Goal: Task Accomplishment & Management: Manage account settings

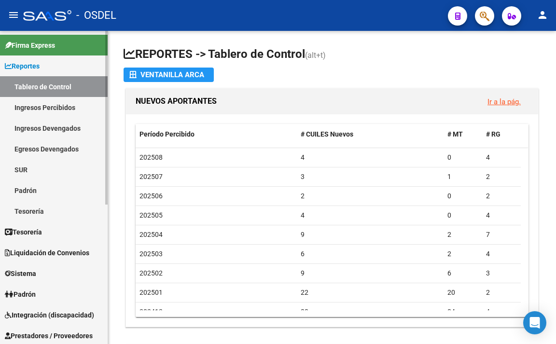
click at [40, 189] on link "Padrón" at bounding box center [54, 190] width 108 height 21
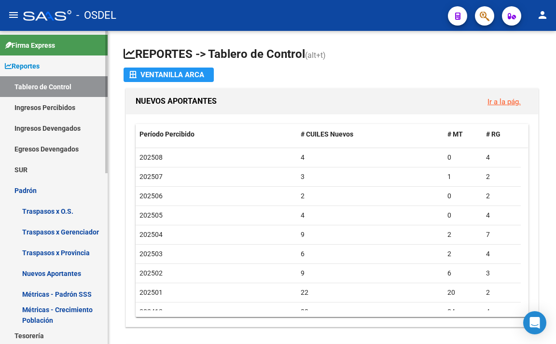
click at [40, 191] on link "Padrón" at bounding box center [54, 190] width 108 height 21
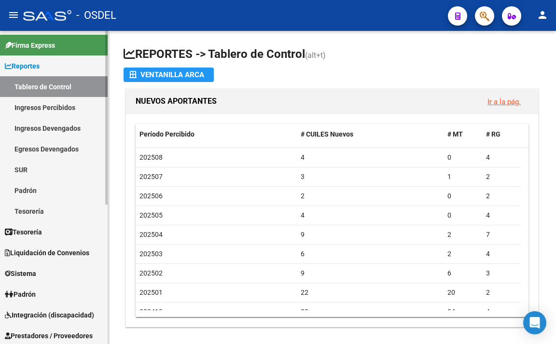
click at [40, 191] on link "Padrón" at bounding box center [54, 190] width 108 height 21
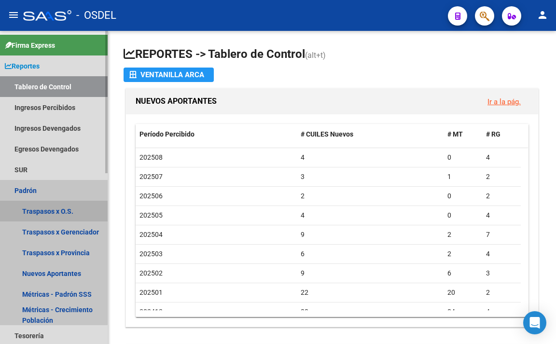
click at [49, 216] on link "Traspasos x O.S." at bounding box center [54, 211] width 108 height 21
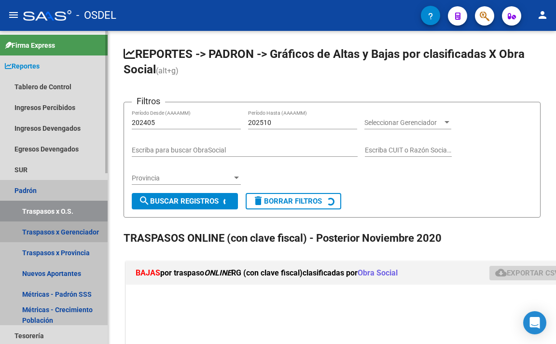
click at [52, 228] on link "Traspasos x Gerenciador" at bounding box center [54, 232] width 108 height 21
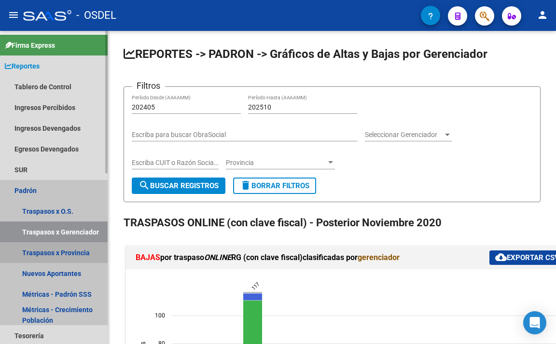
click at [58, 247] on link "Traspasos x Provincia" at bounding box center [54, 252] width 108 height 21
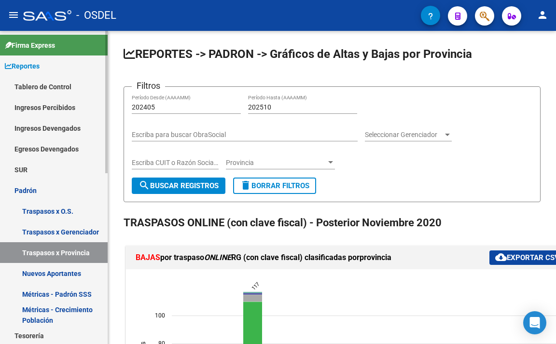
click at [78, 269] on link "Nuevos Aportantes" at bounding box center [54, 273] width 108 height 21
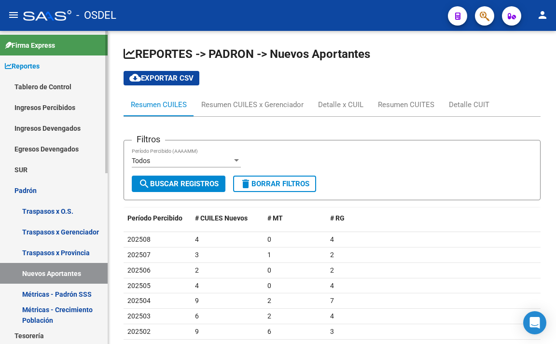
scroll to position [48, 0]
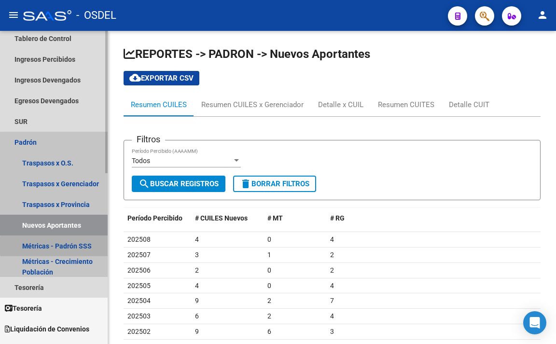
click at [83, 246] on link "Métricas - Padrón SSS" at bounding box center [54, 246] width 108 height 21
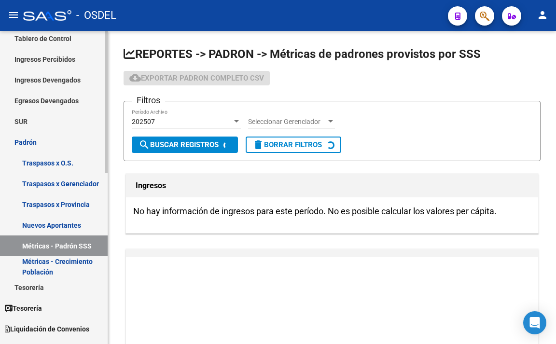
click at [85, 261] on link "Métricas - Crecimiento Población" at bounding box center [54, 266] width 108 height 21
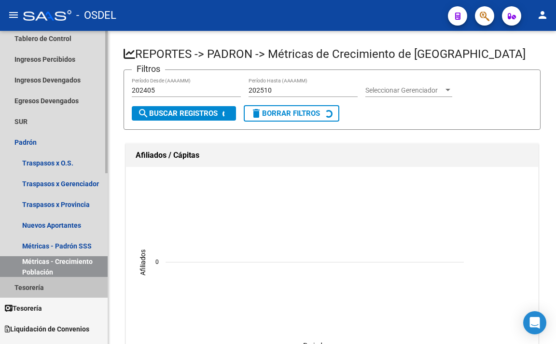
click at [33, 289] on link "Tesorería" at bounding box center [54, 287] width 108 height 21
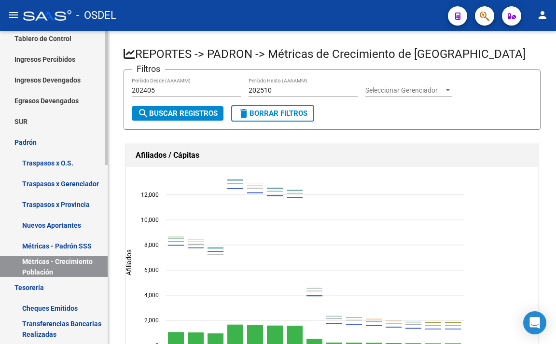
click at [35, 289] on link "Tesorería" at bounding box center [54, 287] width 108 height 21
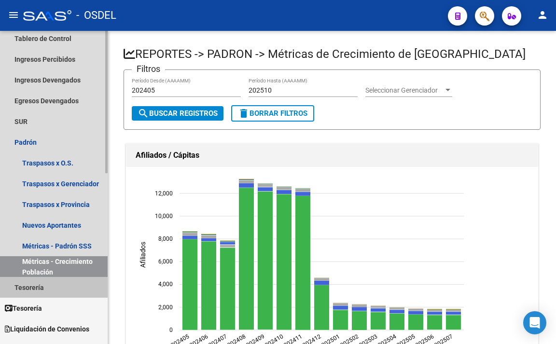
click at [35, 289] on link "Tesorería" at bounding box center [54, 287] width 108 height 21
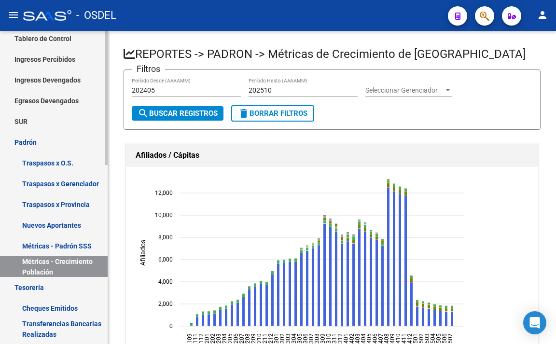
scroll to position [97, 0]
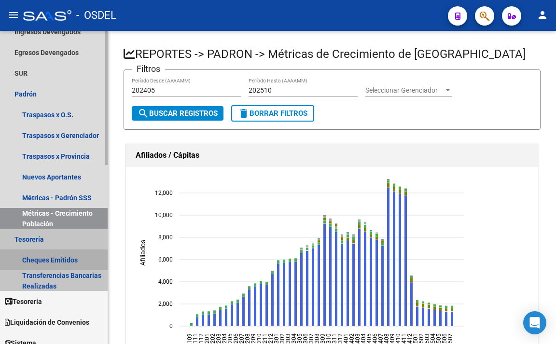
click at [45, 262] on link "Cheques Emitidos" at bounding box center [54, 260] width 108 height 21
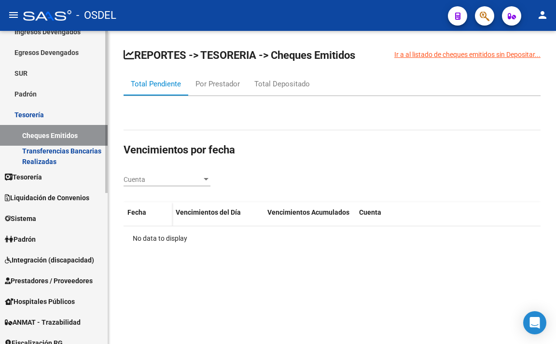
click at [33, 214] on span "Sistema" at bounding box center [20, 218] width 31 height 11
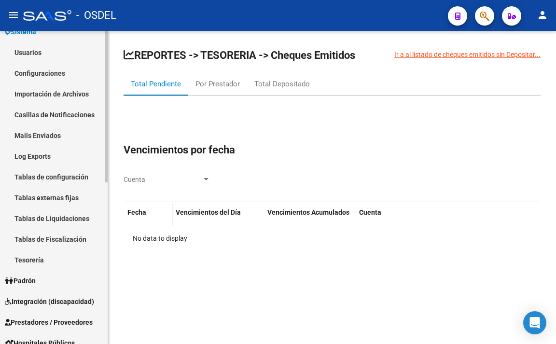
click at [42, 232] on link "Tablas de Fiscalización" at bounding box center [54, 239] width 108 height 21
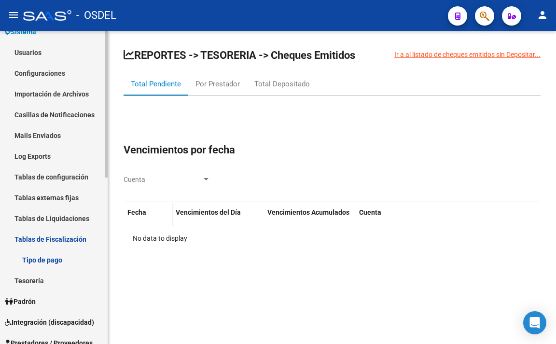
click at [43, 284] on link "Tesorería" at bounding box center [54, 280] width 108 height 21
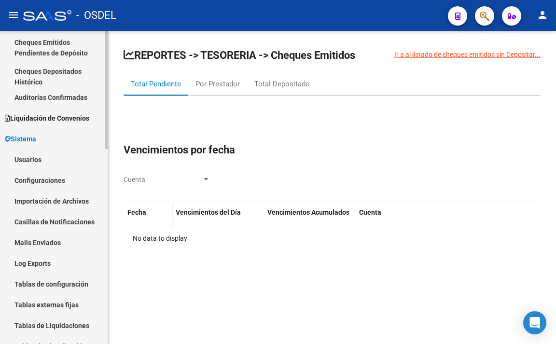
scroll to position [107, 0]
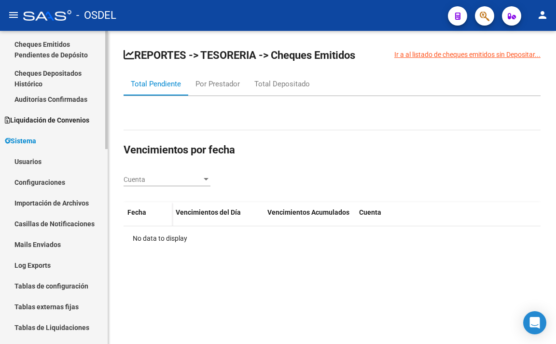
click at [54, 160] on link "Usuarios" at bounding box center [54, 161] width 108 height 21
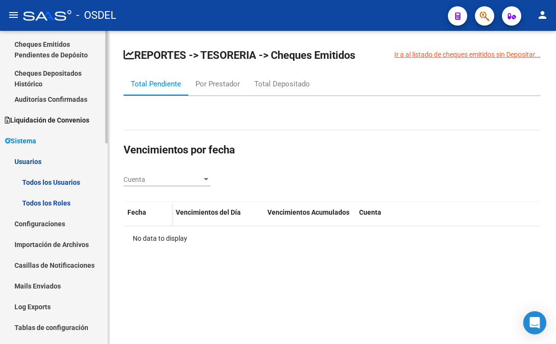
click at [58, 178] on link "Todos los Usuarios" at bounding box center [54, 182] width 108 height 21
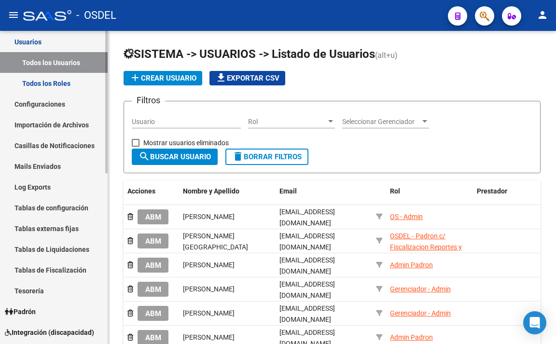
click at [66, 81] on link "Todos los Roles" at bounding box center [54, 83] width 108 height 21
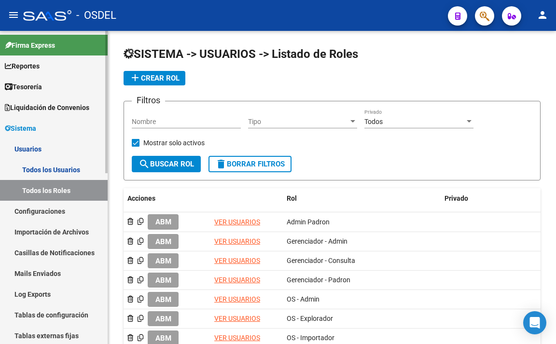
click at [65, 113] on link "Liquidación de Convenios" at bounding box center [54, 107] width 108 height 21
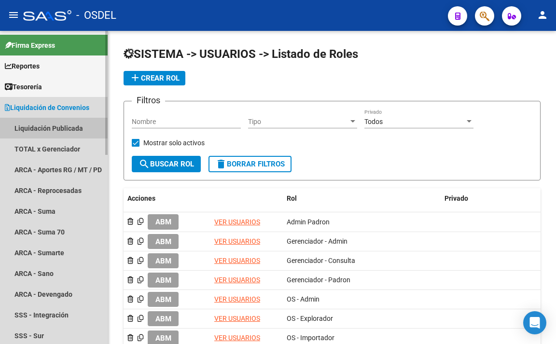
click at [65, 121] on link "Liquidación Publicada" at bounding box center [54, 128] width 108 height 21
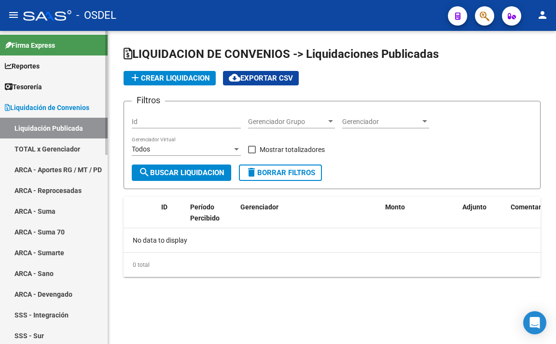
checkbox input "true"
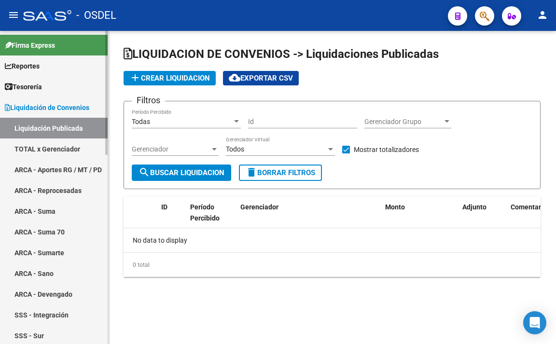
click at [20, 155] on link "TOTAL x Gerenciador" at bounding box center [54, 149] width 108 height 21
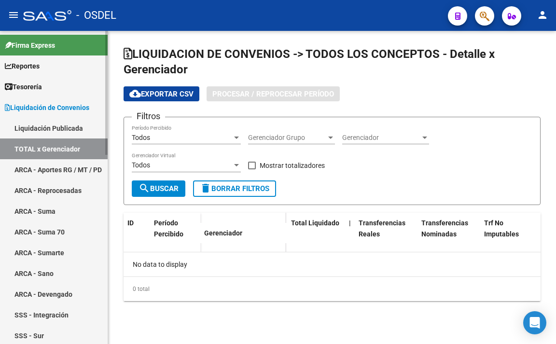
checkbox input "true"
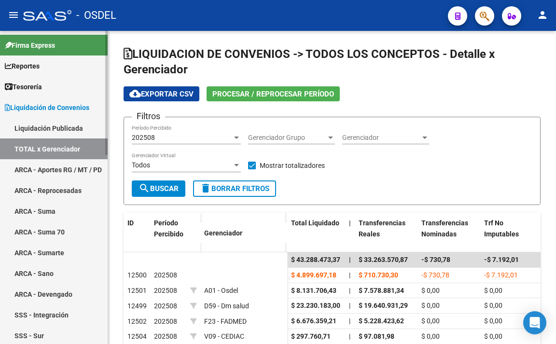
click at [49, 165] on link "ARCA - Aportes RG / MT / PD" at bounding box center [54, 169] width 108 height 21
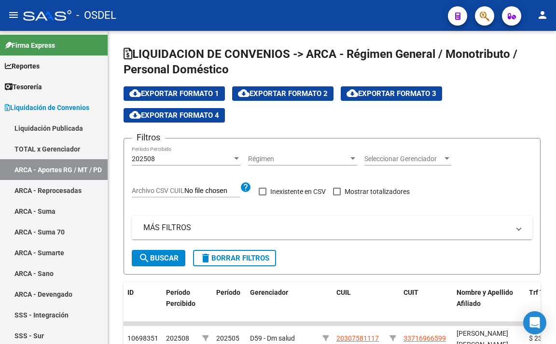
click at [487, 25] on span "button" at bounding box center [485, 16] width 10 height 20
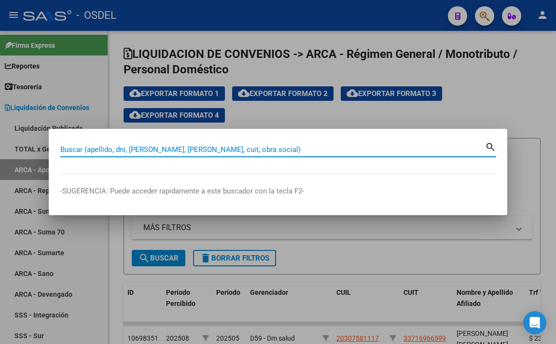
click at [278, 154] on input "Buscar (apellido, dni, [PERSON_NAME], [PERSON_NAME], cuit, obra social)" at bounding box center [272, 149] width 425 height 9
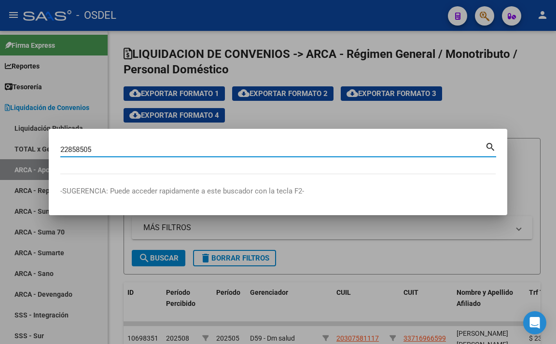
type input "22858505"
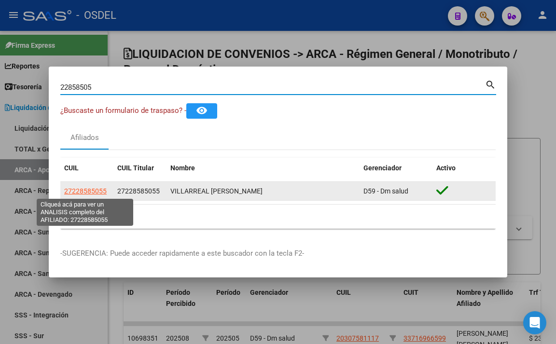
click at [79, 188] on span "27228585055" at bounding box center [85, 191] width 43 height 8
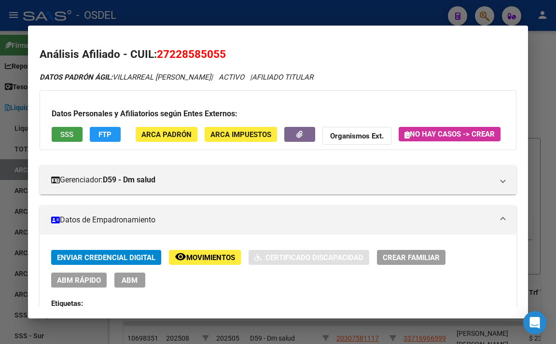
click at [74, 133] on button "SSS" at bounding box center [67, 134] width 31 height 15
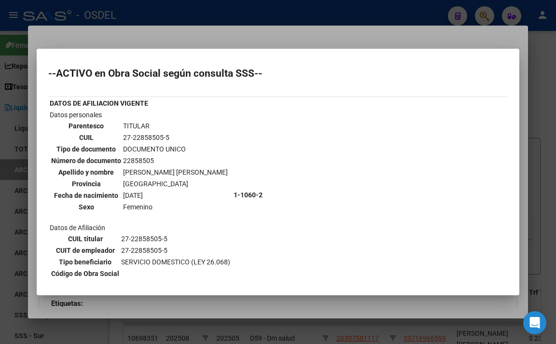
click at [270, 28] on div at bounding box center [278, 172] width 556 height 344
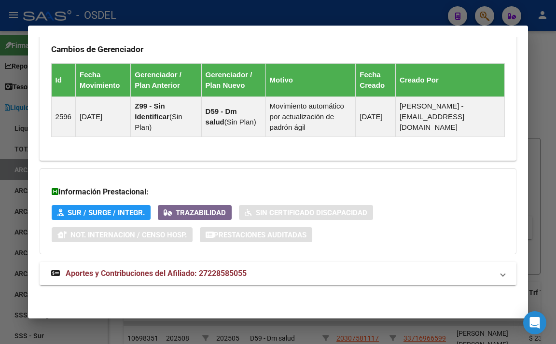
scroll to position [681, 0]
click at [258, 269] on mat-panel-title "Aportes y Contribuciones del Afiliado: 27228585055" at bounding box center [272, 274] width 443 height 12
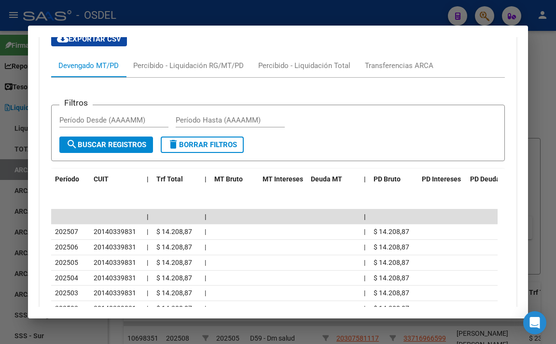
scroll to position [971, 0]
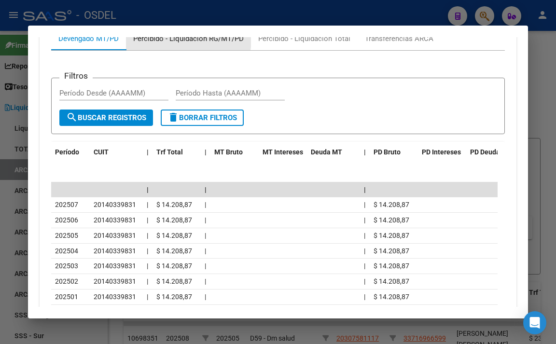
click at [180, 44] on div "Percibido - Liquidación RG/MT/PD" at bounding box center [188, 38] width 111 height 11
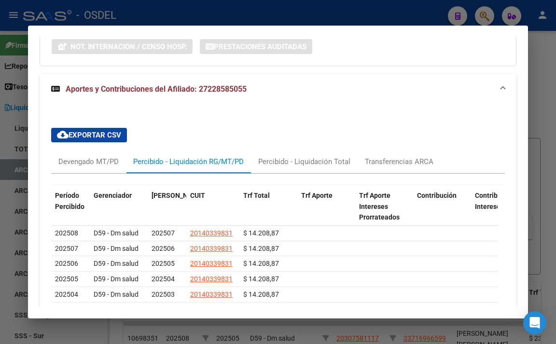
scroll to position [889, 0]
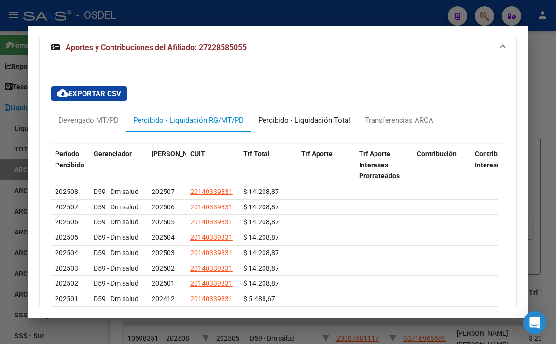
click at [289, 126] on div "Percibido - Liquidación Total" at bounding box center [304, 120] width 92 height 11
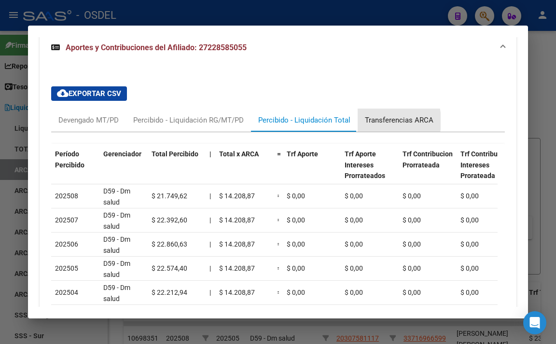
click at [368, 126] on div "Transferencias ARCA" at bounding box center [399, 120] width 69 height 11
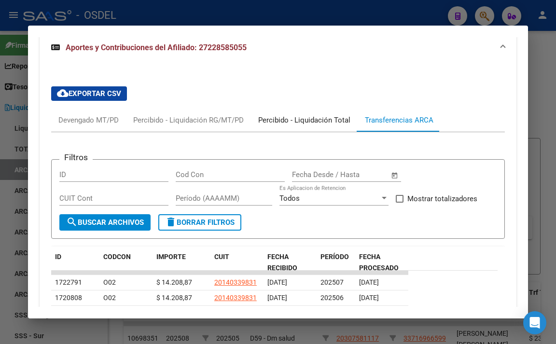
click at [262, 132] on div "Percibido - Liquidación Total" at bounding box center [304, 120] width 107 height 23
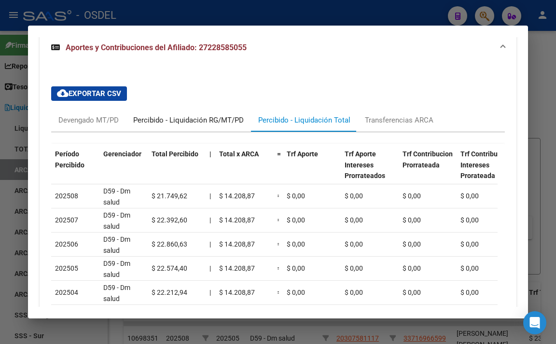
click at [215, 126] on div "Percibido - Liquidación RG/MT/PD" at bounding box center [188, 120] width 111 height 11
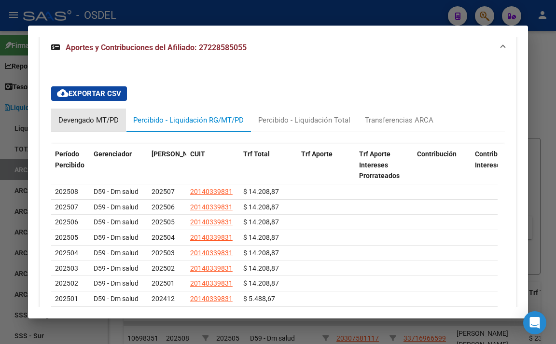
click at [81, 132] on div "Devengado MT/PD" at bounding box center [88, 120] width 75 height 23
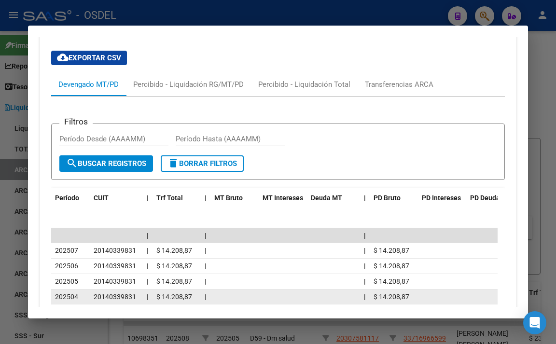
scroll to position [923, 0]
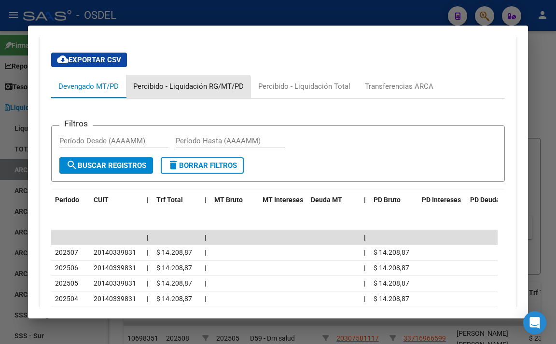
click at [181, 98] on div "Percibido - Liquidación RG/MT/PD" at bounding box center [188, 86] width 125 height 23
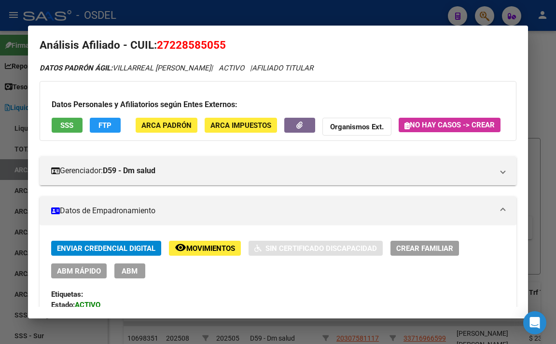
scroll to position [0, 0]
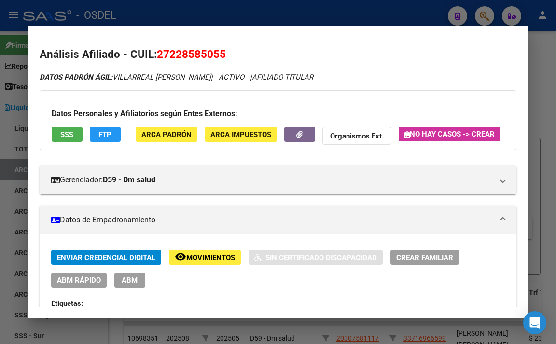
click at [70, 134] on span "SSS" at bounding box center [66, 134] width 13 height 9
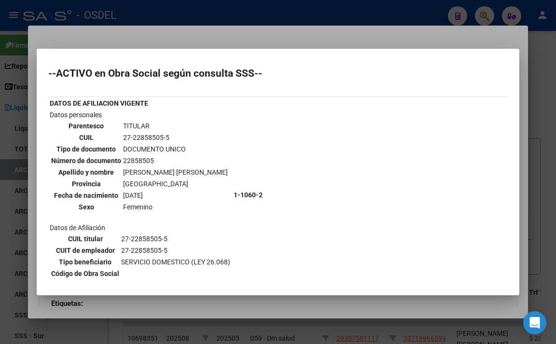
click at [219, 39] on div at bounding box center [278, 172] width 556 height 344
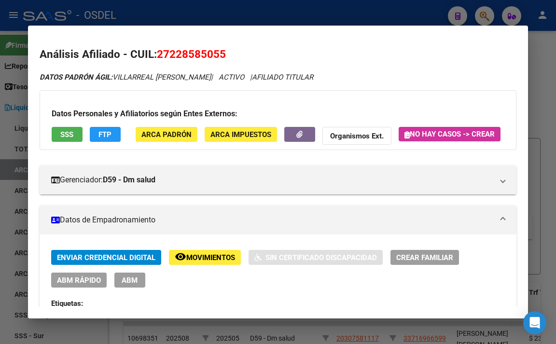
click at [234, 13] on div at bounding box center [278, 172] width 556 height 344
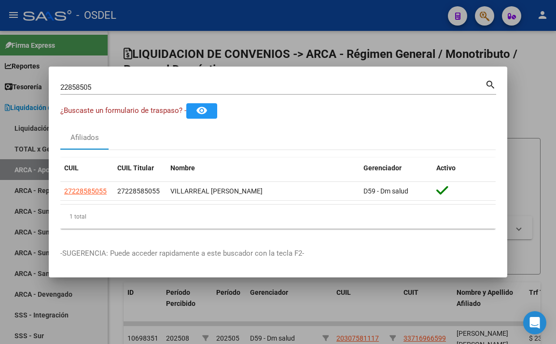
click at [398, 22] on div at bounding box center [278, 172] width 556 height 344
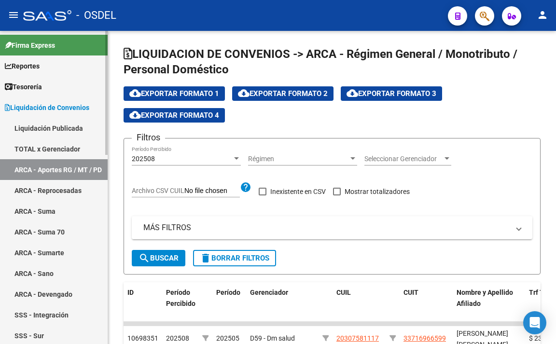
click at [49, 69] on link "Reportes" at bounding box center [54, 66] width 108 height 21
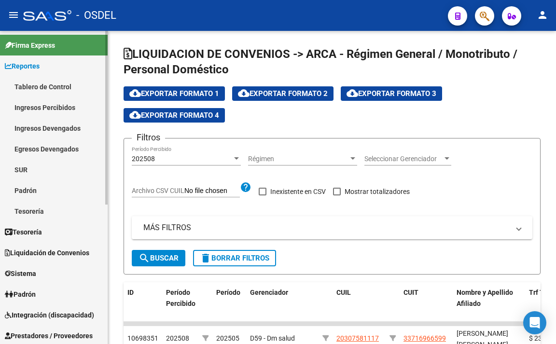
click at [51, 91] on link "Tablero de Control" at bounding box center [54, 86] width 108 height 21
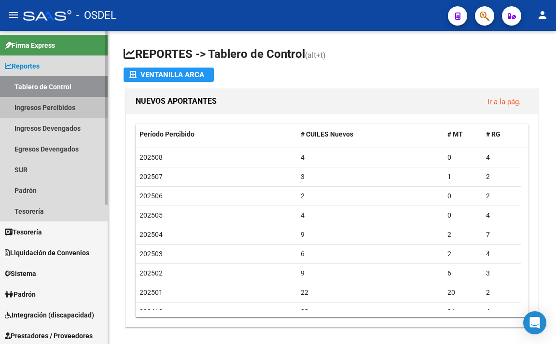
click at [58, 114] on link "Ingresos Percibidos" at bounding box center [54, 107] width 108 height 21
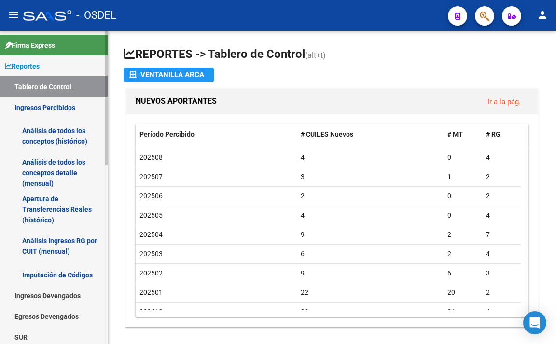
click at [54, 204] on link "Apertura de Transferencias Reales (histórico)" at bounding box center [54, 209] width 108 height 37
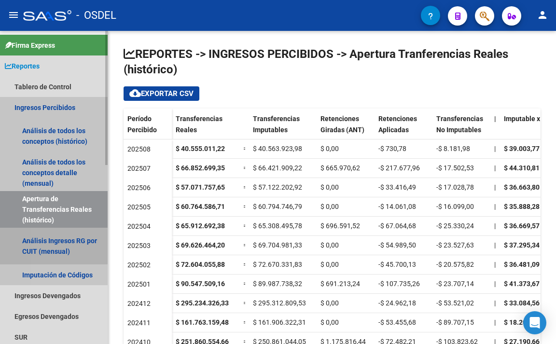
click at [63, 239] on link "Análisis Ingresos RG por CUIT (mensual)" at bounding box center [54, 246] width 108 height 37
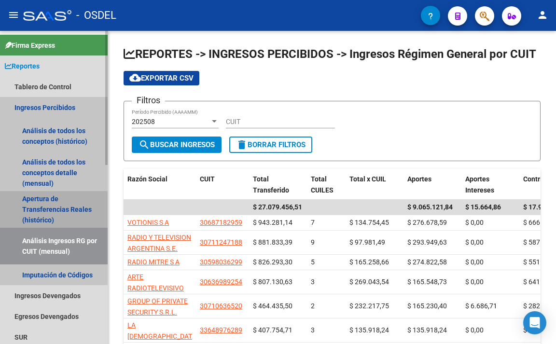
click at [60, 206] on link "Apertura de Transferencias Reales (histórico)" at bounding box center [54, 209] width 108 height 37
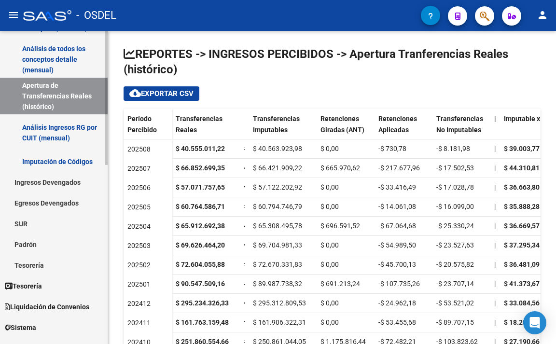
scroll to position [193, 0]
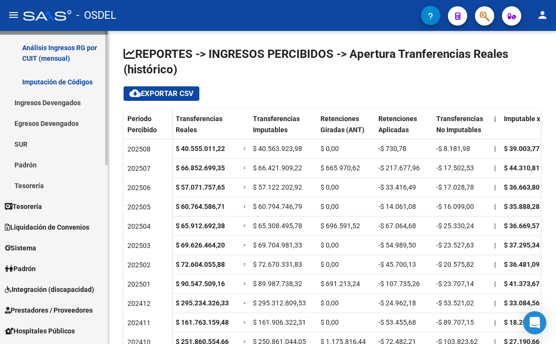
click at [36, 169] on link "Padrón" at bounding box center [54, 165] width 108 height 21
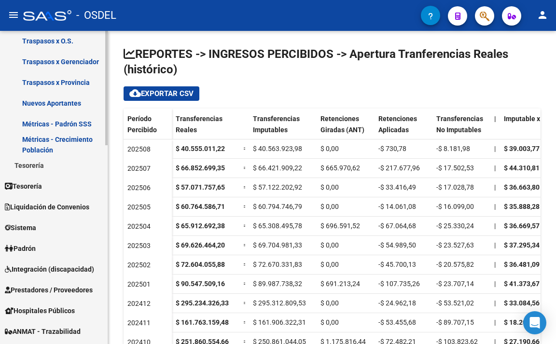
scroll to position [386, 0]
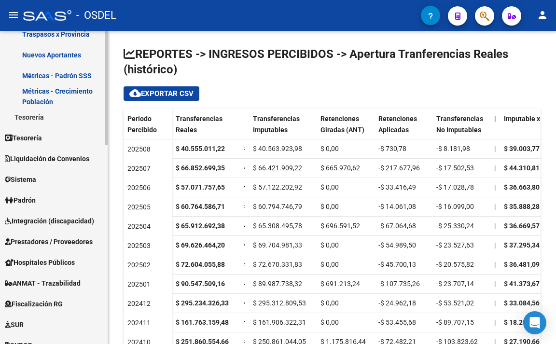
click at [44, 197] on link "Padrón" at bounding box center [54, 200] width 108 height 21
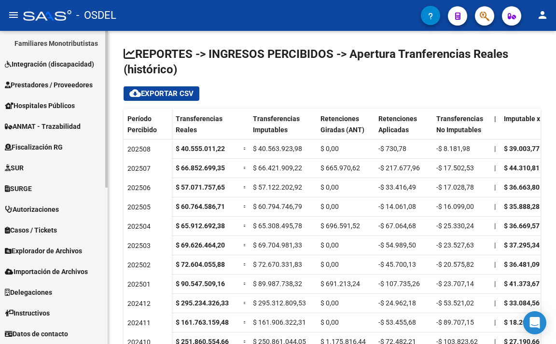
scroll to position [313, 0]
click at [63, 255] on span "Explorador de Archivos" at bounding box center [43, 251] width 77 height 11
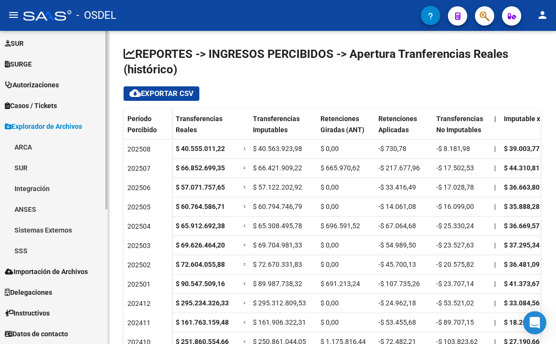
scroll to position [230, 0]
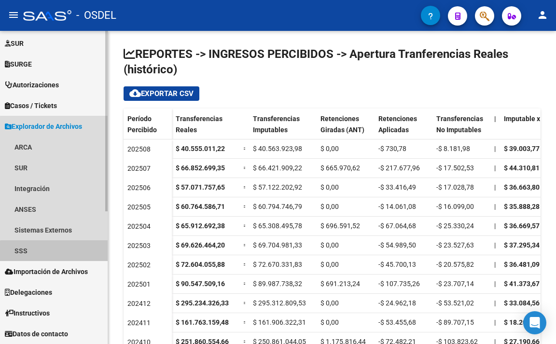
click at [63, 255] on link "SSS" at bounding box center [54, 251] width 108 height 21
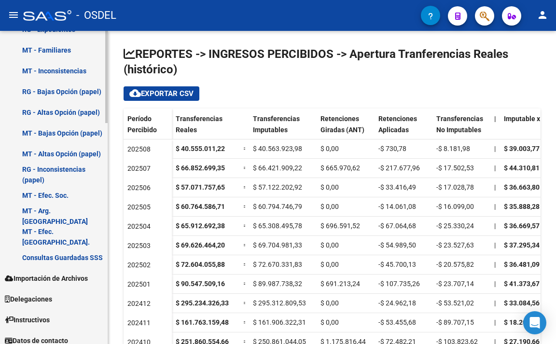
scroll to position [750, 0]
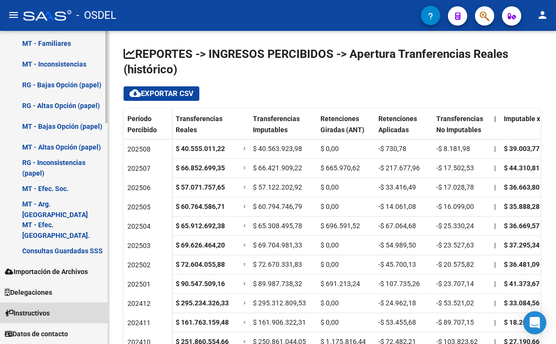
click at [59, 310] on link "Instructivos" at bounding box center [54, 313] width 108 height 21
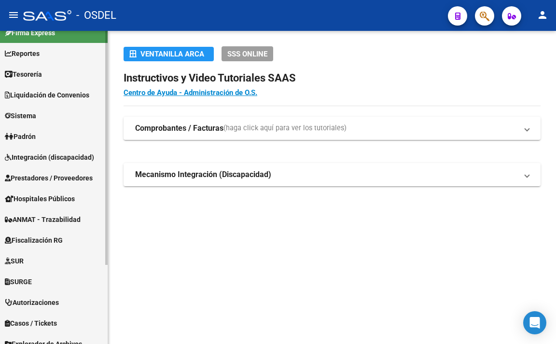
scroll to position [9, 0]
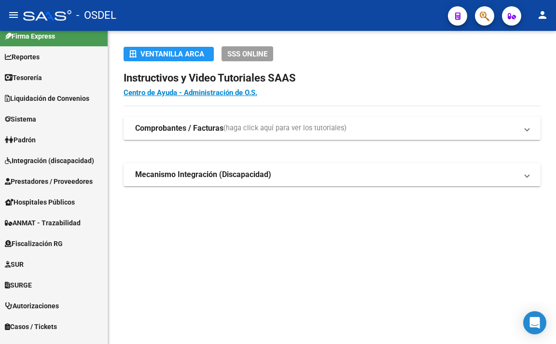
click at [191, 133] on strong "Comprobantes / Facturas" at bounding box center [179, 128] width 88 height 11
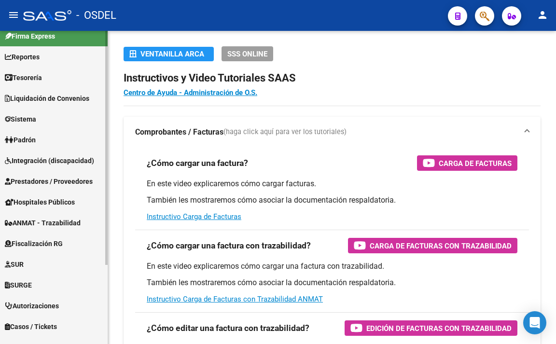
click at [40, 164] on span "Integración (discapacidad)" at bounding box center [49, 161] width 89 height 11
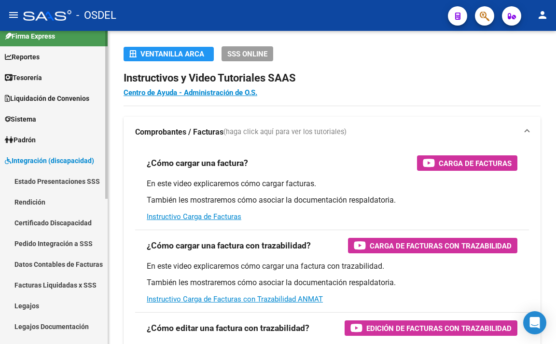
click at [39, 146] on link "Padrón" at bounding box center [54, 139] width 108 height 21
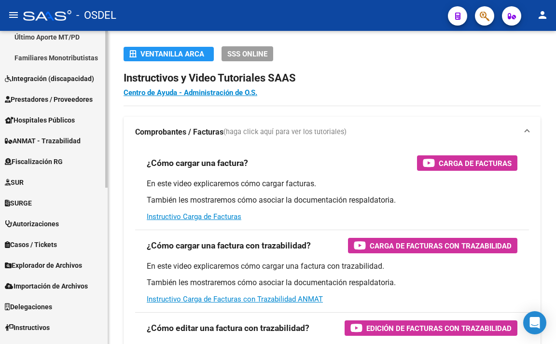
scroll to position [313, 0]
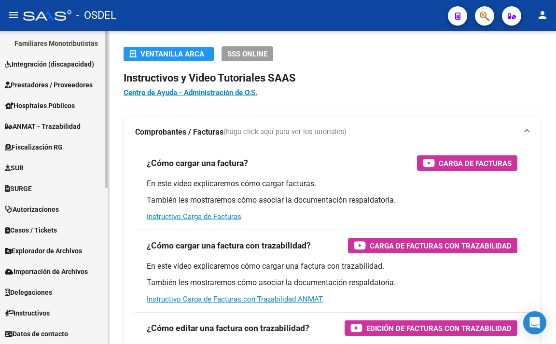
click at [52, 252] on span "Explorador de Archivos" at bounding box center [43, 251] width 77 height 11
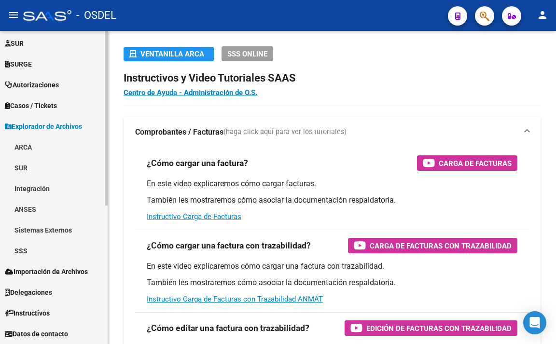
scroll to position [230, 0]
click at [52, 254] on link "SSS" at bounding box center [54, 251] width 108 height 21
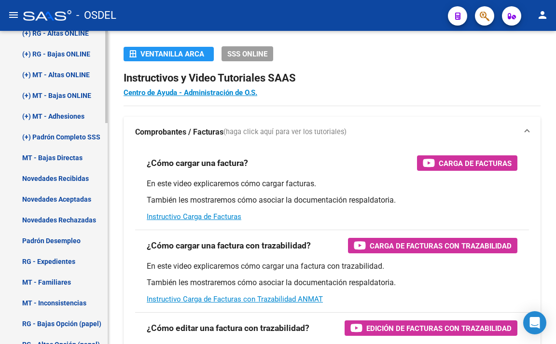
scroll to position [520, 0]
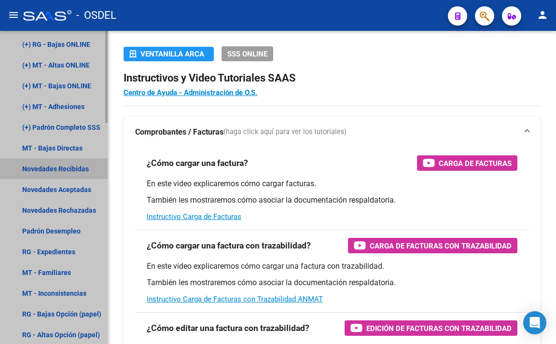
click at [75, 171] on link "Novedades Recibidas" at bounding box center [54, 168] width 108 height 21
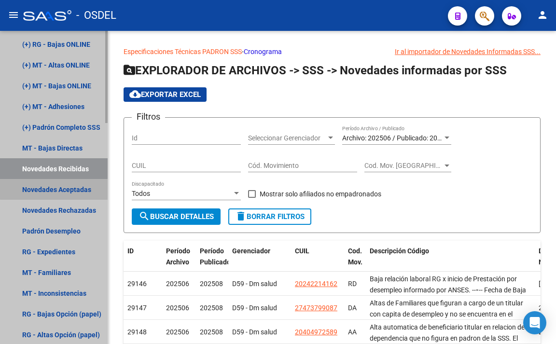
click at [82, 187] on link "Novedades Aceptadas" at bounding box center [54, 189] width 108 height 21
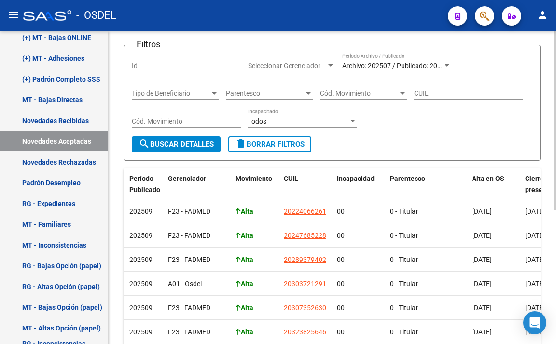
scroll to position [42, 0]
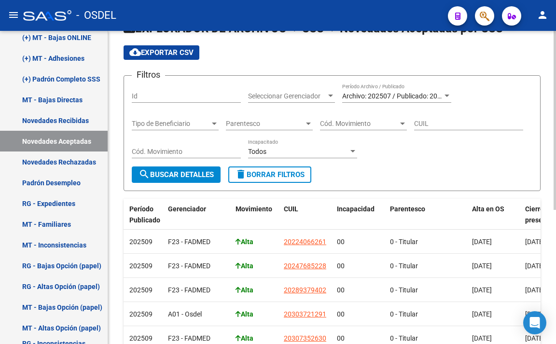
click at [277, 89] on div "Seleccionar Gerenciador Seleccionar Gerenciador" at bounding box center [291, 93] width 87 height 19
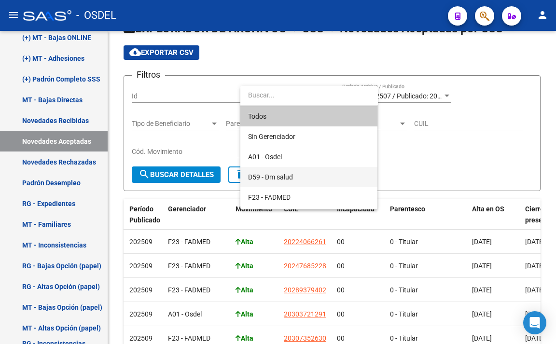
click at [298, 184] on span "D59 - Dm salud" at bounding box center [309, 177] width 122 height 20
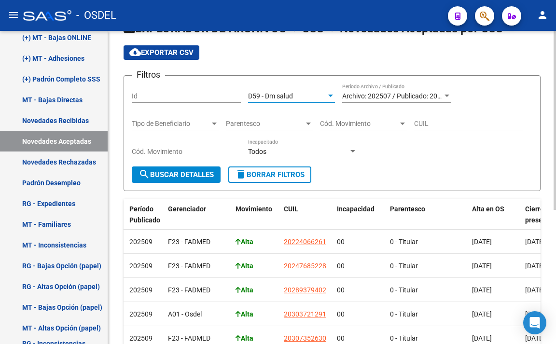
click at [209, 181] on button "search Buscar Detalles" at bounding box center [176, 175] width 89 height 16
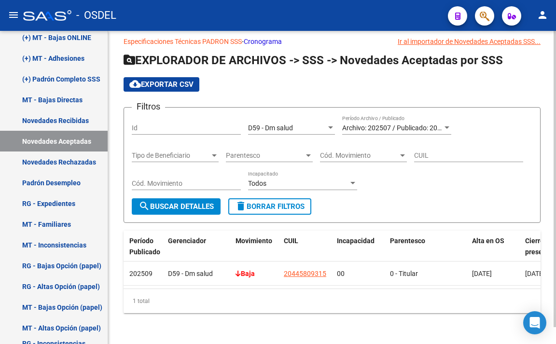
scroll to position [18, 0]
click at [326, 124] on div "D59 - Dm salud" at bounding box center [287, 128] width 78 height 8
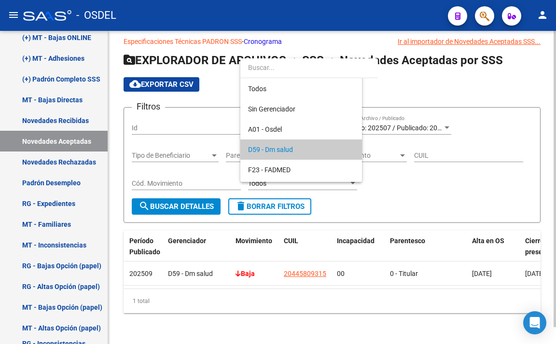
scroll to position [29, 0]
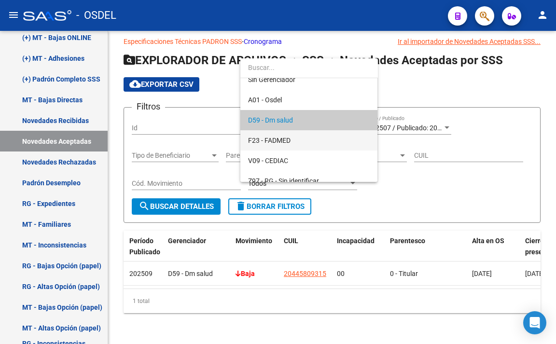
click at [316, 134] on span "F23 - FADMED" at bounding box center [309, 140] width 122 height 20
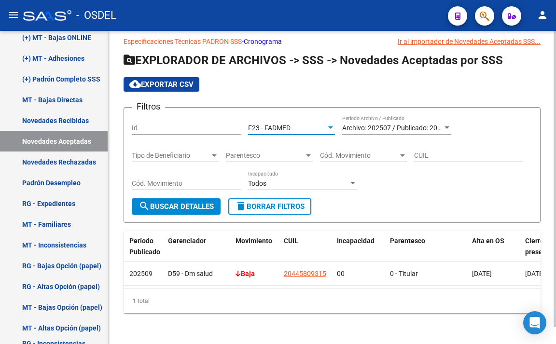
click at [202, 202] on span "search Buscar Detalles" at bounding box center [176, 206] width 75 height 9
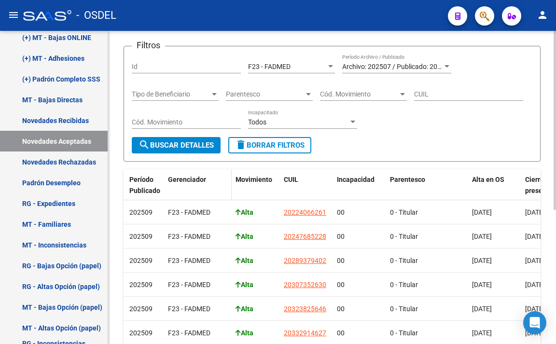
scroll to position [0, 0]
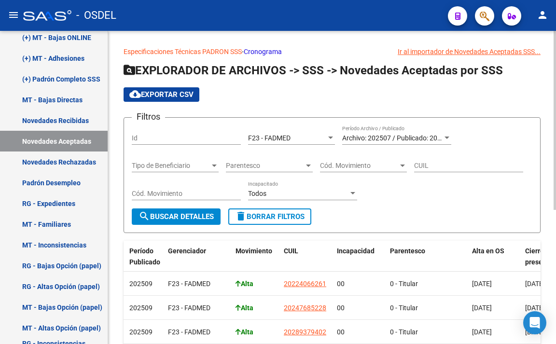
click at [289, 137] on span "F23 - FADMED" at bounding box center [269, 138] width 43 height 8
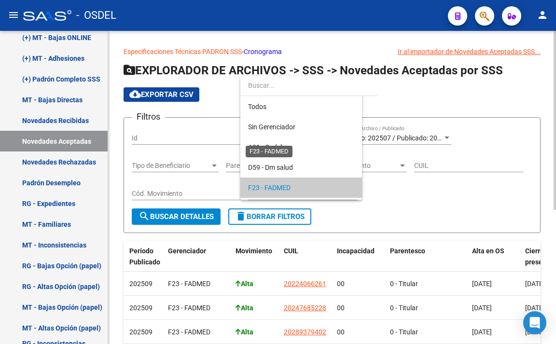
scroll to position [50, 0]
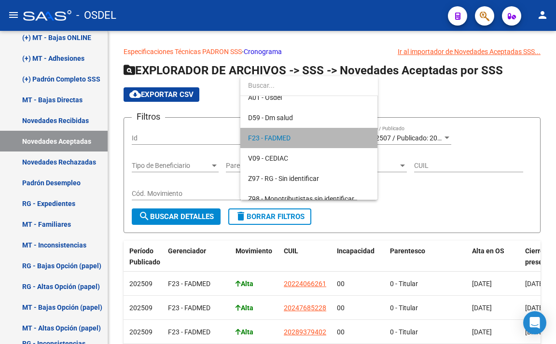
click at [345, 134] on span "F23 - FADMED" at bounding box center [309, 138] width 122 height 20
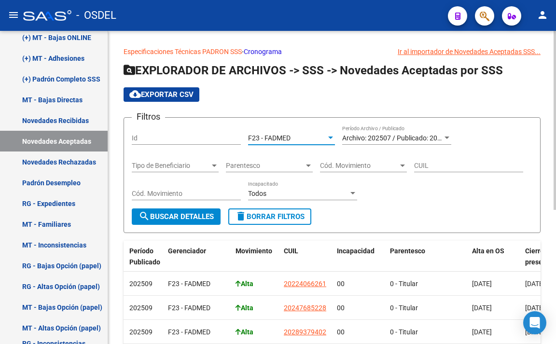
click at [211, 212] on button "search Buscar Detalles" at bounding box center [176, 217] width 89 height 16
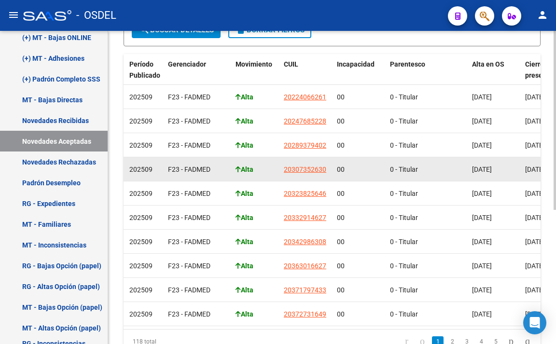
scroll to position [235, 0]
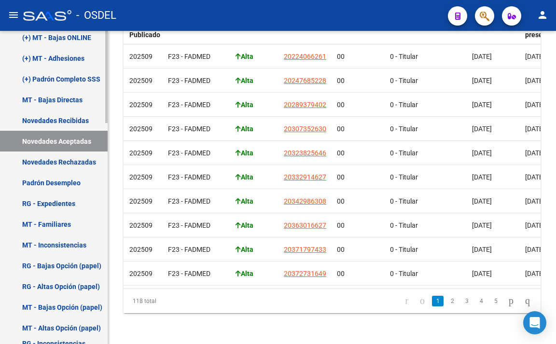
click at [46, 164] on link "Novedades Rechazadas" at bounding box center [54, 162] width 108 height 21
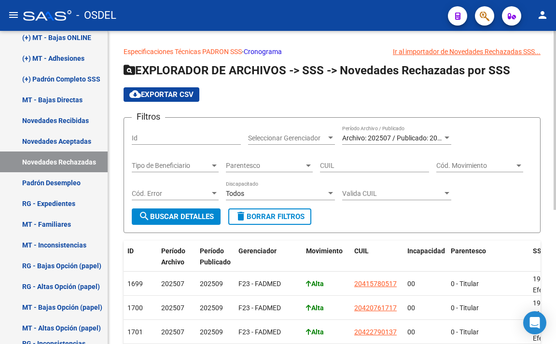
click at [319, 136] on span "Seleccionar Gerenciador" at bounding box center [287, 138] width 78 height 8
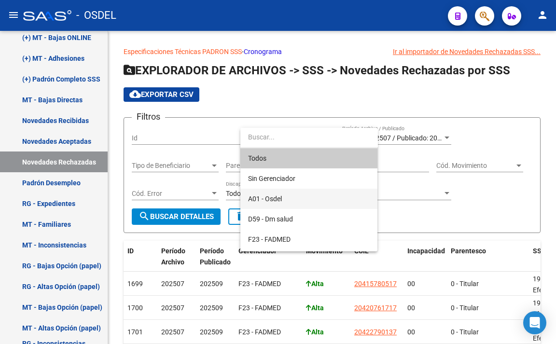
click at [306, 196] on span "A01 - Osdel" at bounding box center [309, 199] width 122 height 20
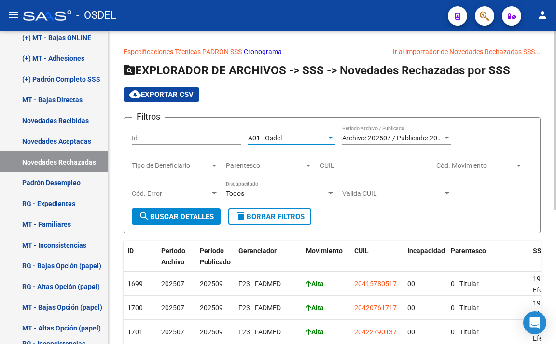
click at [217, 216] on button "search Buscar Detalles" at bounding box center [176, 217] width 89 height 16
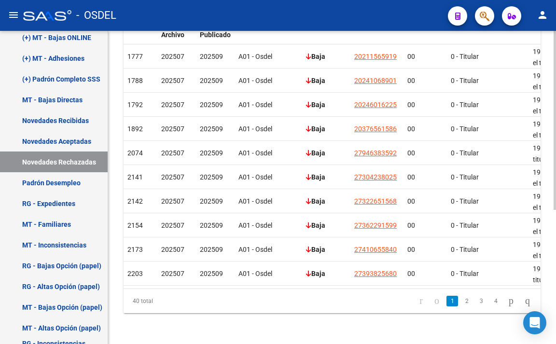
scroll to position [235, 0]
click at [461, 300] on link "2" at bounding box center [467, 301] width 12 height 11
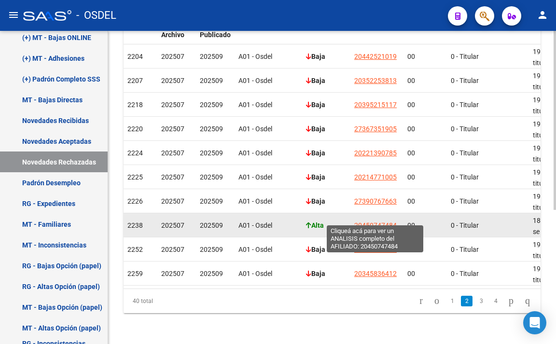
click at [369, 222] on span "20450747484" at bounding box center [375, 226] width 43 height 8
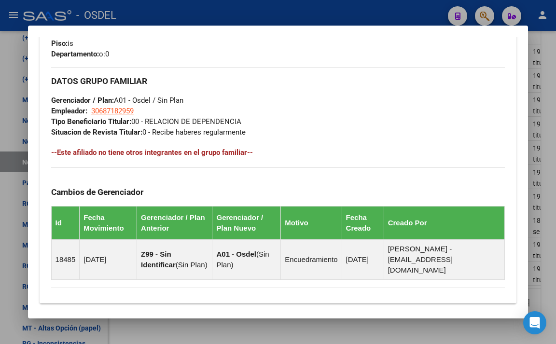
scroll to position [531, 0]
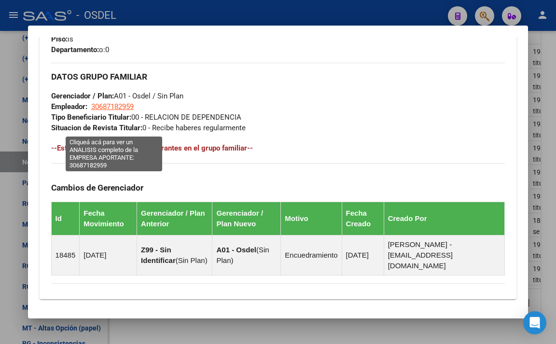
click at [121, 111] on span "30687182959" at bounding box center [112, 106] width 43 height 9
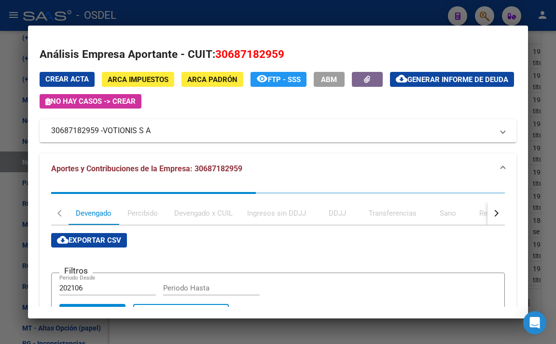
click at [216, 14] on div at bounding box center [278, 172] width 556 height 344
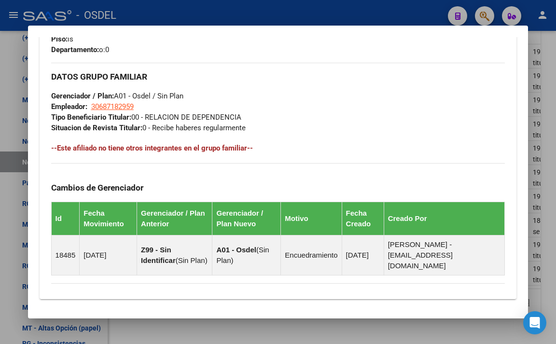
click at [216, 14] on div at bounding box center [278, 172] width 556 height 344
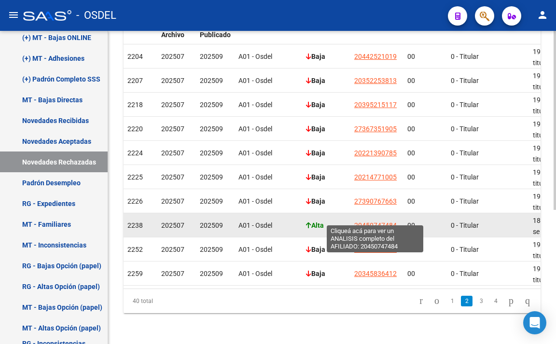
click at [369, 222] on span "20450747484" at bounding box center [375, 226] width 43 height 8
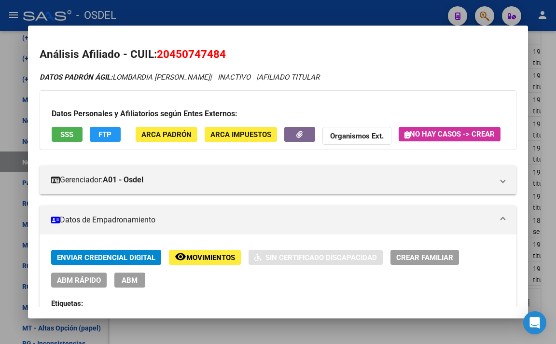
click at [70, 136] on span "SSS" at bounding box center [66, 134] width 13 height 9
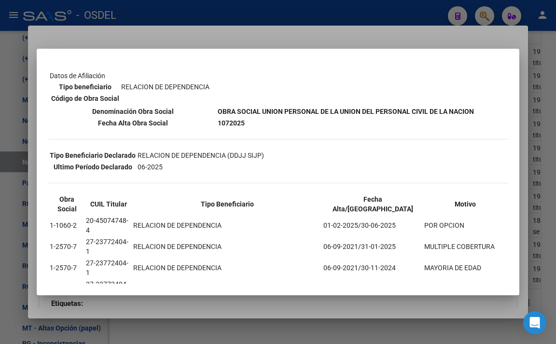
scroll to position [146, 0]
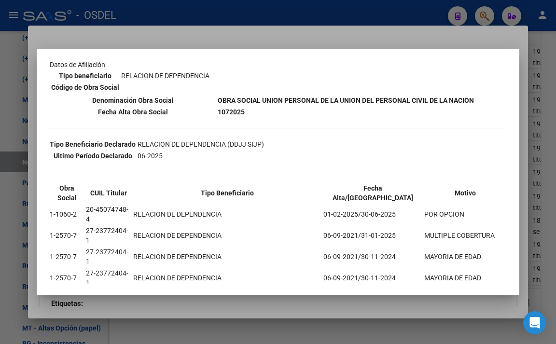
click at [262, 24] on div at bounding box center [278, 172] width 556 height 344
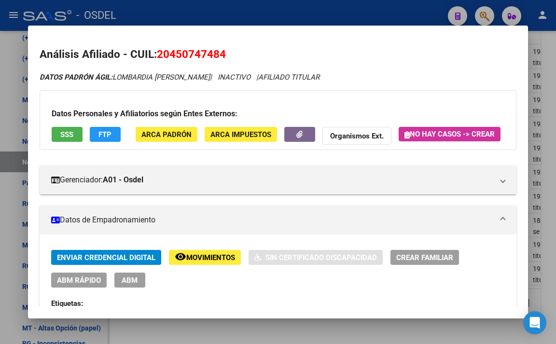
click at [298, 15] on div at bounding box center [278, 172] width 556 height 344
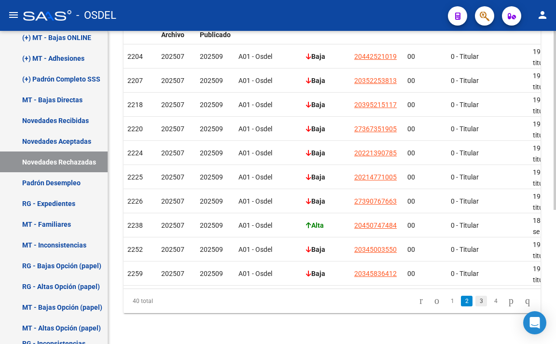
click at [476, 303] on link "3" at bounding box center [482, 301] width 12 height 11
click at [490, 301] on link "4" at bounding box center [496, 301] width 12 height 11
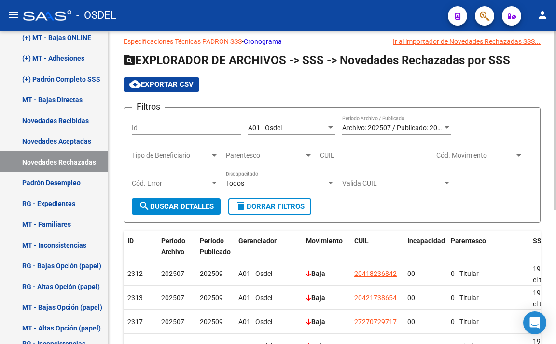
scroll to position [0, 0]
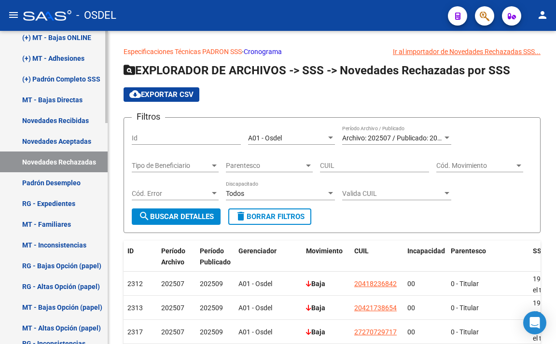
click at [78, 169] on link "Novedades Rechazadas" at bounding box center [54, 162] width 108 height 21
click at [294, 134] on div "A01 - Osdel" at bounding box center [287, 138] width 78 height 8
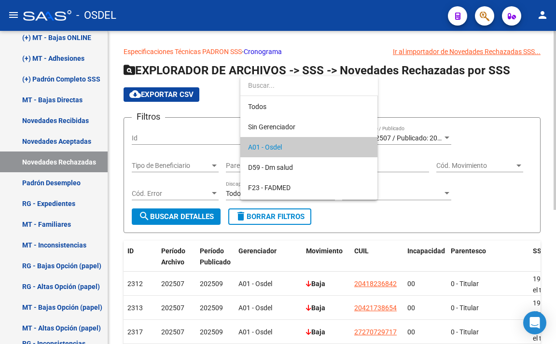
scroll to position [9, 0]
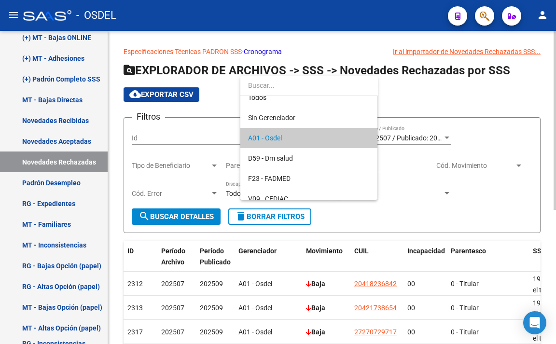
click at [294, 134] on span "A01 - Osdel" at bounding box center [309, 138] width 122 height 20
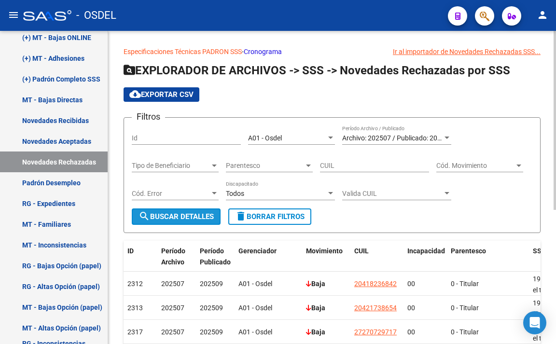
click at [216, 218] on button "search Buscar Detalles" at bounding box center [176, 217] width 89 height 16
click at [409, 136] on span "Archivo: 202507 / Publicado: 202509" at bounding box center [397, 138] width 111 height 8
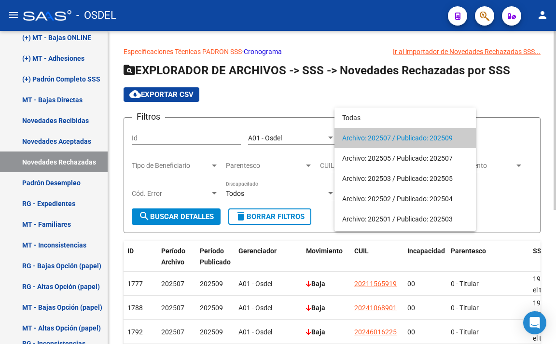
click at [409, 136] on span "Archivo: 202507 / Publicado: 202509" at bounding box center [405, 138] width 126 height 20
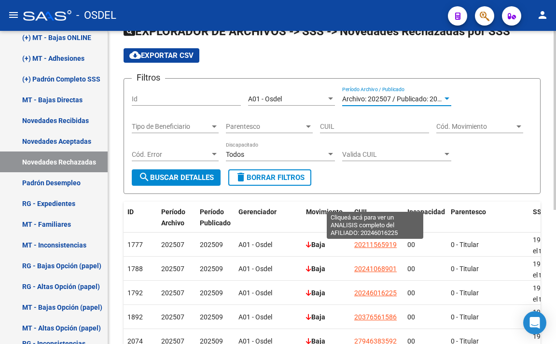
scroll to position [193, 0]
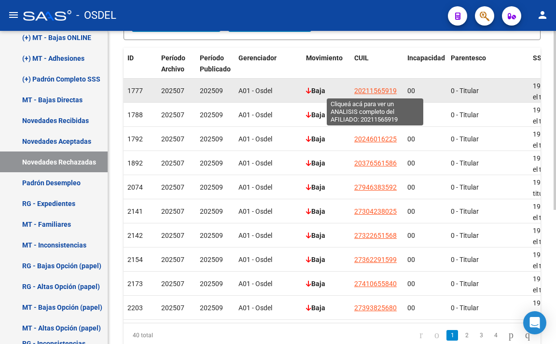
click at [358, 91] on span "20211565919" at bounding box center [375, 91] width 43 height 8
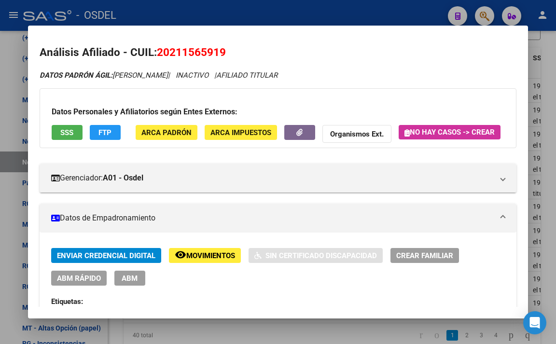
scroll to position [0, 0]
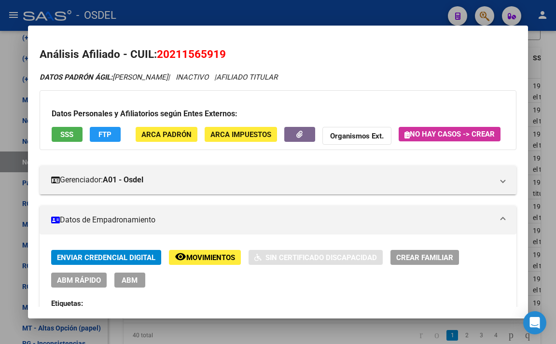
click at [71, 134] on span "SSS" at bounding box center [66, 134] width 13 height 9
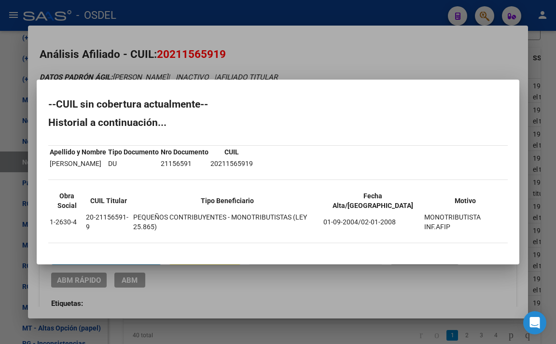
click at [275, 14] on div at bounding box center [278, 172] width 556 height 344
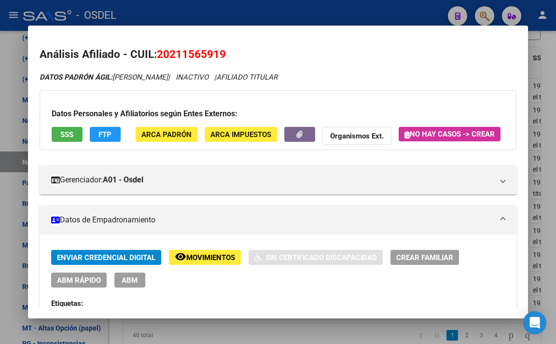
click at [262, 13] on div at bounding box center [278, 172] width 556 height 344
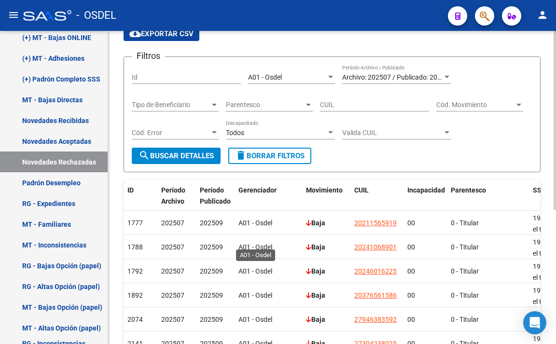
scroll to position [42, 0]
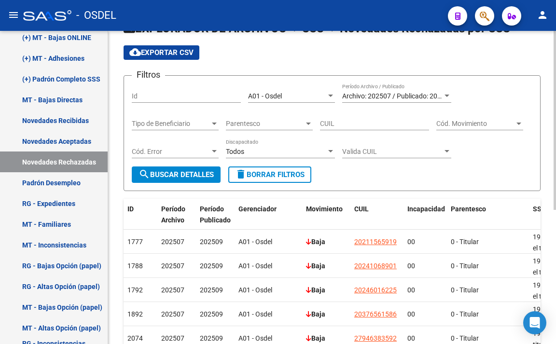
click at [274, 97] on span "A01 - Osdel" at bounding box center [265, 96] width 34 height 8
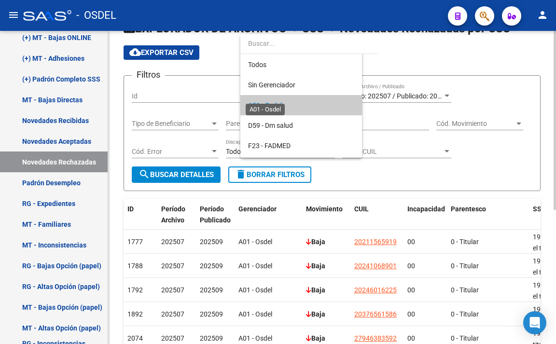
scroll to position [9, 0]
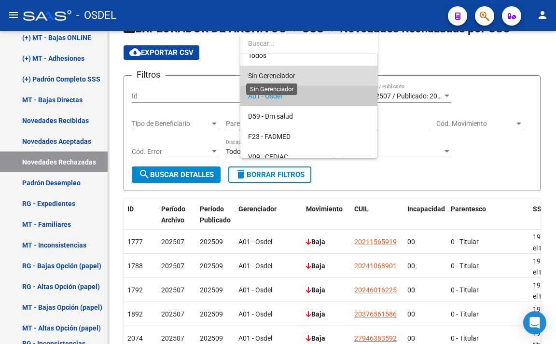
click at [294, 78] on span "Sin Gerenciador" at bounding box center [271, 76] width 47 height 8
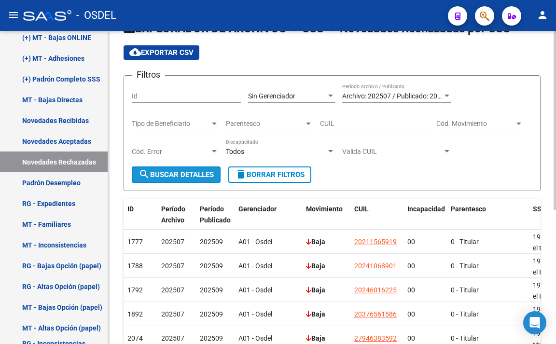
click at [205, 173] on span "search Buscar Detalles" at bounding box center [176, 174] width 75 height 9
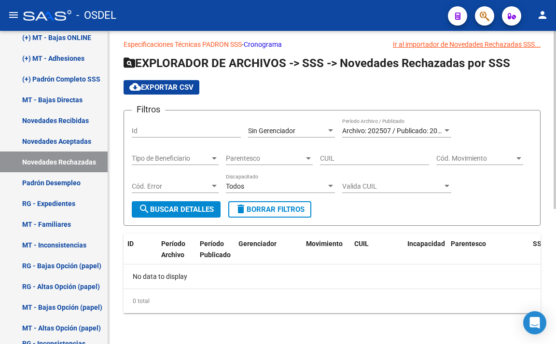
scroll to position [7, 0]
click at [249, 134] on span "Sin Gerenciador" at bounding box center [271, 131] width 47 height 8
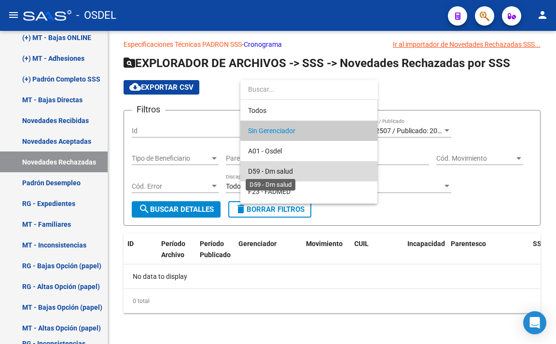
click at [253, 168] on span "D59 - Dm salud" at bounding box center [270, 172] width 45 height 8
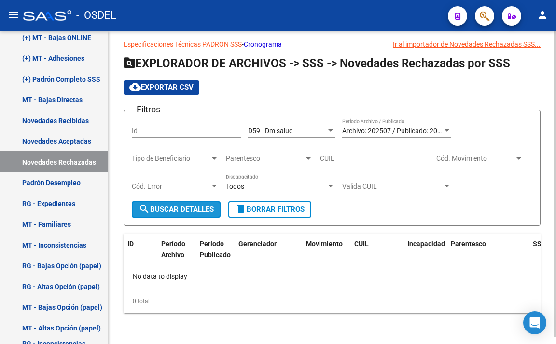
click at [198, 207] on span "search Buscar Detalles" at bounding box center [176, 209] width 75 height 9
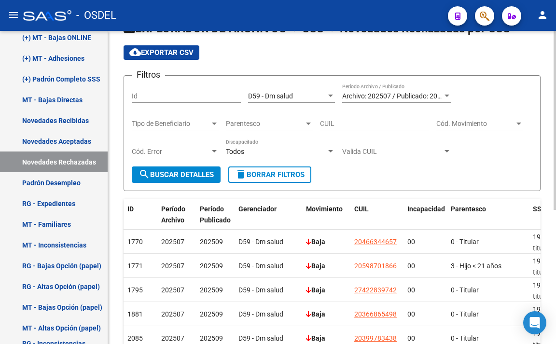
scroll to position [0, 0]
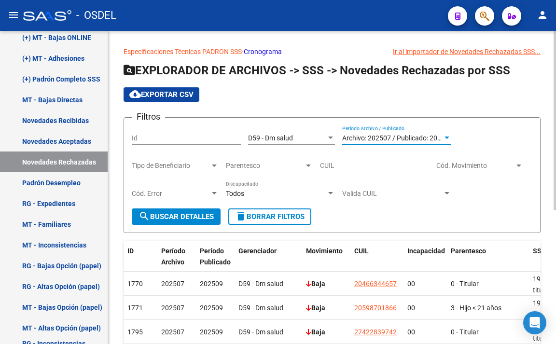
click at [417, 135] on span "Archivo: 202507 / Publicado: 202509" at bounding box center [397, 138] width 111 height 8
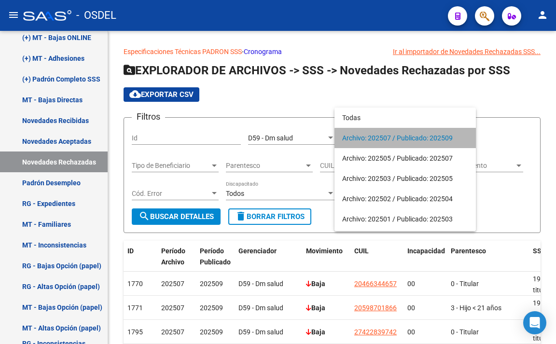
click at [455, 141] on span "Archivo: 202507 / Publicado: 202509" at bounding box center [405, 138] width 126 height 20
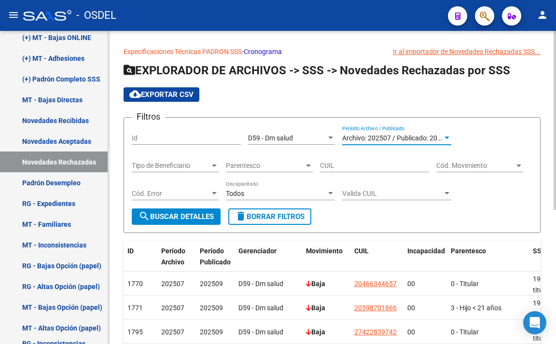
click at [441, 135] on span "Archivo: 202507 / Publicado: 202509" at bounding box center [397, 138] width 111 height 8
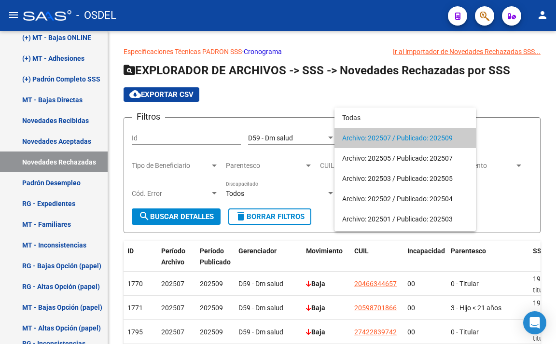
click at [425, 141] on span "Archivo: 202507 / Publicado: 202509" at bounding box center [405, 138] width 126 height 20
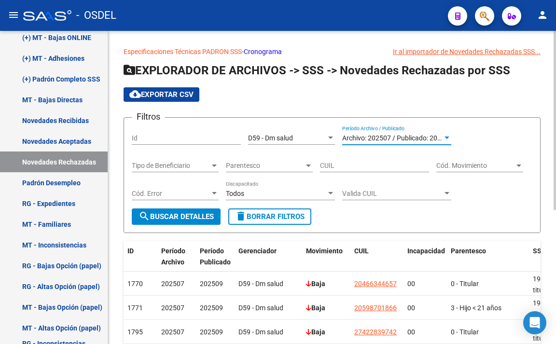
click at [441, 139] on span "Archivo: 202507 / Publicado: 202509" at bounding box center [397, 138] width 111 height 8
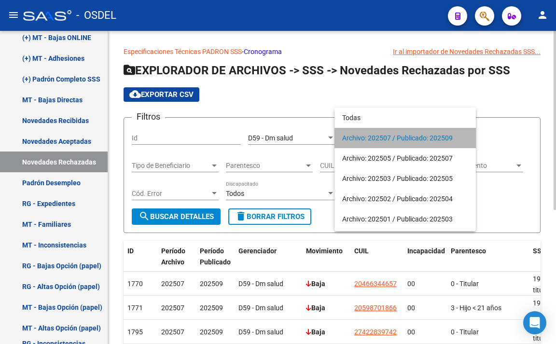
click at [441, 139] on span "Archivo: 202507 / Publicado: 202509" at bounding box center [405, 138] width 126 height 20
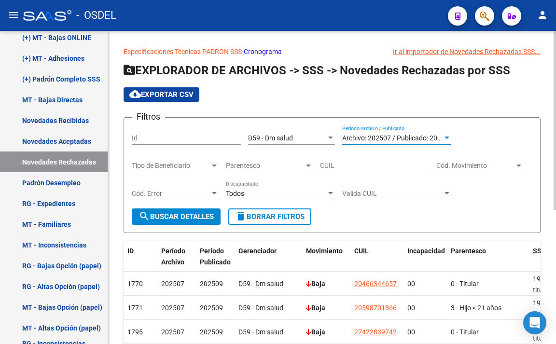
click at [440, 139] on span "Archivo: 202507 / Publicado: 202509" at bounding box center [397, 138] width 111 height 8
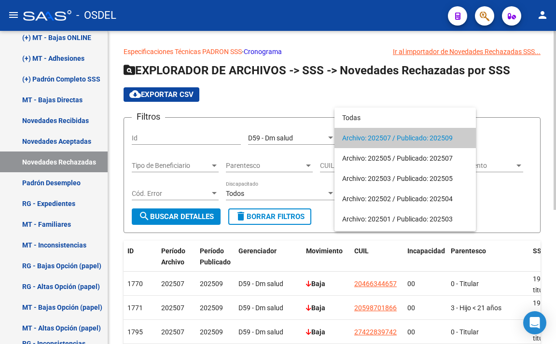
click at [440, 139] on span "Archivo: 202507 / Publicado: 202509" at bounding box center [405, 138] width 126 height 20
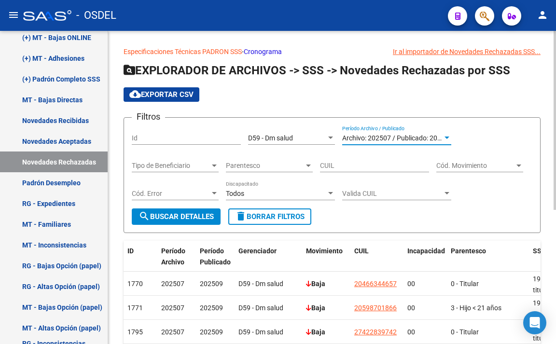
click at [193, 215] on span "search Buscar Detalles" at bounding box center [176, 217] width 75 height 9
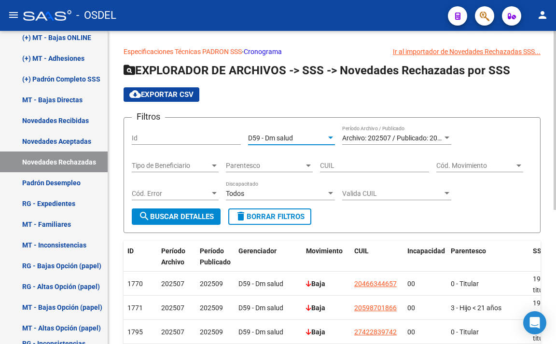
click at [284, 137] on span "D59 - Dm salud" at bounding box center [270, 138] width 45 height 8
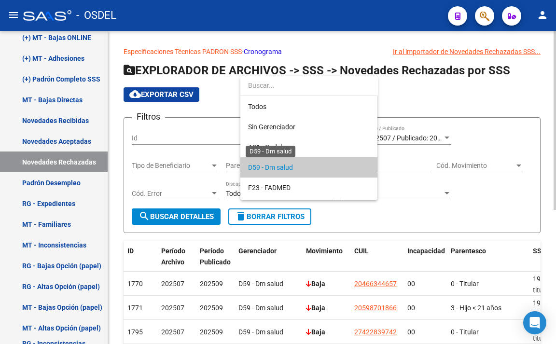
scroll to position [29, 0]
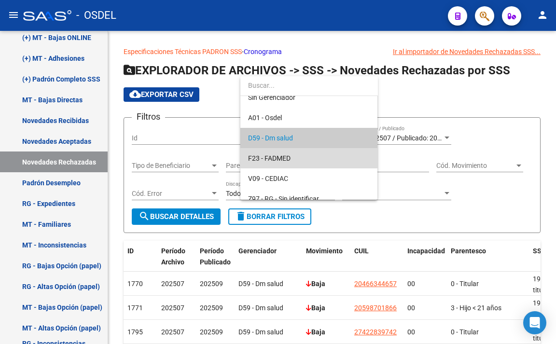
click at [293, 150] on span "F23 - FADMED" at bounding box center [309, 158] width 122 height 20
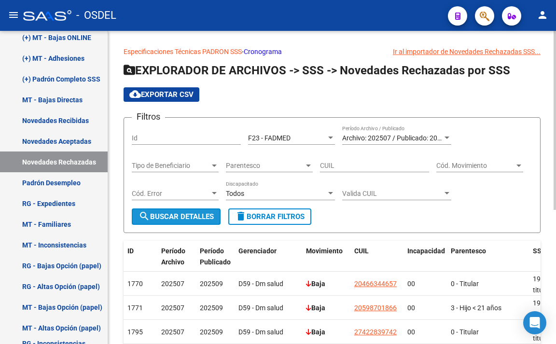
click at [199, 216] on span "search Buscar Detalles" at bounding box center [176, 217] width 75 height 9
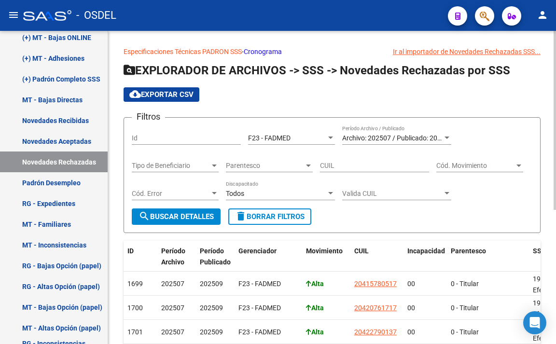
click at [192, 168] on span "Tipo de Beneficiario" at bounding box center [171, 166] width 78 height 8
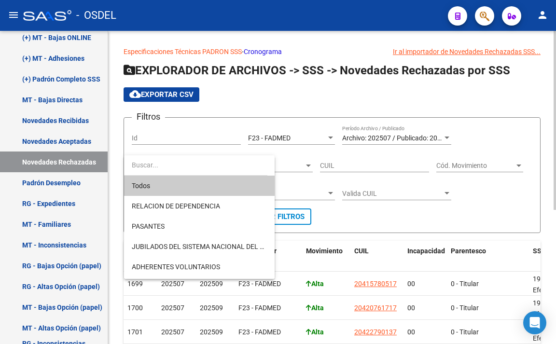
click at [192, 168] on input "dropdown search" at bounding box center [195, 165] width 143 height 20
click at [380, 200] on div at bounding box center [278, 172] width 556 height 344
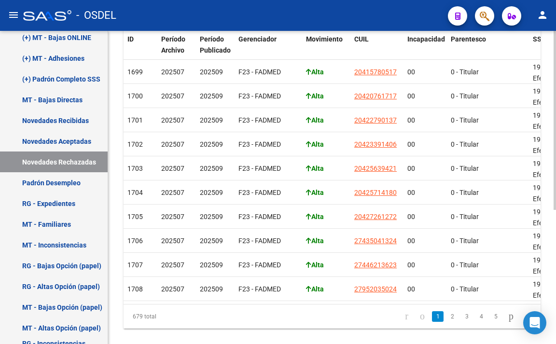
scroll to position [235, 0]
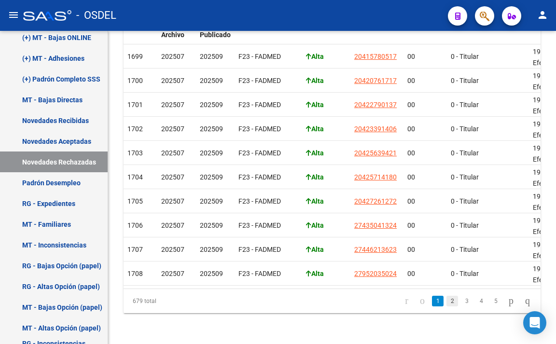
click at [447, 302] on link "2" at bounding box center [453, 301] width 12 height 11
click at [461, 303] on link "3" at bounding box center [467, 301] width 12 height 11
click at [476, 302] on link "4" at bounding box center [482, 301] width 12 height 11
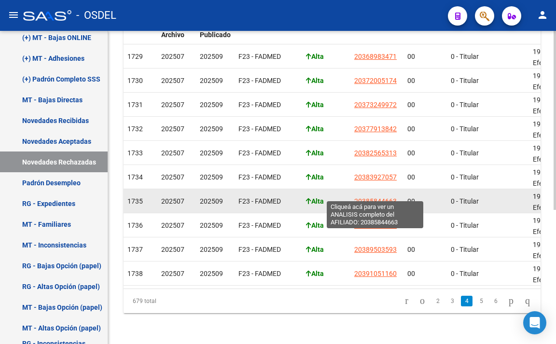
click at [385, 198] on span "20385844663" at bounding box center [375, 202] width 43 height 8
type textarea "20385844663"
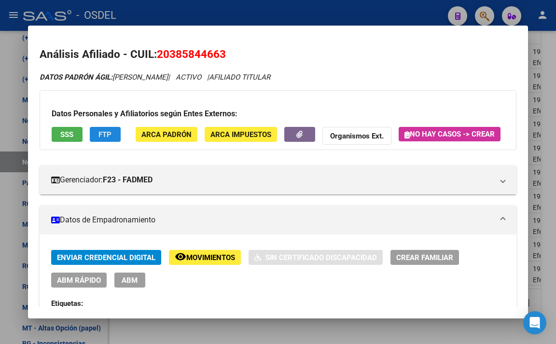
click at [106, 134] on span "FTP" at bounding box center [105, 134] width 13 height 9
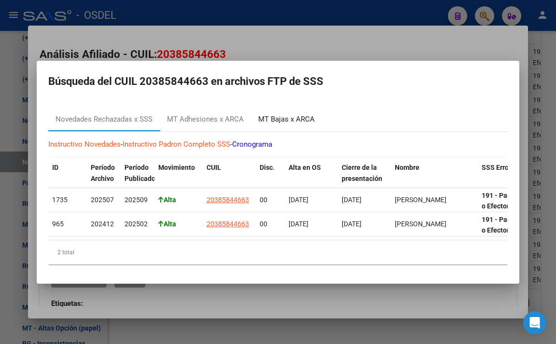
click at [279, 118] on div "MT Bajas x ARCA" at bounding box center [286, 119] width 57 height 11
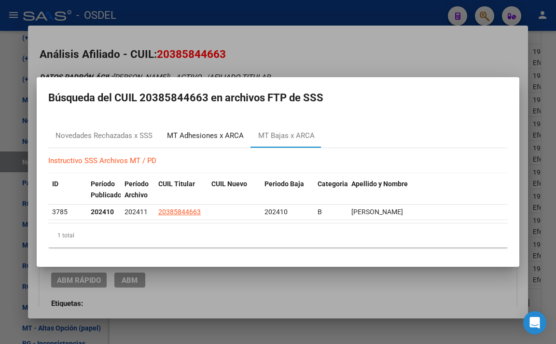
click at [227, 133] on div "MT Adhesiones x ARCA" at bounding box center [205, 135] width 77 height 11
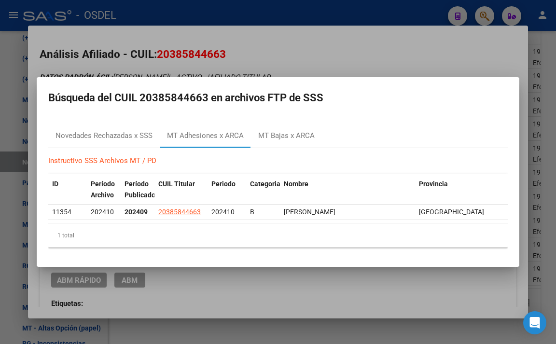
click at [331, 59] on div at bounding box center [278, 172] width 556 height 344
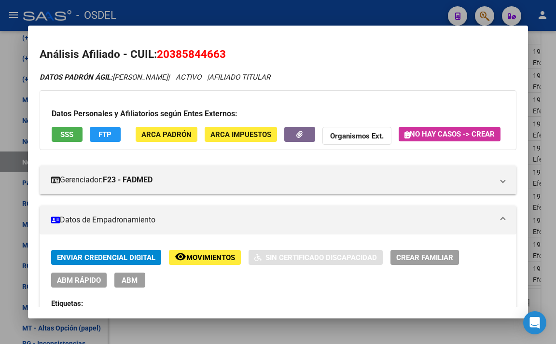
click at [74, 137] on button "SSS" at bounding box center [67, 134] width 31 height 15
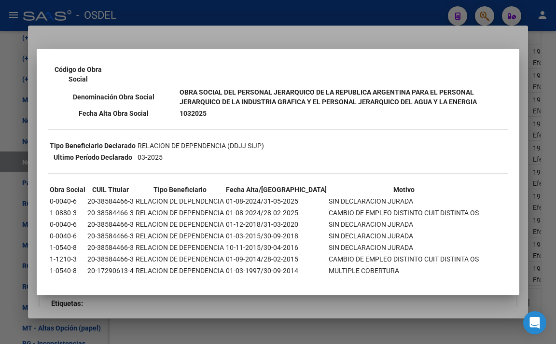
scroll to position [0, 0]
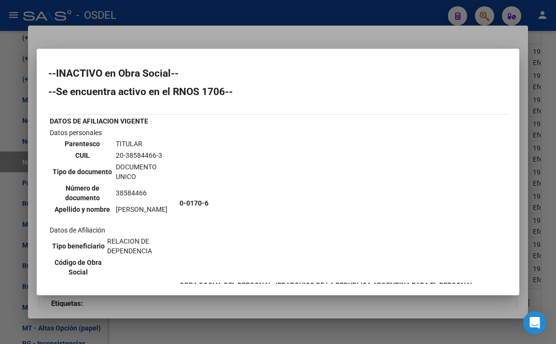
click at [235, 36] on div at bounding box center [278, 172] width 556 height 344
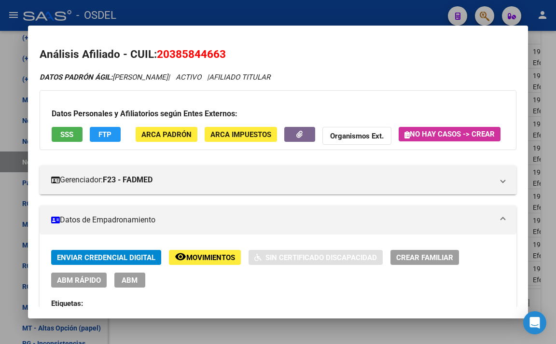
click at [275, 9] on div at bounding box center [278, 172] width 556 height 344
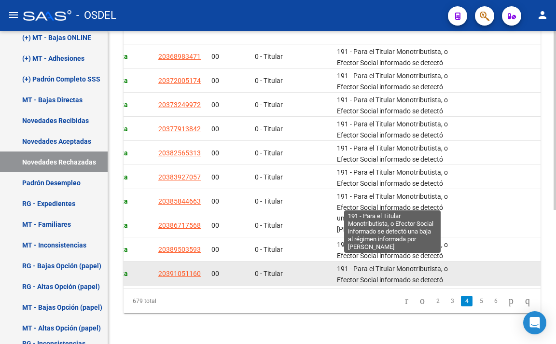
scroll to position [24, 0]
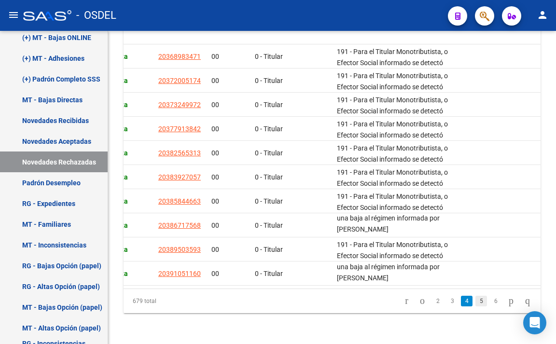
click at [476, 304] on link "5" at bounding box center [482, 301] width 12 height 11
click at [476, 301] on link "6" at bounding box center [482, 301] width 12 height 11
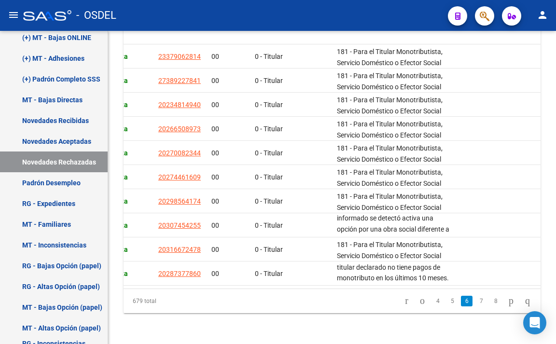
click at [476, 301] on link "7" at bounding box center [482, 301] width 12 height 11
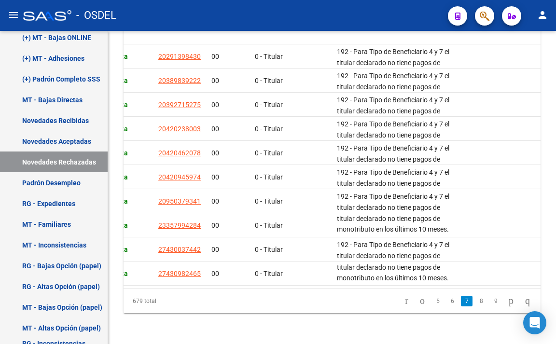
click at [476, 301] on link "8" at bounding box center [482, 301] width 12 height 11
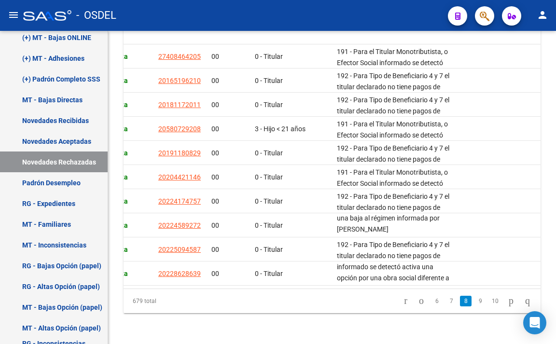
click at [475, 301] on link "9" at bounding box center [481, 301] width 12 height 11
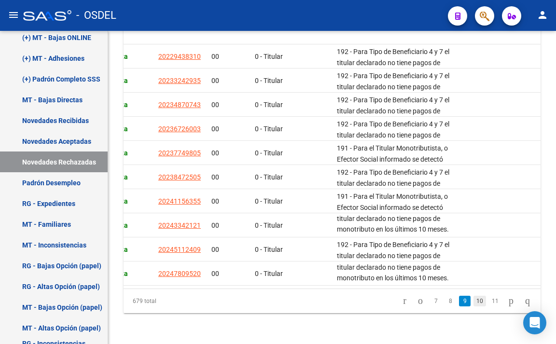
click at [474, 303] on link "10" at bounding box center [480, 301] width 13 height 11
click at [474, 303] on link "11" at bounding box center [480, 301] width 13 height 11
click at [474, 304] on link "12" at bounding box center [480, 301] width 13 height 11
click at [474, 304] on link "13" at bounding box center [480, 301] width 13 height 11
click at [474, 304] on link "14" at bounding box center [480, 301] width 13 height 11
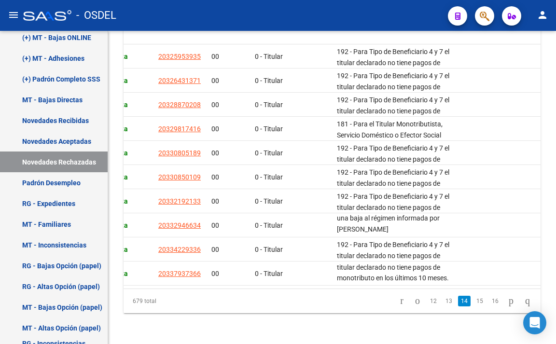
click at [474, 304] on link "15" at bounding box center [480, 301] width 13 height 11
click at [474, 304] on link "16" at bounding box center [480, 301] width 13 height 11
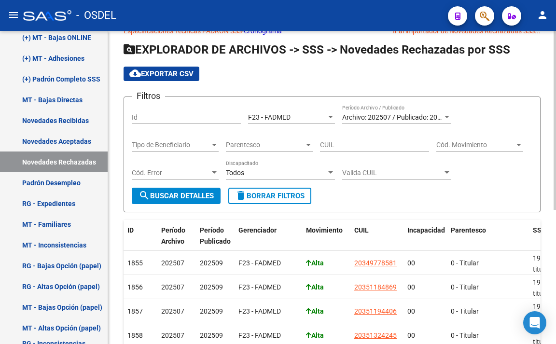
scroll to position [0, 0]
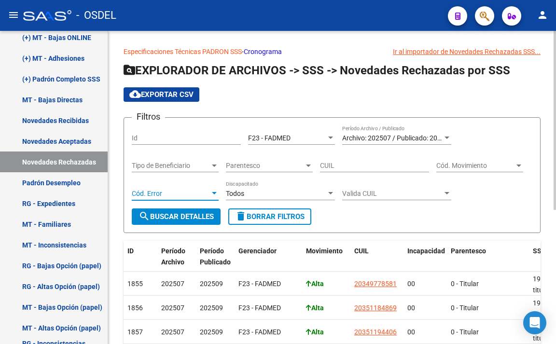
click at [200, 191] on span "Cód. Error" at bounding box center [171, 194] width 78 height 8
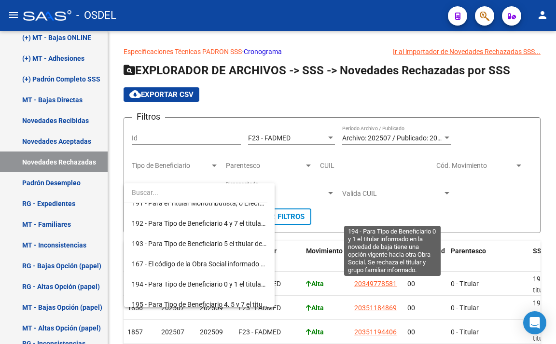
scroll to position [2762, 0]
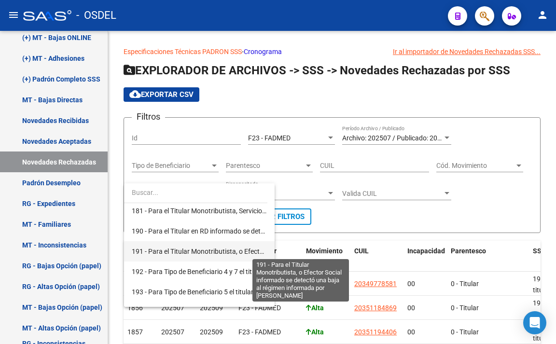
click at [205, 252] on span "191 - Para el Titular Monotributista, o Efector Social informado se detectó una…" at bounding box center [320, 252] width 376 height 8
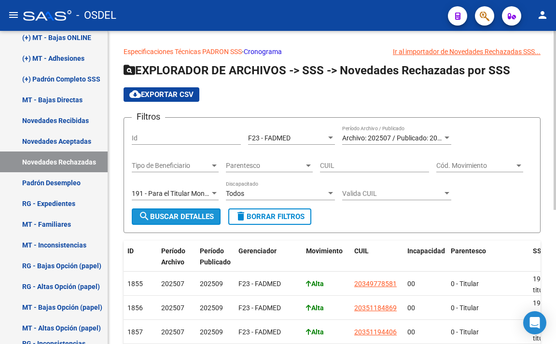
click at [192, 214] on span "search Buscar Detalles" at bounding box center [176, 217] width 75 height 9
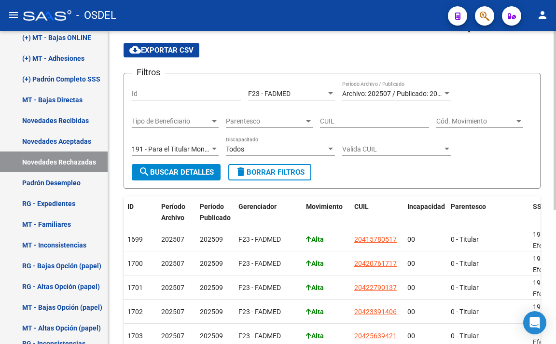
scroll to position [42, 0]
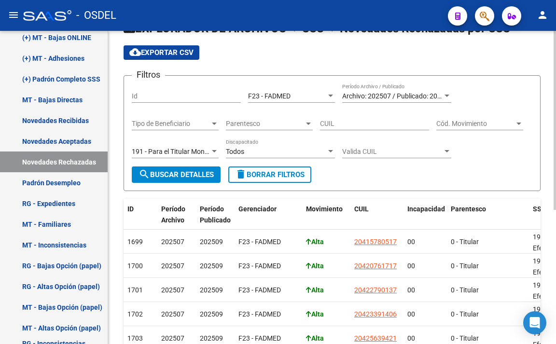
click at [204, 148] on span "191 - Para el Titular Monotributista, o Efector Social informado se detectó una…" at bounding box center [320, 152] width 376 height 8
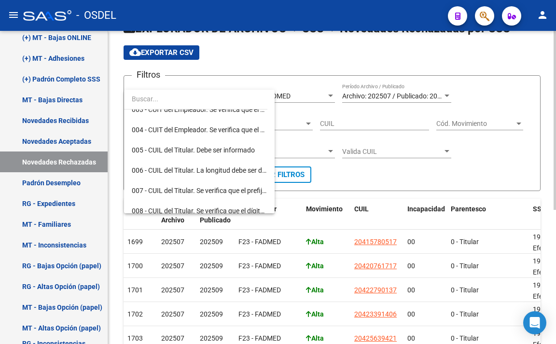
scroll to position [0, 0]
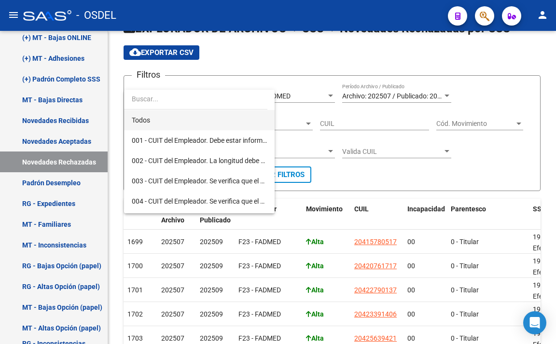
click at [208, 127] on span "Todos" at bounding box center [199, 120] width 135 height 20
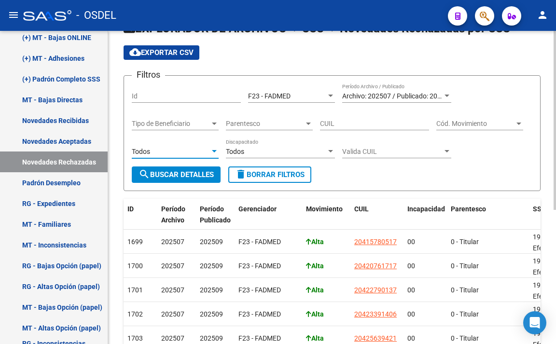
click at [199, 176] on span "search Buscar Detalles" at bounding box center [176, 174] width 75 height 9
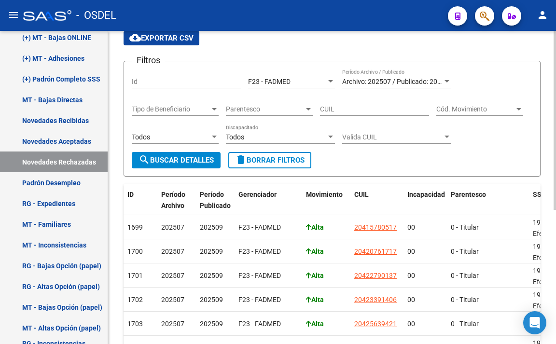
scroll to position [42, 0]
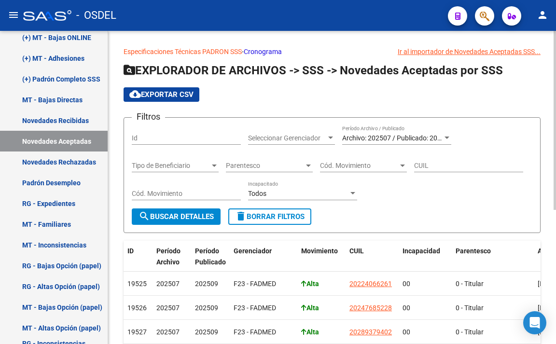
click at [205, 162] on span "Tipo de Beneficiario" at bounding box center [171, 166] width 78 height 8
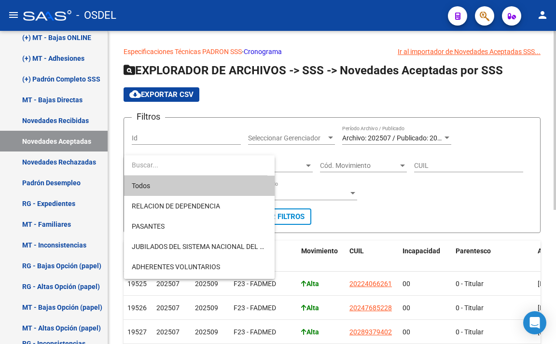
click at [206, 185] on span "Todos" at bounding box center [199, 186] width 135 height 20
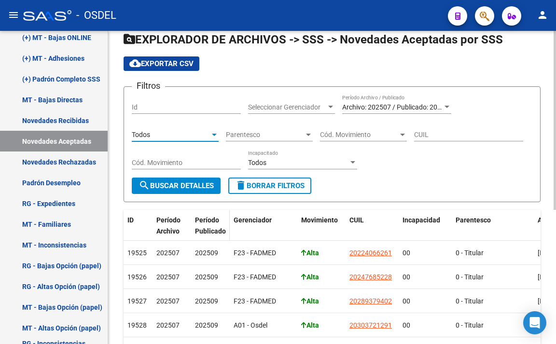
scroll to position [48, 0]
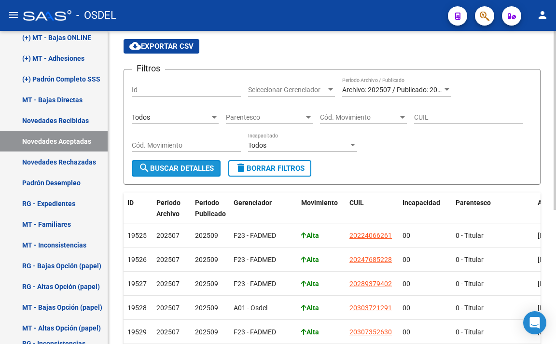
click at [201, 169] on span "search Buscar Detalles" at bounding box center [176, 168] width 75 height 9
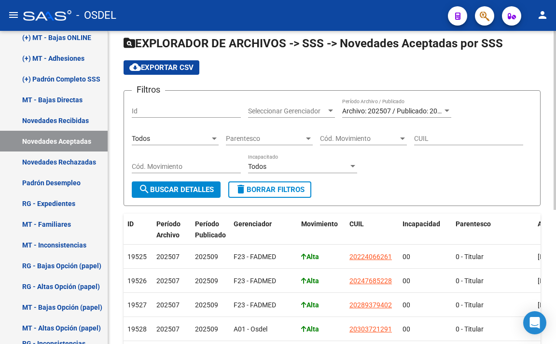
scroll to position [0, 0]
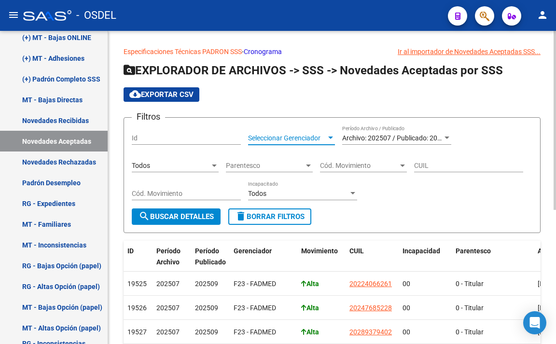
click at [286, 142] on span "Seleccionar Gerenciador" at bounding box center [287, 138] width 78 height 8
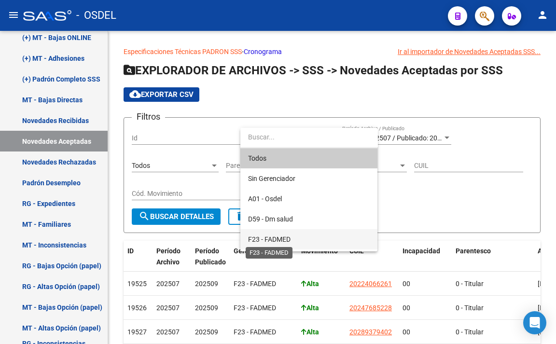
click at [268, 242] on span "F23 - FADMED" at bounding box center [269, 240] width 43 height 8
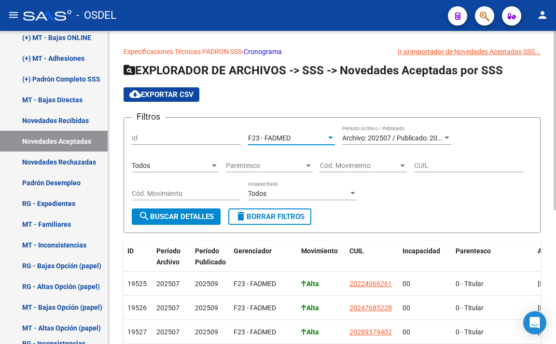
click at [178, 218] on span "search Buscar Detalles" at bounding box center [176, 217] width 75 height 9
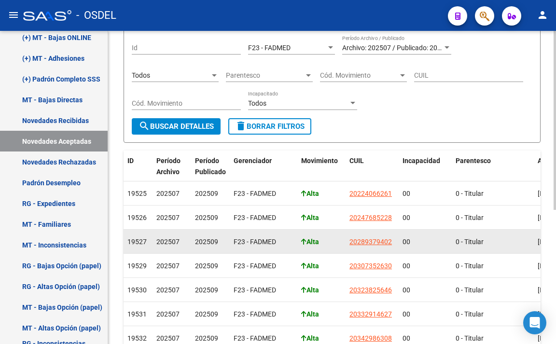
scroll to position [42, 0]
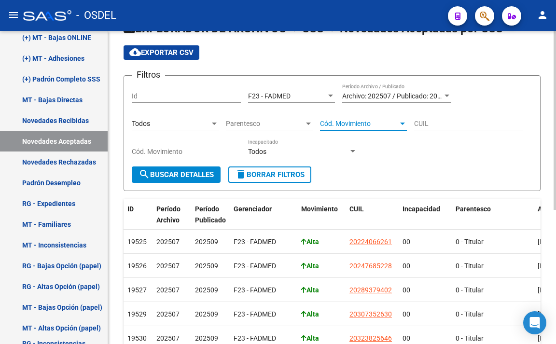
click at [349, 125] on span "Cód. Movimiento" at bounding box center [359, 124] width 78 height 8
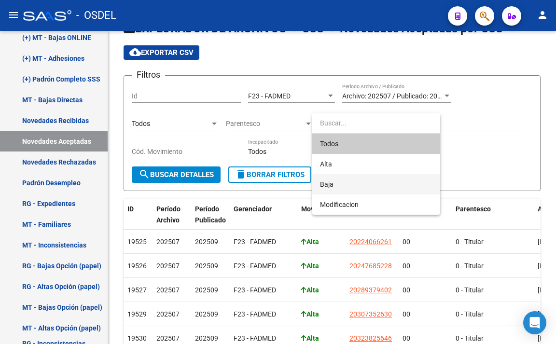
click at [338, 180] on span "Baja" at bounding box center [376, 184] width 113 height 20
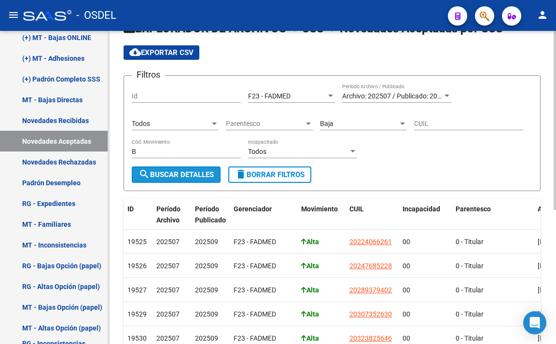
click at [202, 172] on span "search Buscar Detalles" at bounding box center [176, 174] width 75 height 9
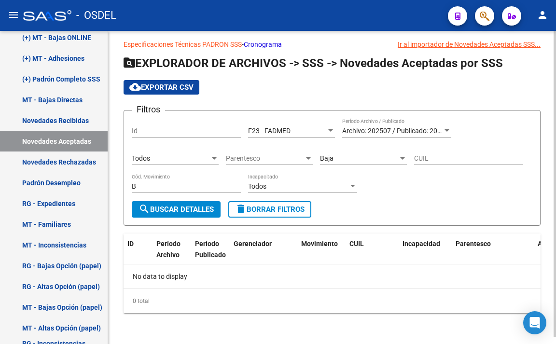
scroll to position [7, 0]
click at [350, 158] on div "Baja" at bounding box center [359, 159] width 78 height 8
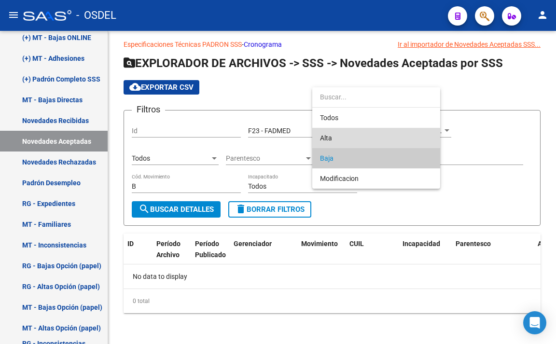
click at [350, 144] on span "Alta" at bounding box center [376, 138] width 113 height 20
type input "A"
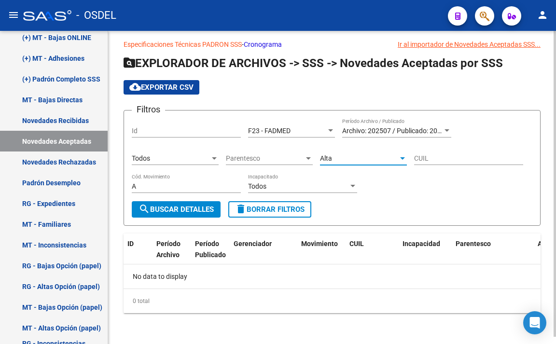
click at [195, 207] on span "search Buscar Detalles" at bounding box center [176, 209] width 75 height 9
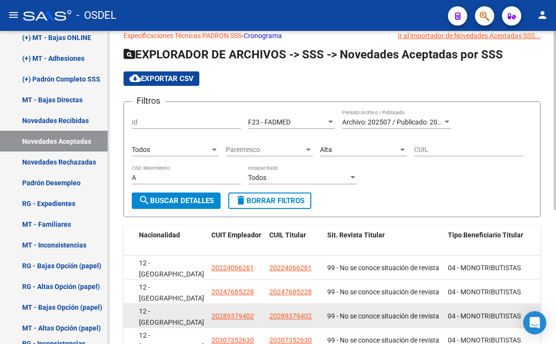
scroll to position [0, 0]
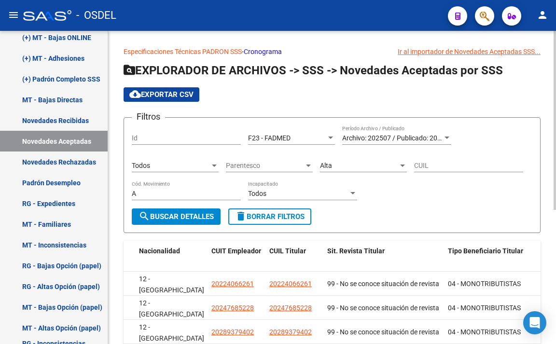
click at [177, 194] on input "A" at bounding box center [186, 194] width 109 height 8
click at [179, 215] on span "search Buscar Detalles" at bounding box center [176, 217] width 75 height 9
click at [68, 158] on link "Novedades Rechazadas" at bounding box center [54, 162] width 108 height 21
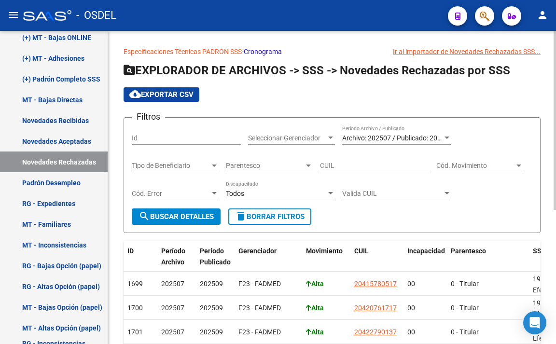
click at [198, 160] on div "Tipo de Beneficiario Tipo de Beneficiario" at bounding box center [175, 162] width 87 height 19
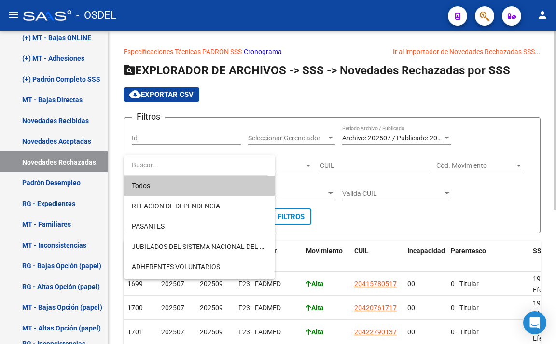
click at [198, 160] on input "dropdown search" at bounding box center [195, 165] width 143 height 20
click at [401, 213] on div at bounding box center [278, 172] width 556 height 344
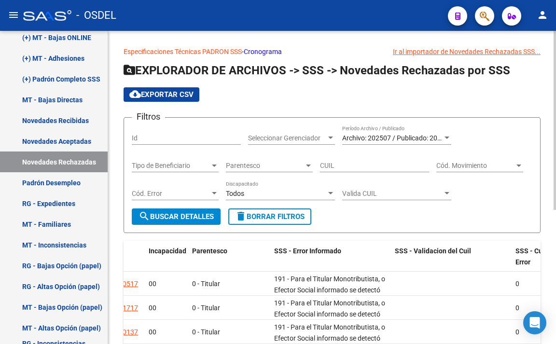
click at [213, 194] on div at bounding box center [214, 193] width 5 height 2
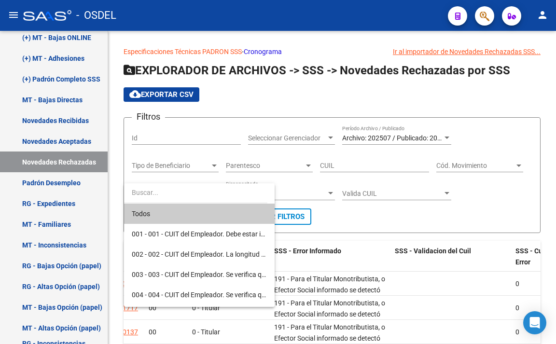
click at [217, 196] on input "dropdown search" at bounding box center [195, 193] width 143 height 20
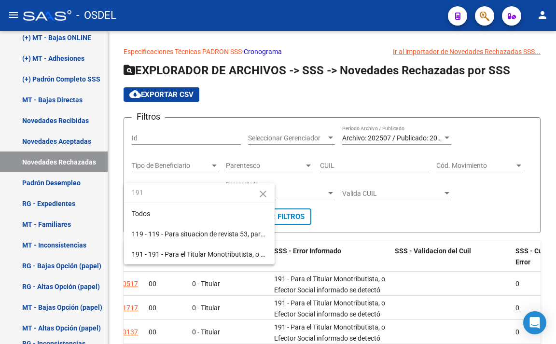
type input "191"
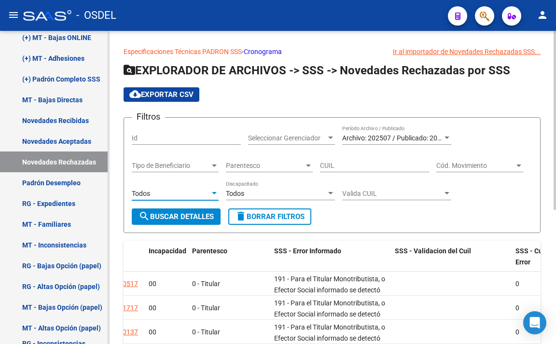
click at [185, 190] on div "Todos" at bounding box center [171, 194] width 78 height 8
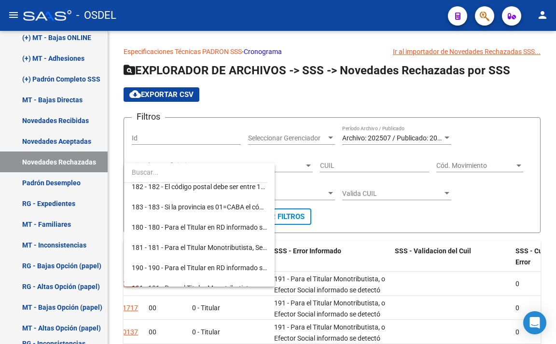
scroll to position [2753, 0]
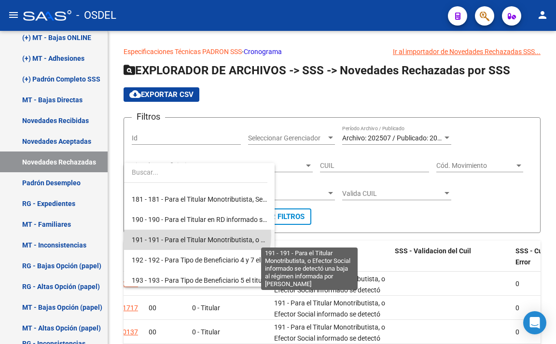
click at [197, 236] on span "191 - 191 - Para el Titular Monotributista, o Efector Social informado se detec…" at bounding box center [328, 240] width 393 height 8
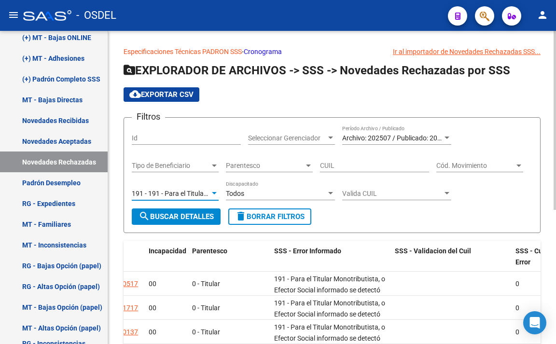
click at [185, 216] on span "search Buscar Detalles" at bounding box center [176, 217] width 75 height 9
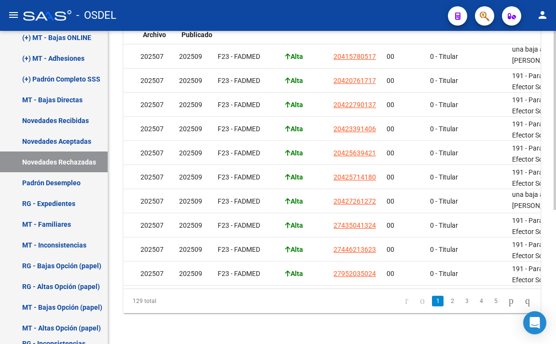
scroll to position [0, 18]
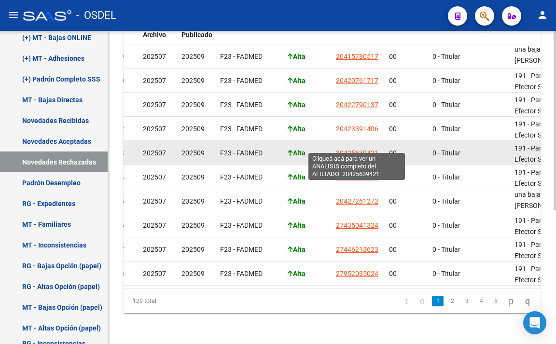
click at [371, 149] on span "20425639421" at bounding box center [357, 153] width 43 height 8
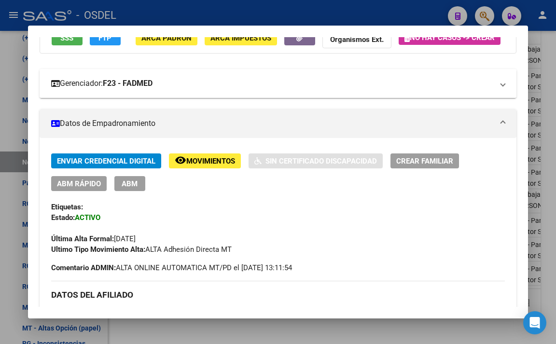
scroll to position [0, 0]
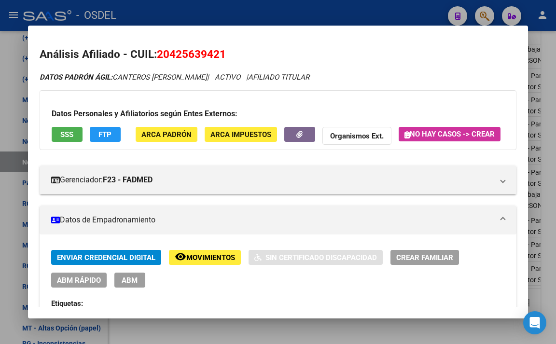
click at [179, 15] on div at bounding box center [278, 172] width 556 height 344
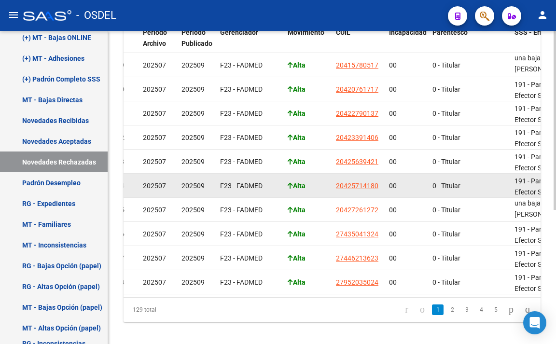
scroll to position [42, 0]
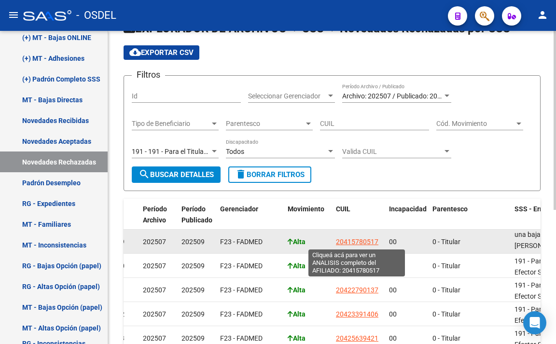
click at [374, 241] on span "20415780517" at bounding box center [357, 242] width 43 height 8
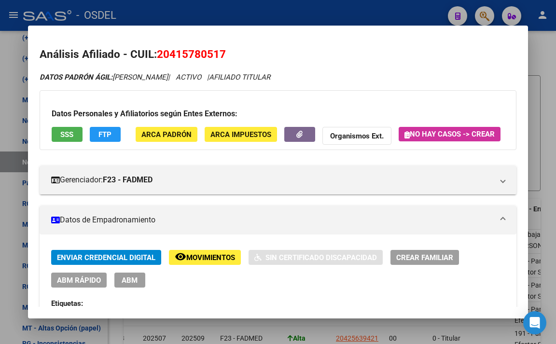
click at [61, 132] on span "SSS" at bounding box center [66, 134] width 13 height 9
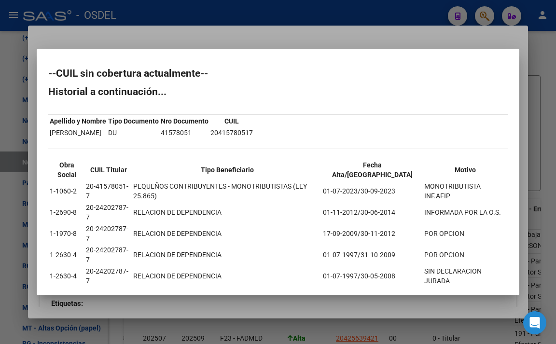
click at [285, 46] on div at bounding box center [278, 172] width 556 height 344
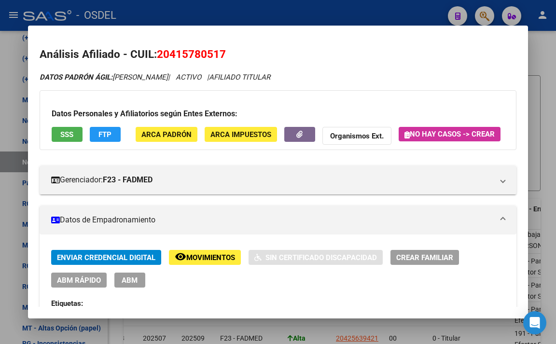
click at [306, 15] on div at bounding box center [278, 172] width 556 height 344
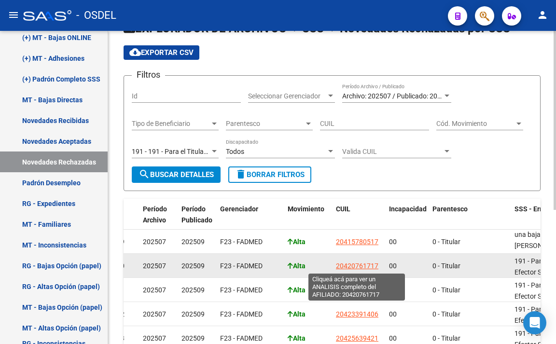
click at [355, 263] on span "20420761717" at bounding box center [357, 266] width 43 height 8
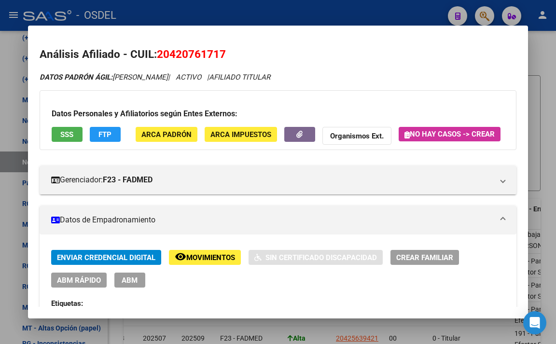
click at [59, 134] on button "SSS" at bounding box center [67, 134] width 31 height 15
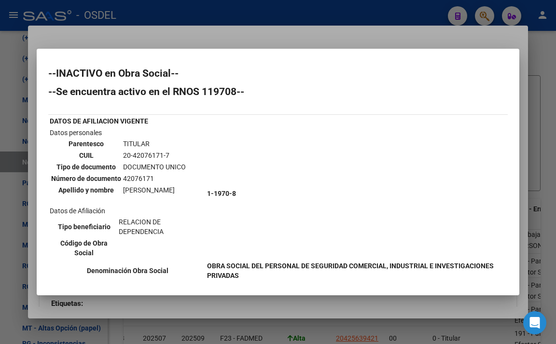
click at [298, 31] on div at bounding box center [278, 172] width 556 height 344
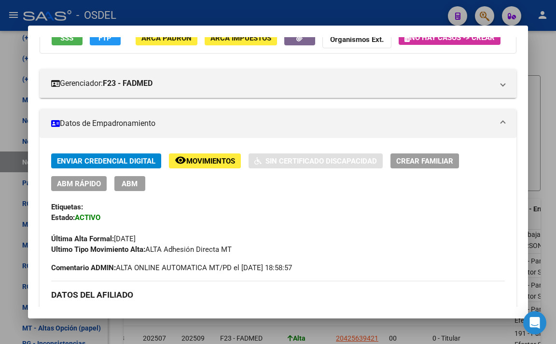
scroll to position [0, 0]
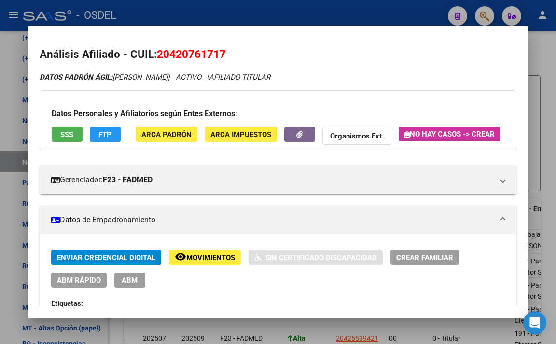
click at [372, 18] on div at bounding box center [278, 172] width 556 height 344
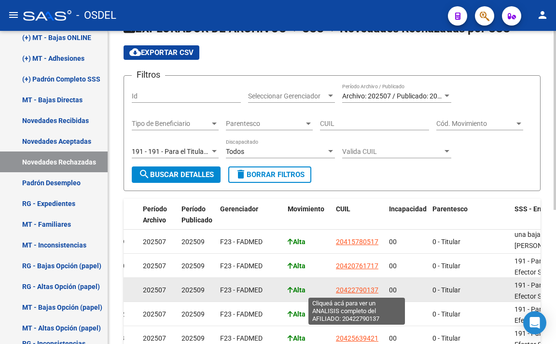
click at [364, 291] on span "20422790137" at bounding box center [357, 290] width 43 height 8
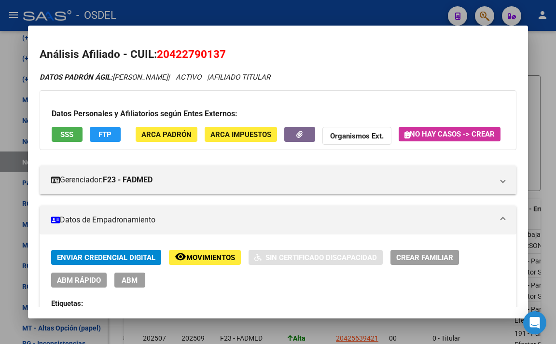
click at [73, 134] on span "SSS" at bounding box center [66, 134] width 13 height 9
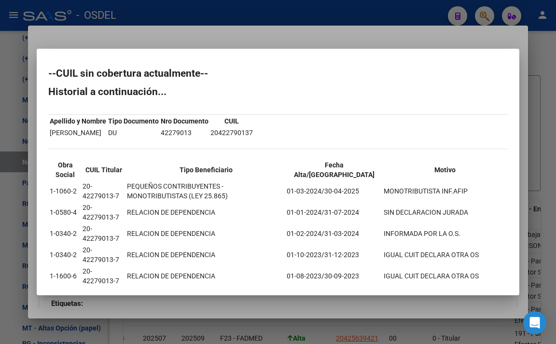
click at [274, 32] on div at bounding box center [278, 172] width 556 height 344
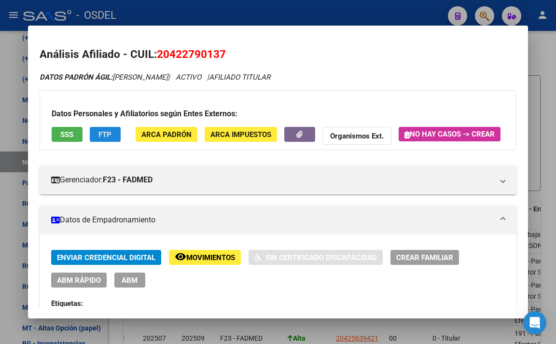
click at [108, 138] on span "FTP" at bounding box center [105, 134] width 13 height 9
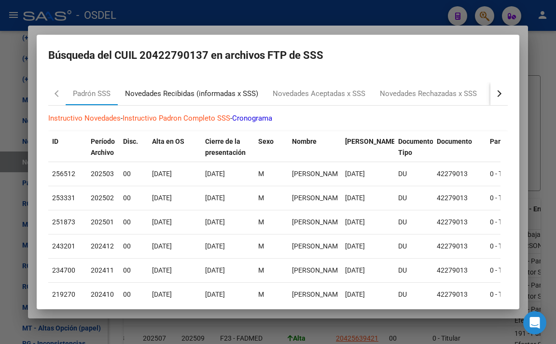
click at [195, 97] on div "Novedades Recibidas (informadas x SSS)" at bounding box center [191, 93] width 133 height 11
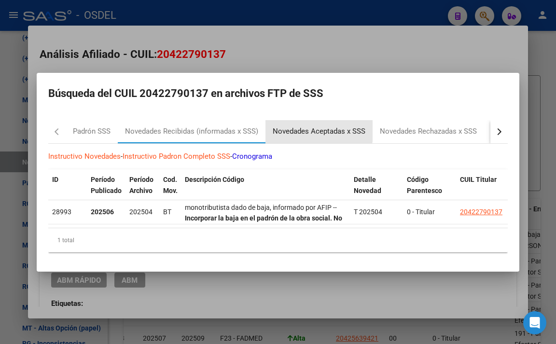
click at [316, 126] on div "Novedades Aceptadas x SSS" at bounding box center [319, 131] width 93 height 11
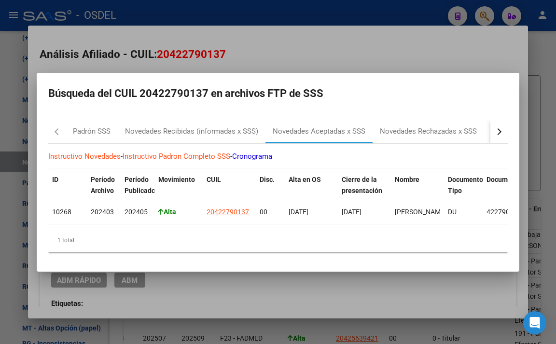
click at [334, 49] on div at bounding box center [278, 172] width 556 height 344
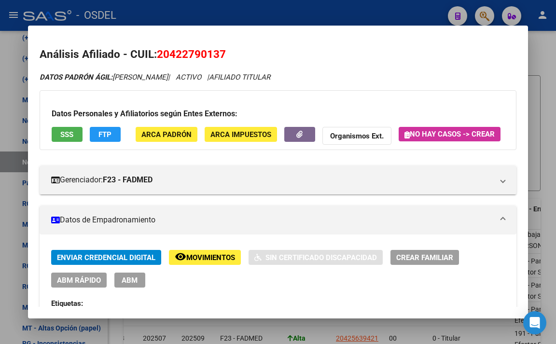
click at [335, 26] on mat-dialog-container "Análisis Afiliado - CUIL: 20422790137 DATOS PADRÓN ÁGIL: [PERSON_NAME] | ACTIVO…" at bounding box center [278, 172] width 501 height 293
click at [335, 19] on div at bounding box center [278, 172] width 556 height 344
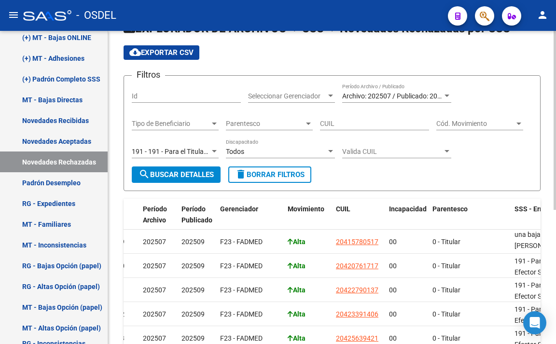
click at [204, 149] on span "191 - 191 - Para el Titular Monotributista, o Efector Social informado se detec…" at bounding box center [328, 152] width 393 height 8
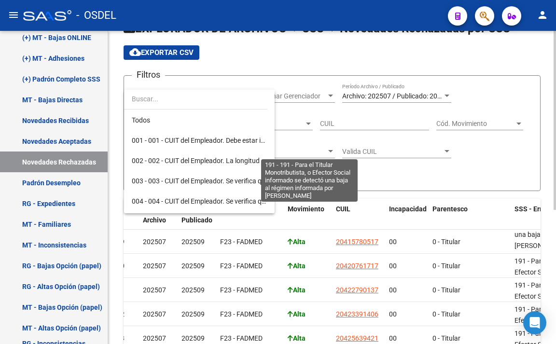
scroll to position [2768, 0]
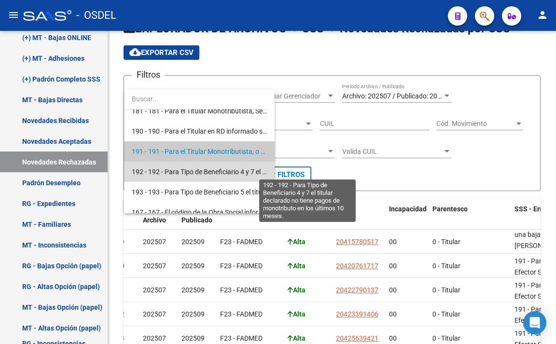
click at [203, 170] on span "192 - 192 - Para Tipo de Beneficiario 4 y 7 el titular declarado no tiene pagos…" at bounding box center [305, 172] width 347 height 8
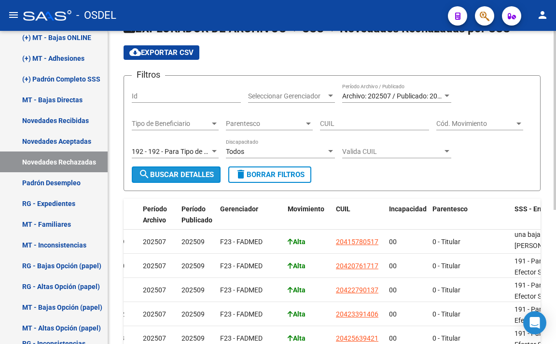
click at [201, 172] on span "search Buscar Detalles" at bounding box center [176, 174] width 75 height 9
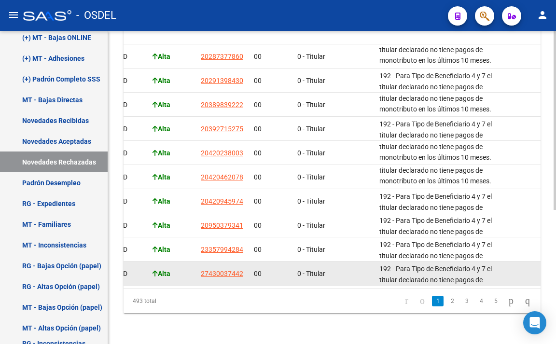
scroll to position [90, 0]
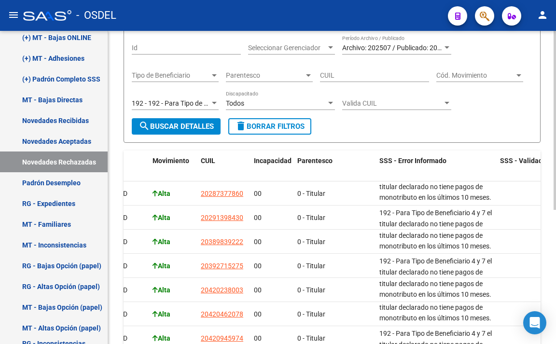
click at [210, 103] on span "192 - 192 - Para Tipo de Beneficiario 4 y 7 el titular declarado no tiene pagos…" at bounding box center [305, 103] width 347 height 8
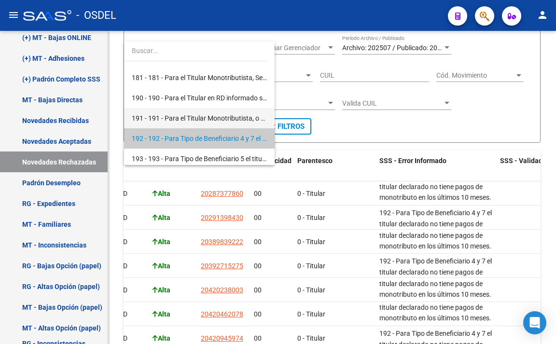
scroll to position [2705, 0]
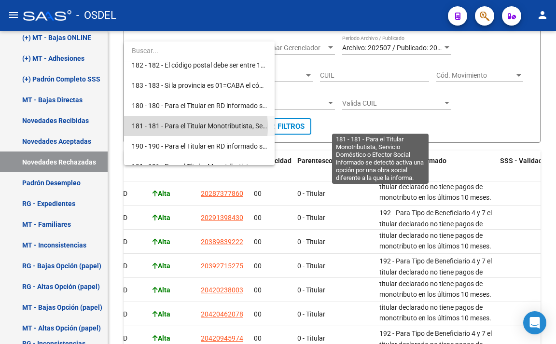
click at [176, 127] on span "181 - 181 - Para el Titular Monotributista, Servicio Doméstico o Efector Social…" at bounding box center [378, 126] width 493 height 8
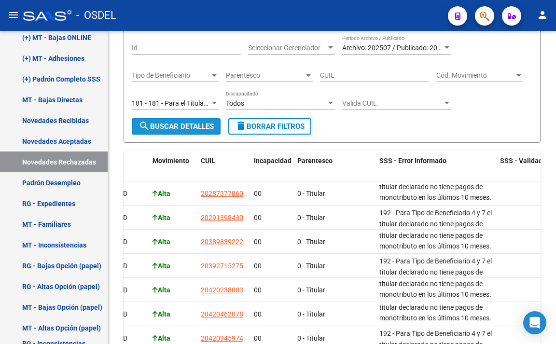
click at [176, 127] on span "search Buscar Detalles" at bounding box center [176, 126] width 75 height 9
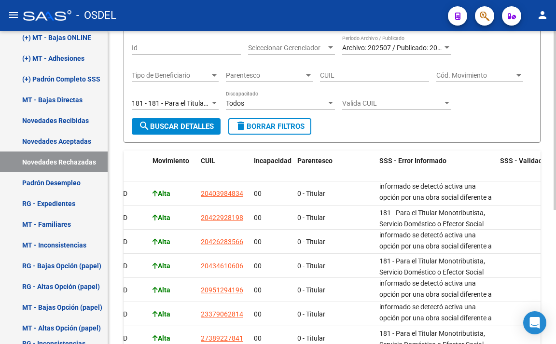
click at [204, 107] on div "181 - 181 - Para el Titular Monotributista, Servicio Doméstico o Efector Social…" at bounding box center [171, 103] width 78 height 8
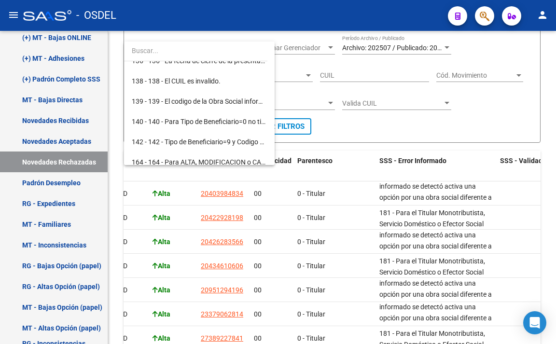
scroll to position [2534, 0]
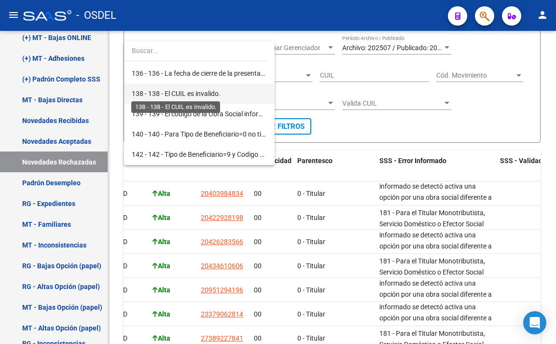
click at [213, 96] on span "138 - 138 - El CUIL es invalido." at bounding box center [176, 94] width 89 height 8
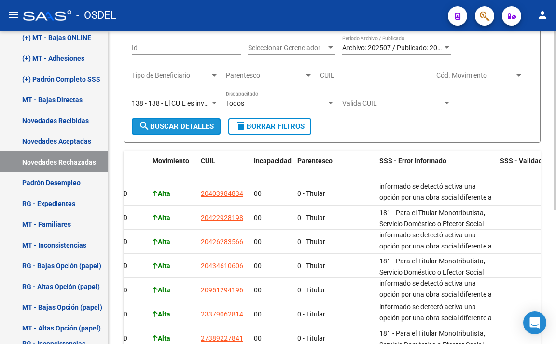
click at [185, 127] on span "search Buscar Detalles" at bounding box center [176, 126] width 75 height 9
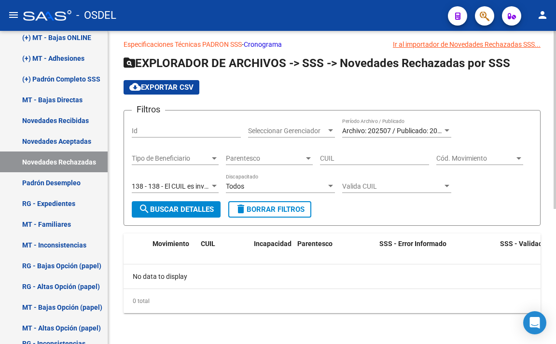
scroll to position [7, 0]
click at [170, 208] on span "search Buscar Detalles" at bounding box center [176, 209] width 75 height 9
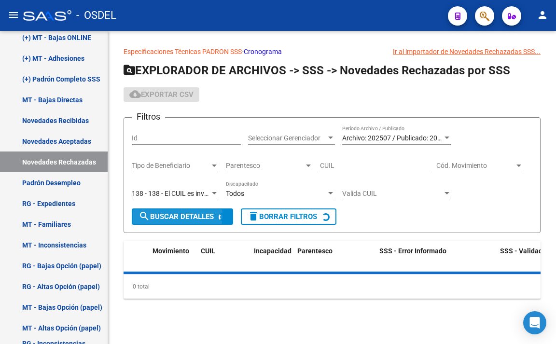
scroll to position [0, 0]
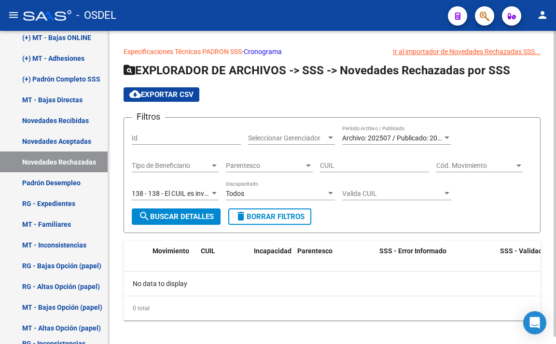
click at [306, 141] on span "Seleccionar Gerenciador" at bounding box center [287, 138] width 78 height 8
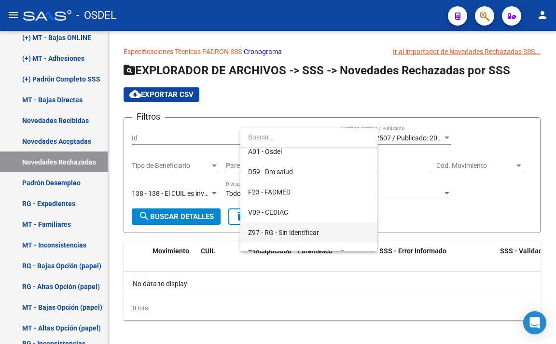
scroll to position [48, 0]
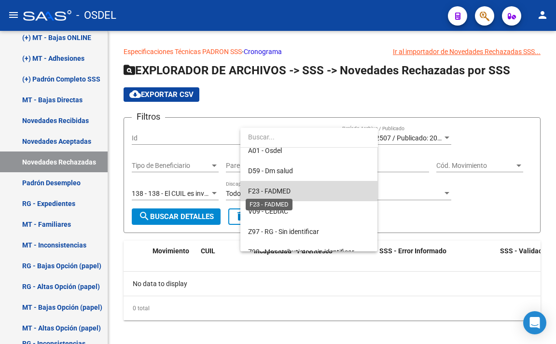
click at [275, 193] on span "F23 - FADMED" at bounding box center [269, 191] width 43 height 8
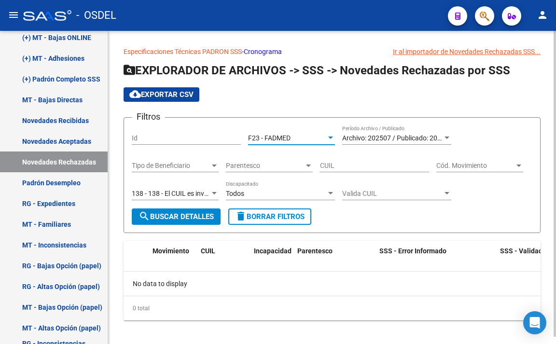
click at [187, 214] on span "search Buscar Detalles" at bounding box center [176, 217] width 75 height 9
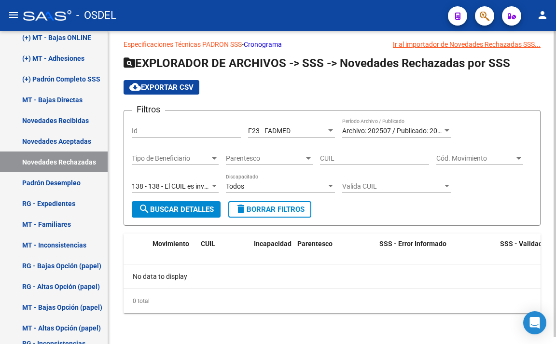
click at [417, 139] on div "Archivo: 202507 / Publicado: 202509 Período Archivo / Publicado" at bounding box center [396, 132] width 109 height 28
click at [420, 127] on span "Archivo: 202507 / Publicado: 202509" at bounding box center [397, 131] width 111 height 8
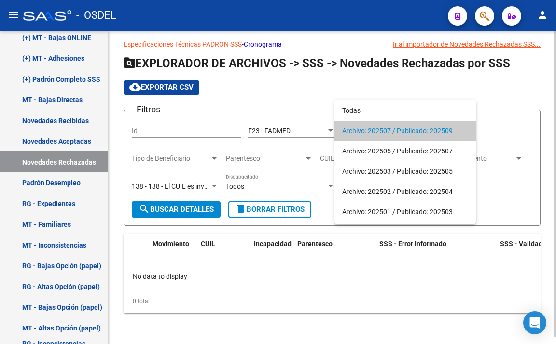
click at [420, 127] on span "Archivo: 202507 / Publicado: 202509" at bounding box center [405, 131] width 126 height 20
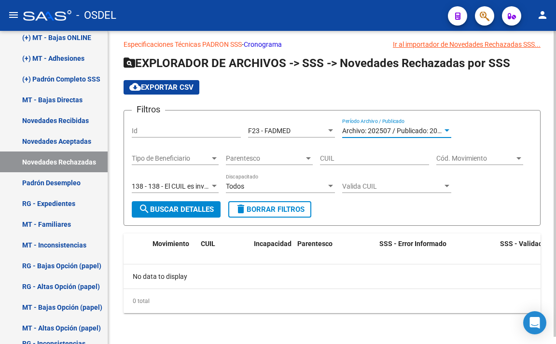
click at [171, 205] on button "search Buscar Detalles" at bounding box center [176, 209] width 89 height 16
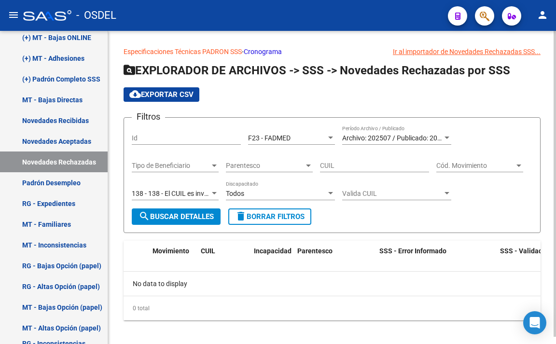
click at [213, 196] on div at bounding box center [214, 194] width 9 height 8
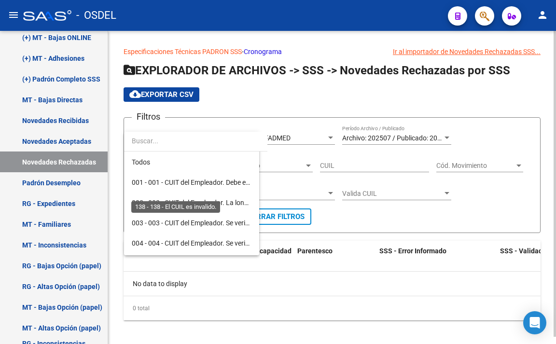
scroll to position [2524, 0]
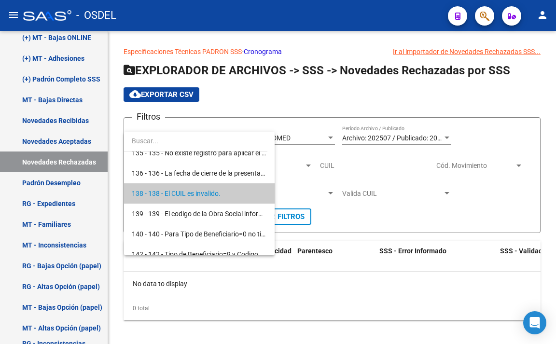
click at [246, 305] on div at bounding box center [278, 172] width 556 height 344
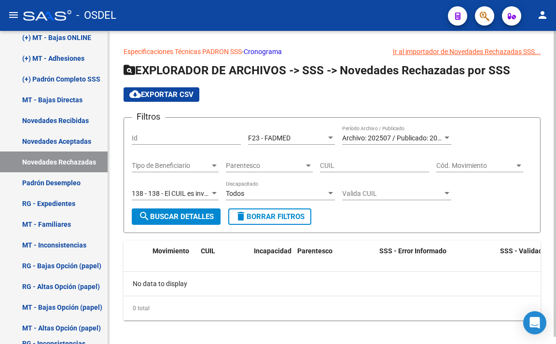
click at [213, 195] on div at bounding box center [214, 193] width 5 height 2
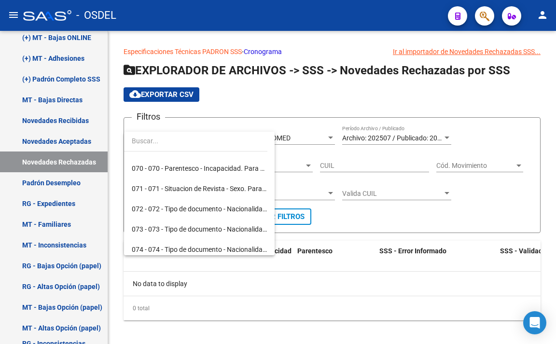
scroll to position [0, 0]
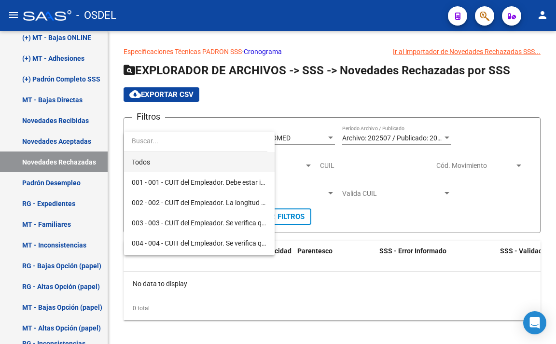
click at [225, 168] on span "Todos" at bounding box center [199, 162] width 135 height 20
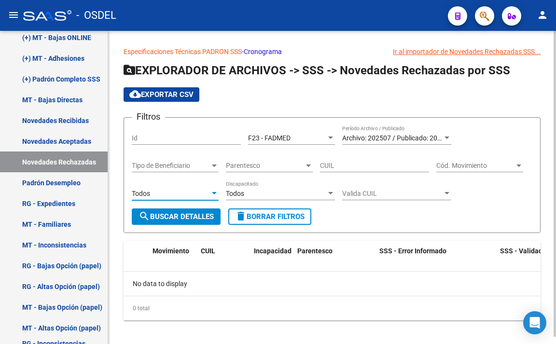
click at [196, 214] on span "search Buscar Detalles" at bounding box center [176, 217] width 75 height 9
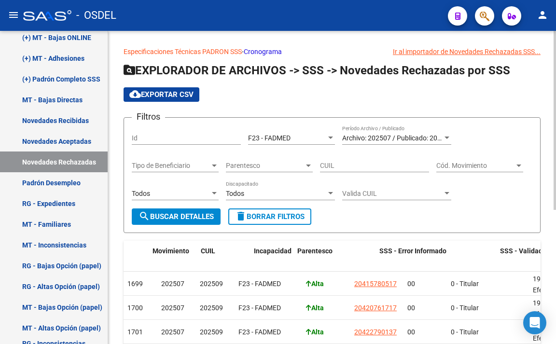
click at [184, 95] on span "cloud_download Exportar CSV" at bounding box center [161, 94] width 64 height 9
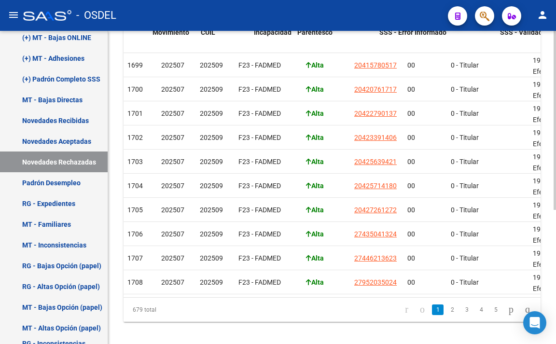
scroll to position [235, 0]
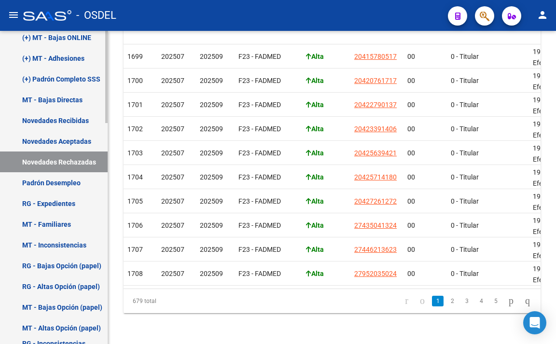
click at [80, 157] on link "Novedades Rechazadas" at bounding box center [54, 162] width 108 height 21
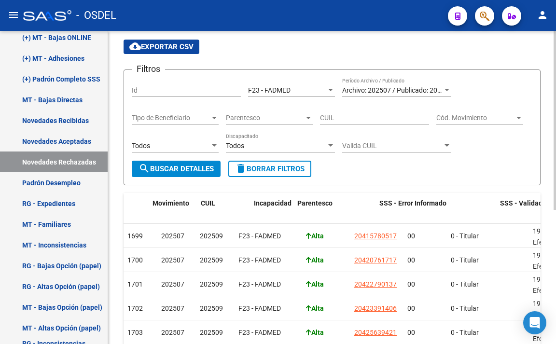
scroll to position [42, 0]
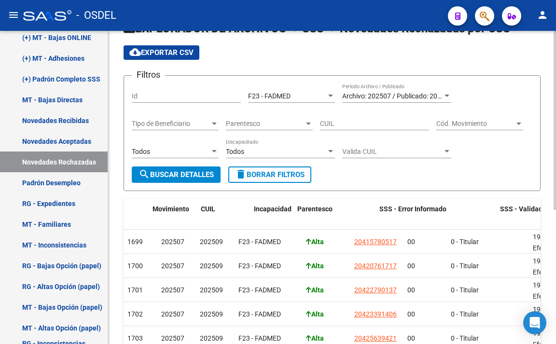
click at [313, 96] on div "F23 - FADMED" at bounding box center [287, 96] width 78 height 8
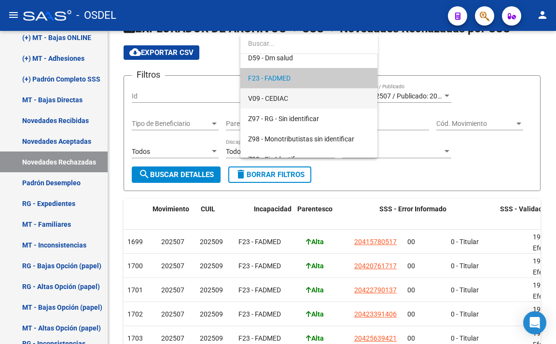
scroll to position [79, 0]
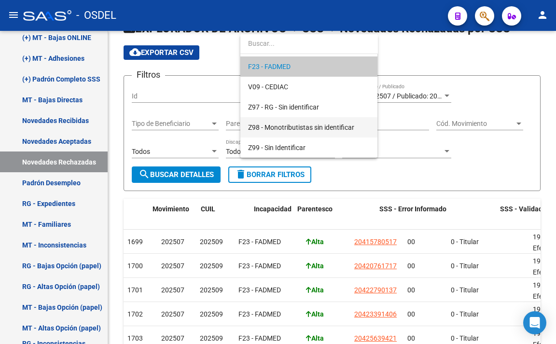
click at [318, 133] on span "Z98 - Monotributistas sin identificar" at bounding box center [309, 127] width 122 height 20
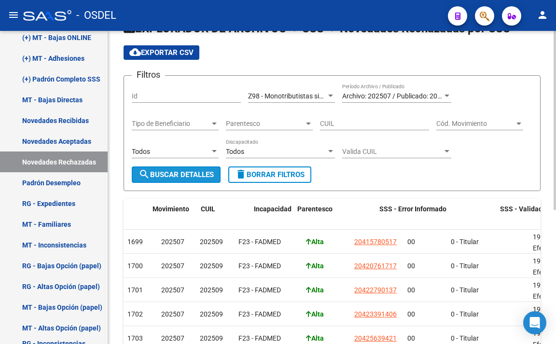
click at [202, 180] on button "search Buscar Detalles" at bounding box center [176, 175] width 89 height 16
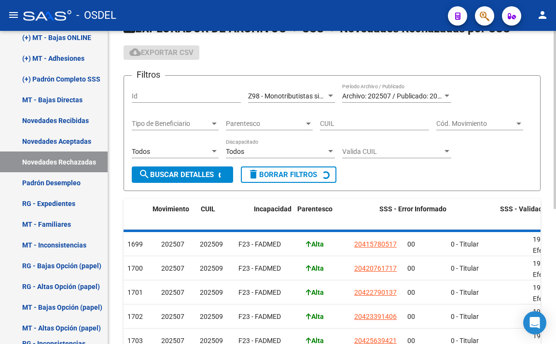
scroll to position [7, 0]
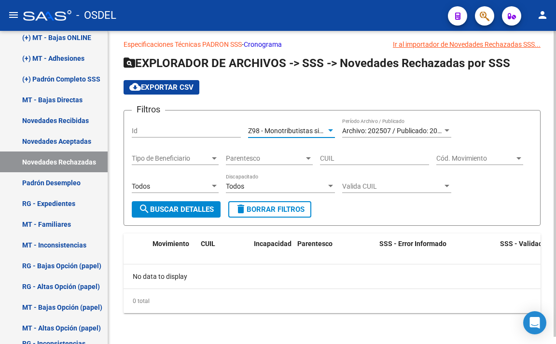
click at [280, 132] on span "Z98 - Monotributistas sin identificar" at bounding box center [301, 131] width 106 height 8
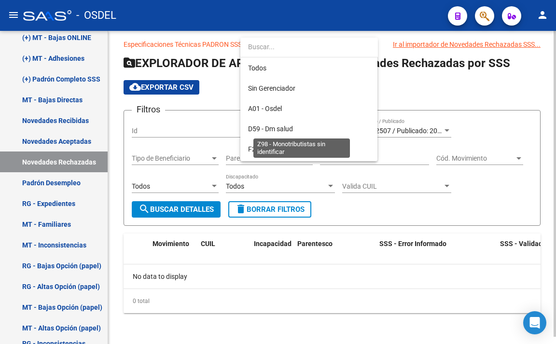
scroll to position [79, 0]
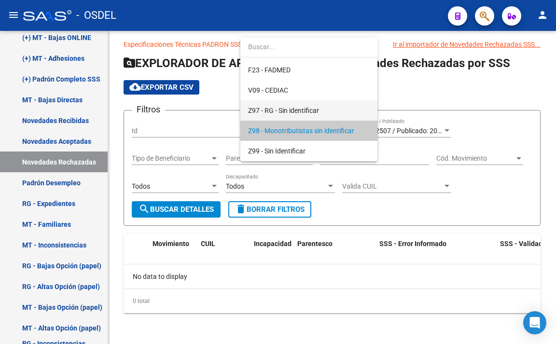
click at [317, 102] on span "Z97 - RG - Sin identificar" at bounding box center [309, 110] width 122 height 20
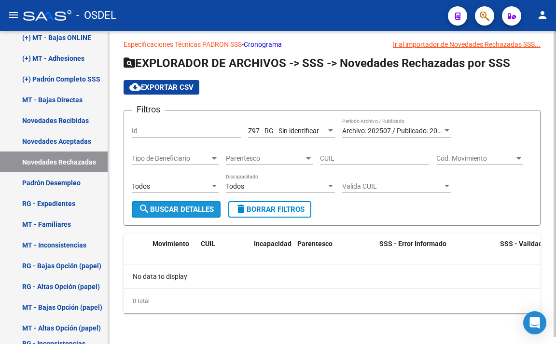
click at [182, 212] on span "search Buscar Detalles" at bounding box center [176, 209] width 75 height 9
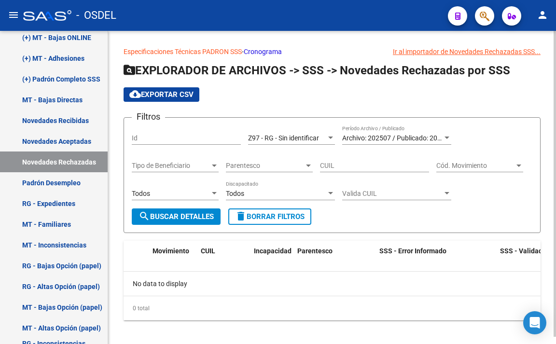
click at [270, 132] on div "Z97 - RG - Sin identificar Seleccionar Gerenciador" at bounding box center [291, 135] width 87 height 19
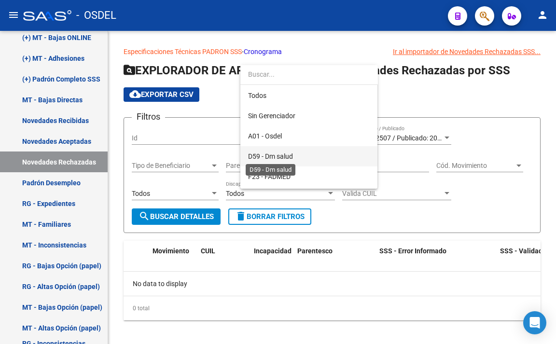
click at [291, 153] on span "D59 - Dm salud" at bounding box center [270, 157] width 45 height 8
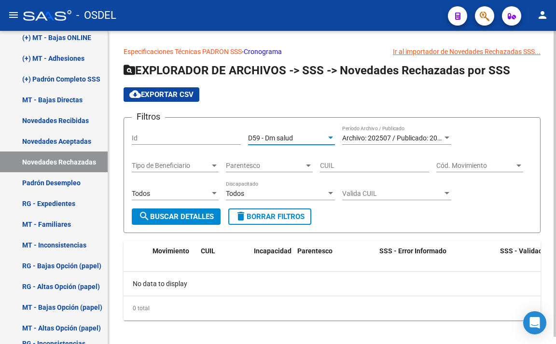
click at [200, 222] on button "search Buscar Detalles" at bounding box center [176, 217] width 89 height 16
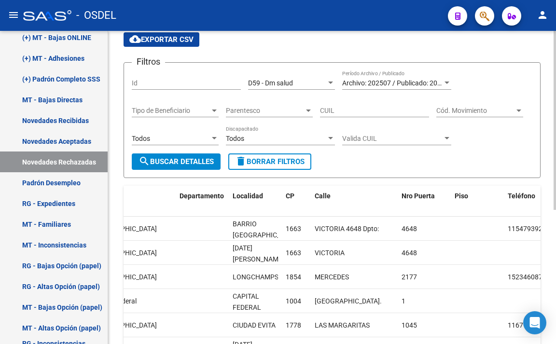
scroll to position [42, 0]
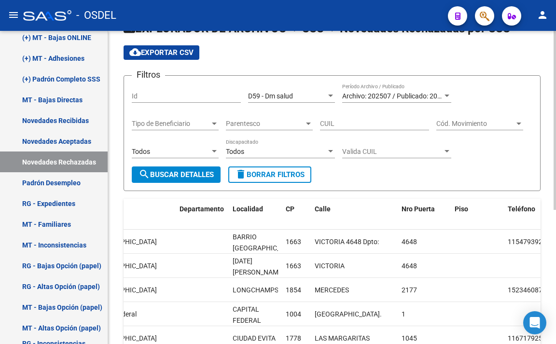
click at [444, 124] on span "Cód. Movimiento" at bounding box center [476, 124] width 78 height 8
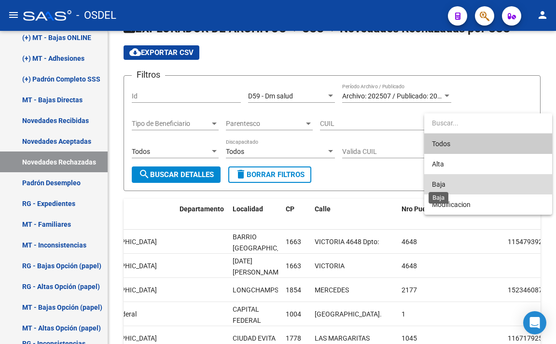
click at [443, 184] on span "Baja" at bounding box center [439, 185] width 14 height 8
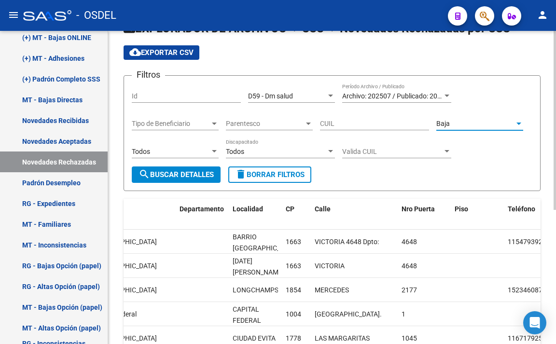
click at [208, 176] on span "search Buscar Detalles" at bounding box center [176, 174] width 75 height 9
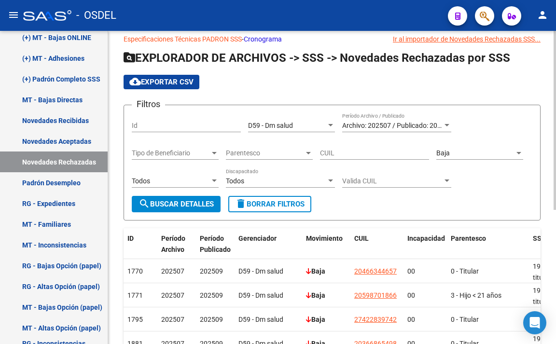
scroll to position [0, 0]
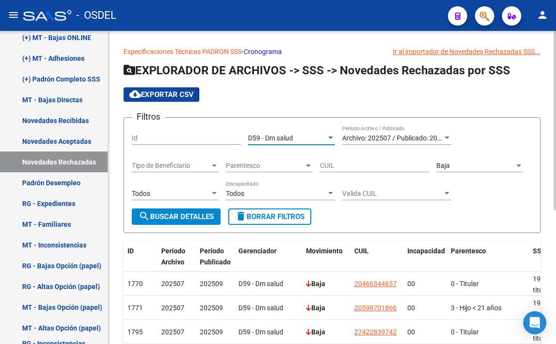
click at [266, 138] on span "D59 - Dm salud" at bounding box center [270, 138] width 45 height 8
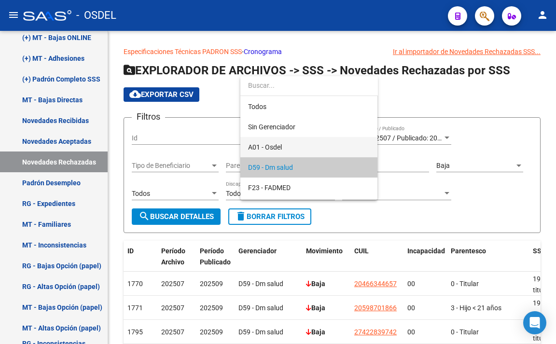
click at [301, 153] on span "A01 - Osdel" at bounding box center [309, 147] width 122 height 20
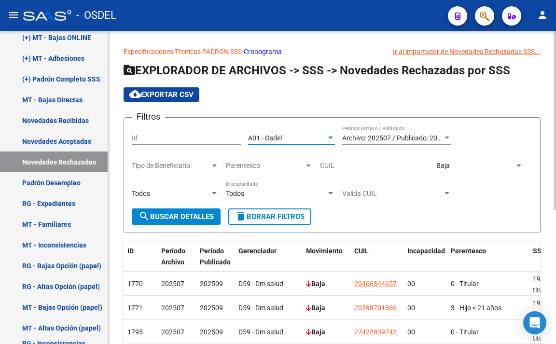
click at [203, 212] on button "search Buscar Detalles" at bounding box center [176, 217] width 89 height 16
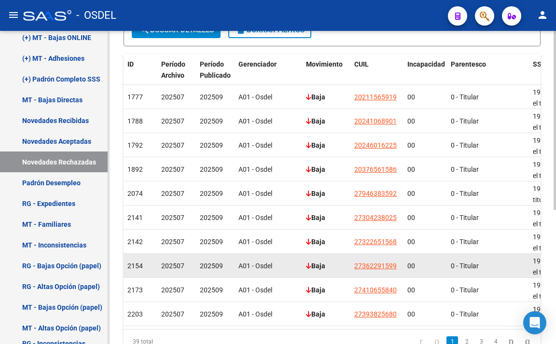
scroll to position [235, 0]
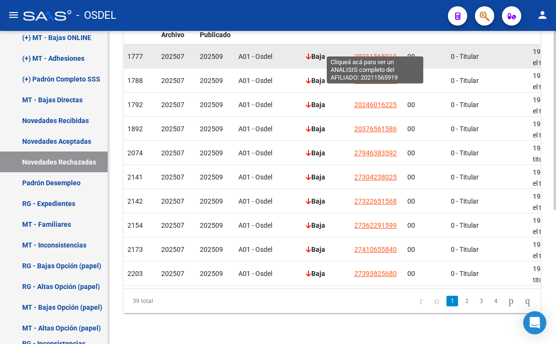
click at [380, 53] on span "20211565919" at bounding box center [375, 57] width 43 height 8
type textarea "20211565919"
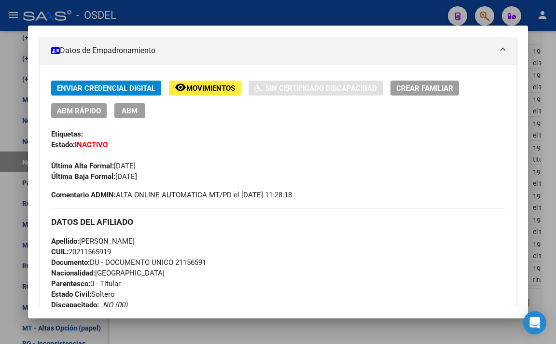
scroll to position [193, 0]
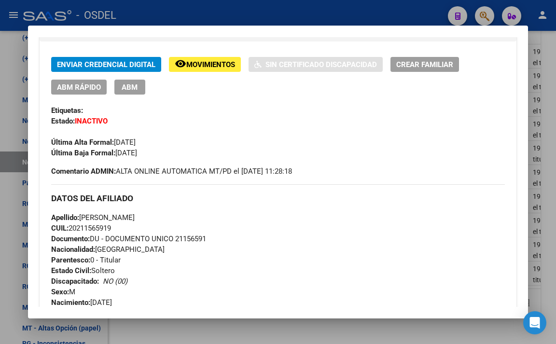
click at [377, 10] on div at bounding box center [278, 172] width 556 height 344
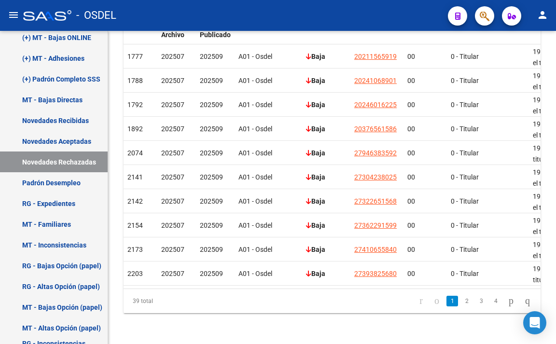
click at [342, 12] on div "- OSDEL" at bounding box center [231, 15] width 417 height 21
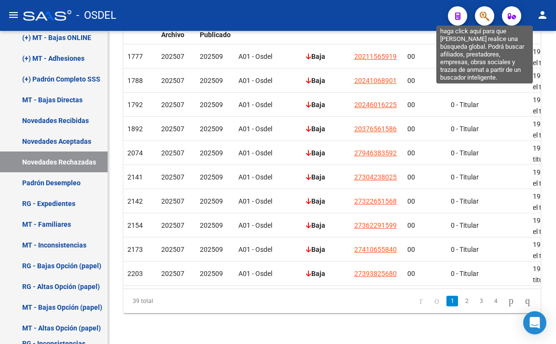
click at [484, 14] on icon "button" at bounding box center [485, 16] width 10 height 11
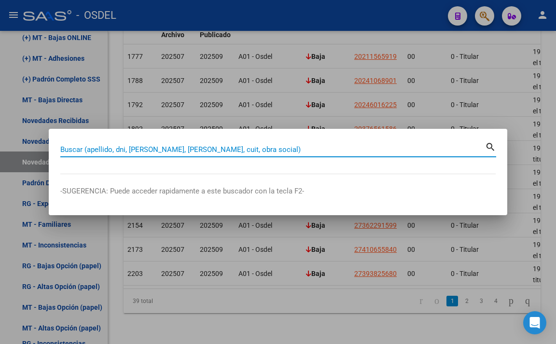
click at [363, 148] on input "Buscar (apellido, dni, [PERSON_NAME], [PERSON_NAME], cuit, obra social)" at bounding box center [272, 149] width 425 height 9
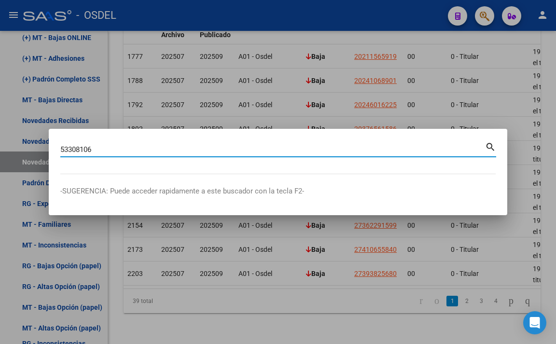
type input "53308106"
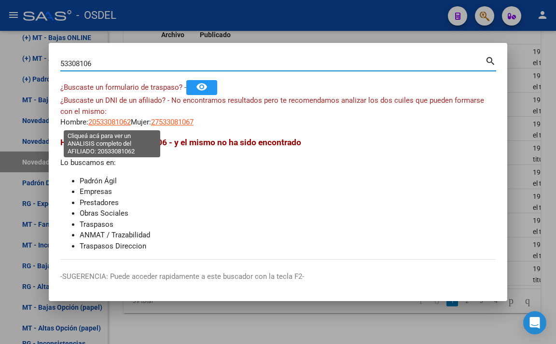
click at [129, 124] on span "20533081062" at bounding box center [109, 122] width 43 height 9
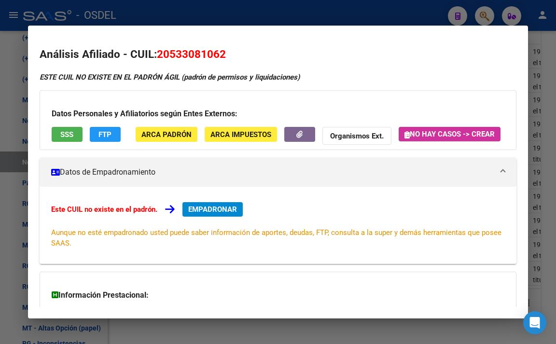
click at [267, 15] on div at bounding box center [278, 172] width 556 height 344
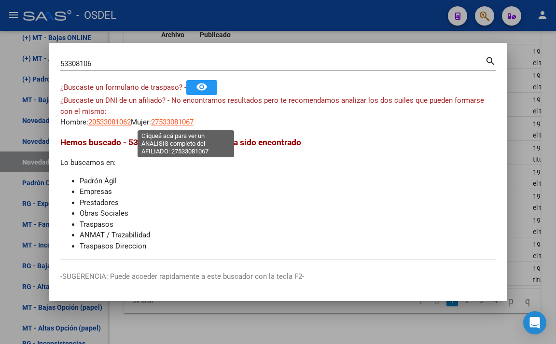
click at [186, 123] on span "27533081067" at bounding box center [172, 122] width 43 height 9
type textarea "27533081067"
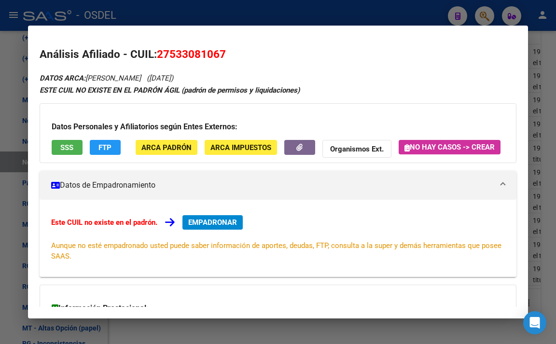
click at [326, 13] on div at bounding box center [278, 172] width 556 height 344
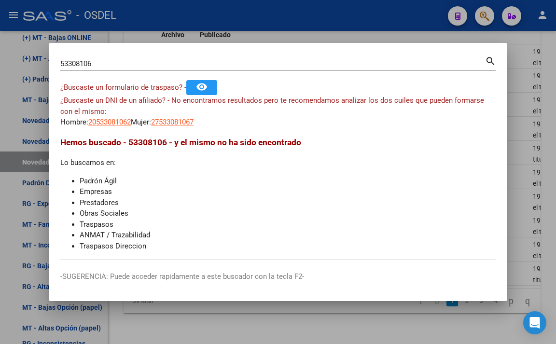
click at [345, 66] on input "53308106" at bounding box center [272, 63] width 425 height 9
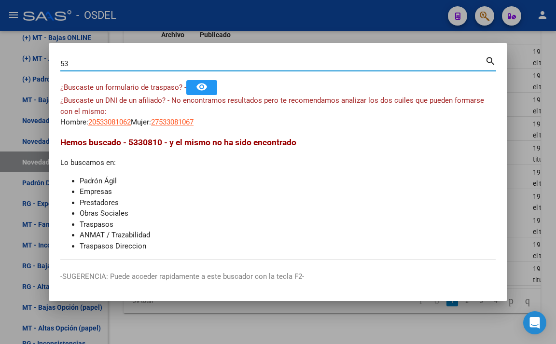
type input "5"
type input "84452192"
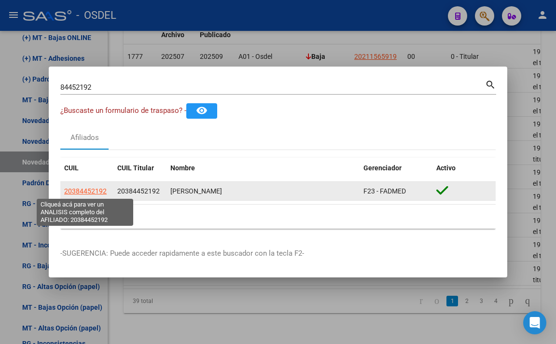
click at [84, 188] on span "20384452192" at bounding box center [85, 191] width 43 height 8
type textarea "20384452192"
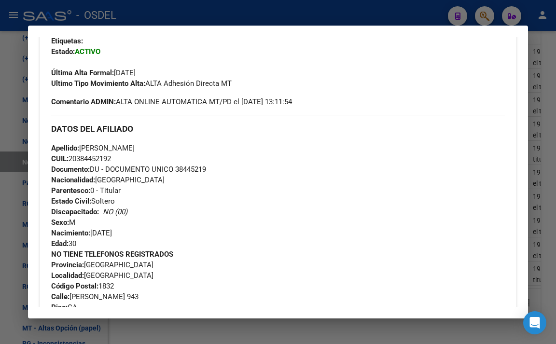
scroll to position [206, 0]
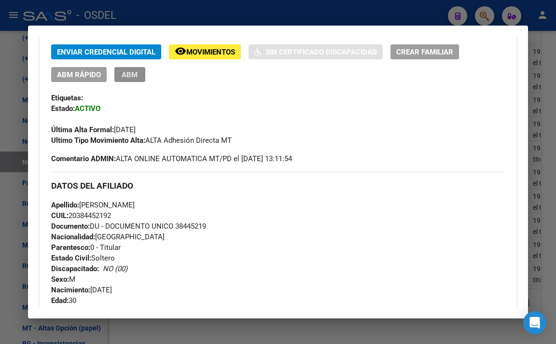
click at [138, 82] on button "ABM" at bounding box center [129, 74] width 31 height 15
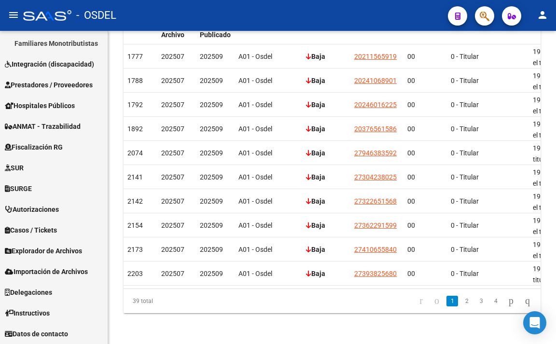
scroll to position [313, 0]
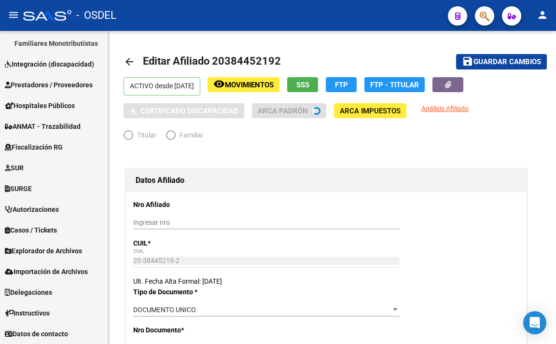
radio input "true"
type input "20-38445219-2"
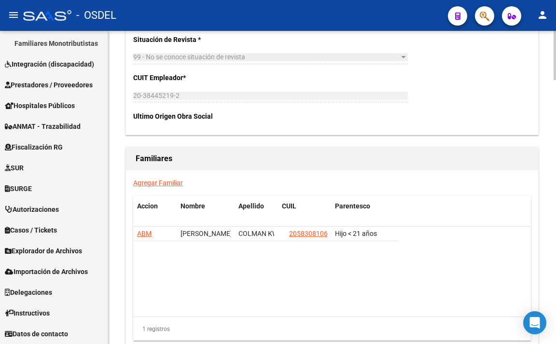
scroll to position [1594, 0]
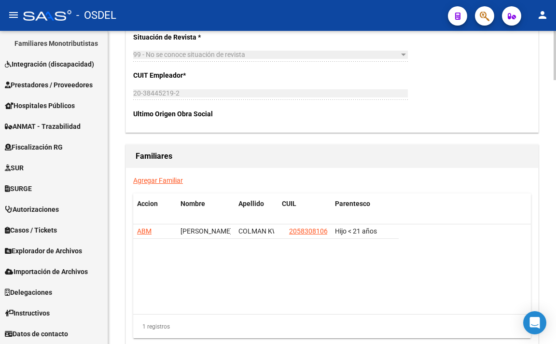
click at [170, 181] on link "Agregar Familiar" at bounding box center [158, 181] width 50 height 8
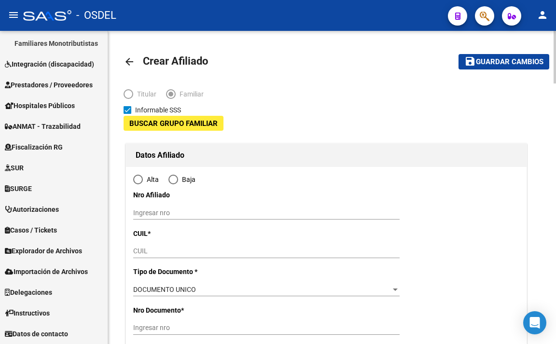
radio input "true"
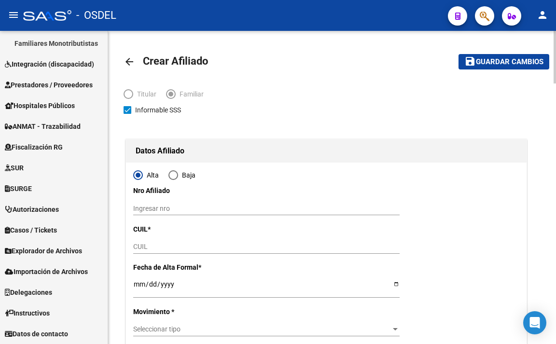
type input "20-38445219-2"
type input "[GEOGRAPHIC_DATA]"
type input "1832"
type input "[PERSON_NAME]"
type input "943"
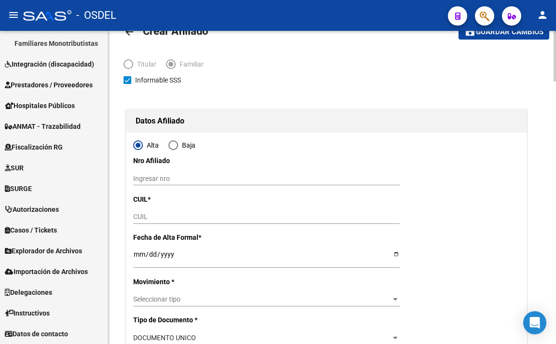
scroll to position [48, 0]
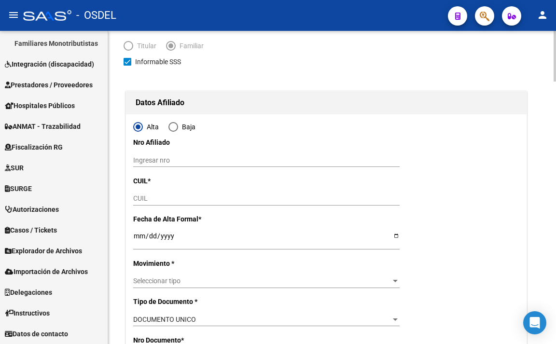
click at [178, 199] on input "CUIL" at bounding box center [266, 199] width 267 height 8
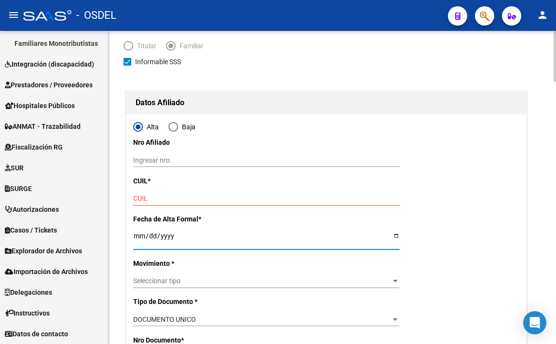
click at [157, 236] on input "Ingresar fecha" at bounding box center [266, 239] width 267 height 14
click at [156, 238] on input "Ingresar fecha" at bounding box center [266, 239] width 267 height 14
click at [167, 238] on input "Ingresar fecha" at bounding box center [266, 239] width 267 height 14
click at [148, 239] on input "Ingresar fecha" at bounding box center [266, 239] width 267 height 14
click at [142, 239] on input "Ingresar fecha" at bounding box center [266, 239] width 267 height 14
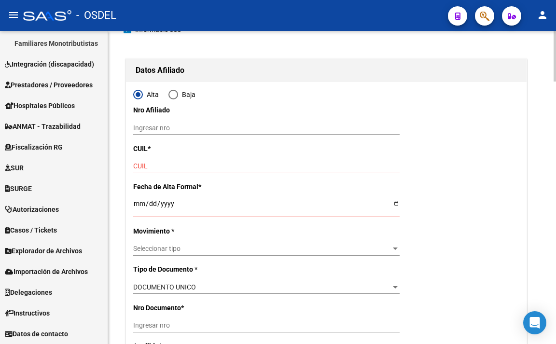
scroll to position [97, 0]
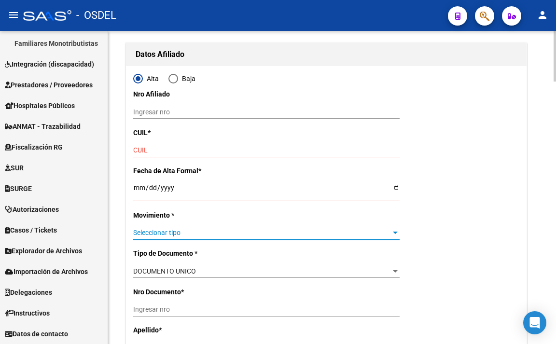
click at [168, 235] on span "Seleccionar tipo" at bounding box center [262, 233] width 258 height 8
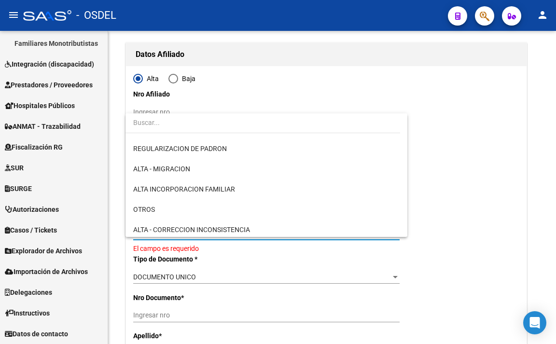
click at [435, 184] on div at bounding box center [278, 172] width 556 height 344
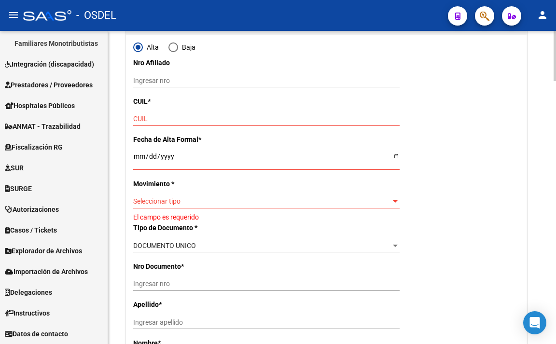
scroll to position [145, 0]
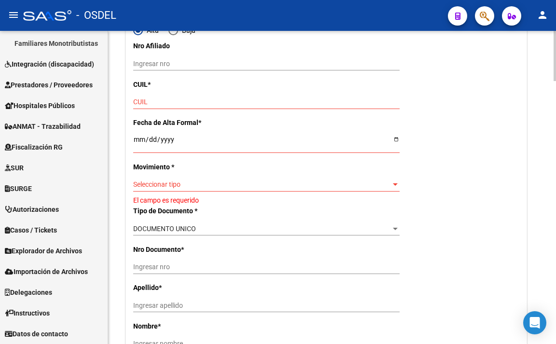
click at [225, 223] on div "DOCUMENTO UNICO Seleccionar tipo" at bounding box center [266, 229] width 267 height 14
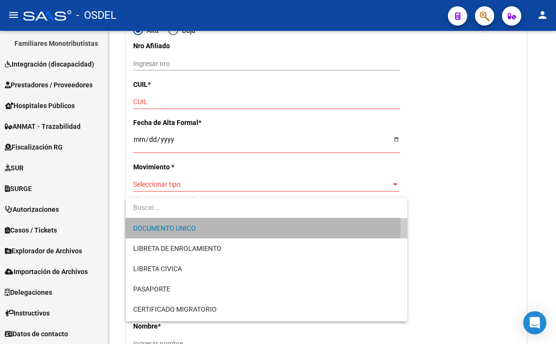
click at [225, 223] on span "DOCUMENTO UNICO" at bounding box center [266, 228] width 267 height 20
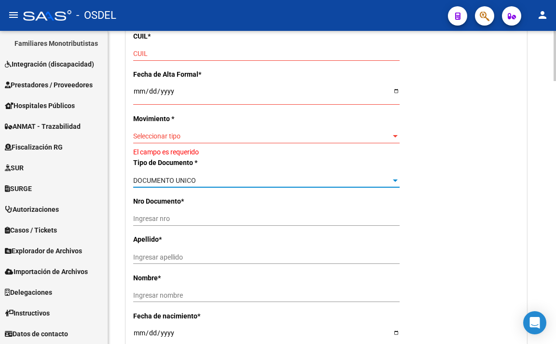
scroll to position [0, 0]
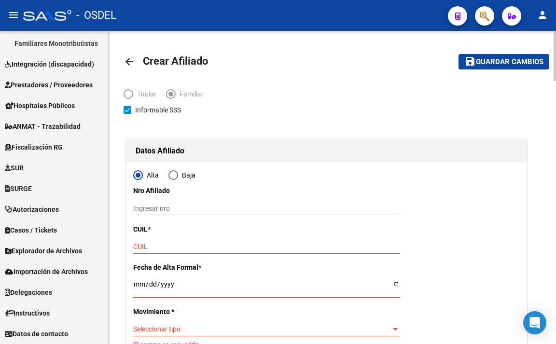
click at [133, 57] on mat-icon "arrow_back" at bounding box center [130, 62] width 12 height 12
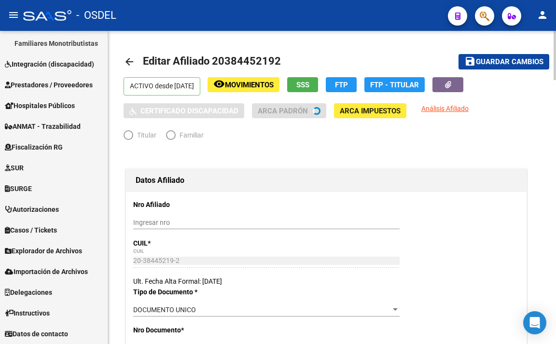
radio input "true"
type input "20-38445219-2"
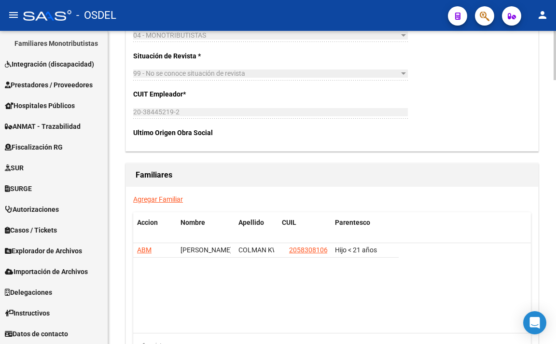
scroll to position [1594, 0]
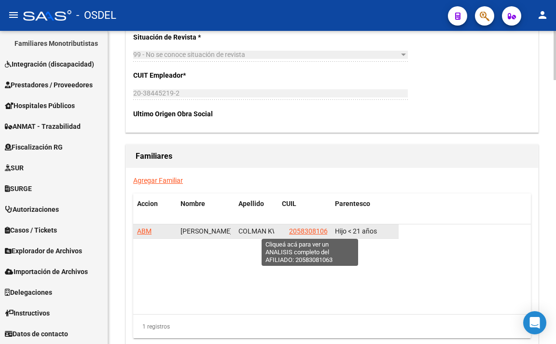
click at [294, 233] on span "20583081063" at bounding box center [310, 231] width 43 height 8
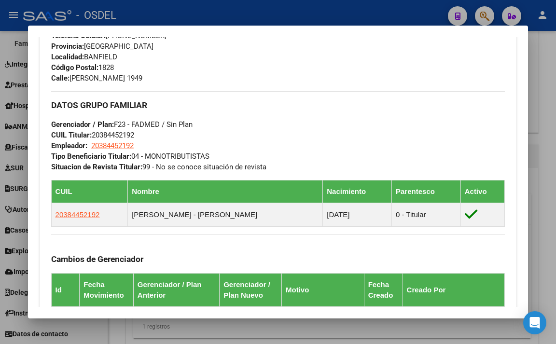
scroll to position [531, 0]
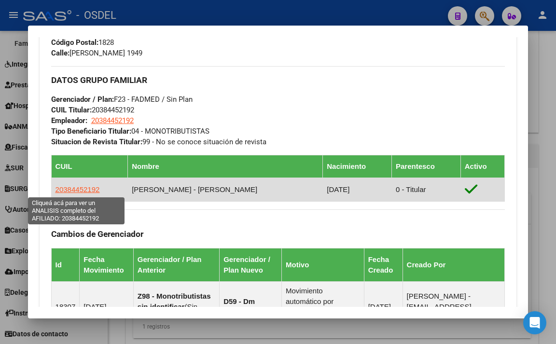
click at [93, 191] on span "20384452192" at bounding box center [78, 189] width 44 height 8
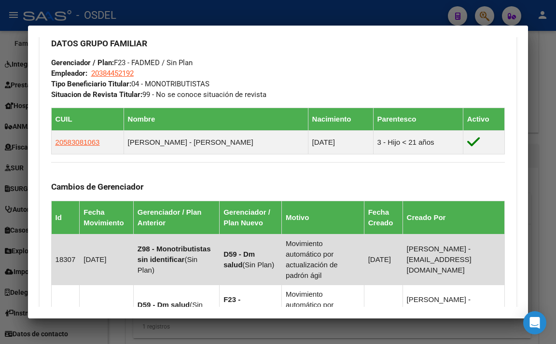
scroll to position [628, 0]
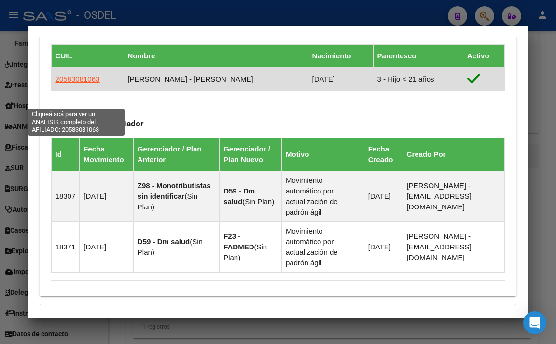
click at [75, 83] on span "20583081063" at bounding box center [78, 79] width 44 height 8
type textarea "20583081063"
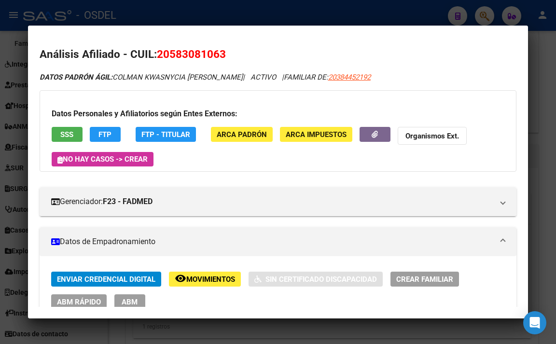
click at [99, 136] on span "FTP" at bounding box center [105, 134] width 13 height 9
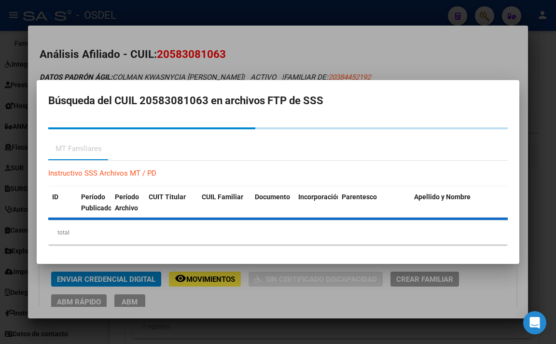
click at [251, 41] on div at bounding box center [278, 172] width 556 height 344
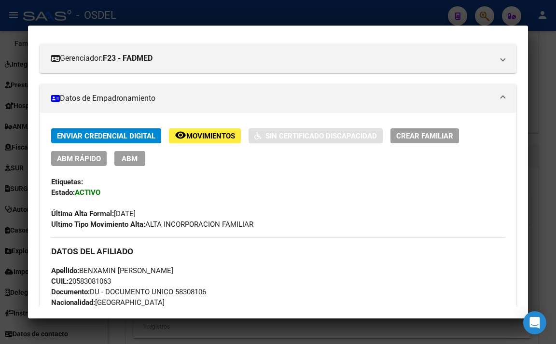
scroll to position [145, 0]
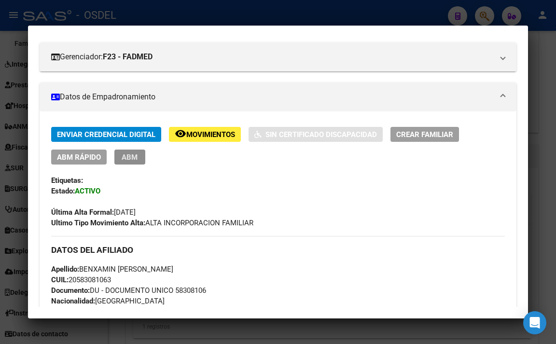
click at [136, 153] on span "ABM" at bounding box center [130, 157] width 16 height 9
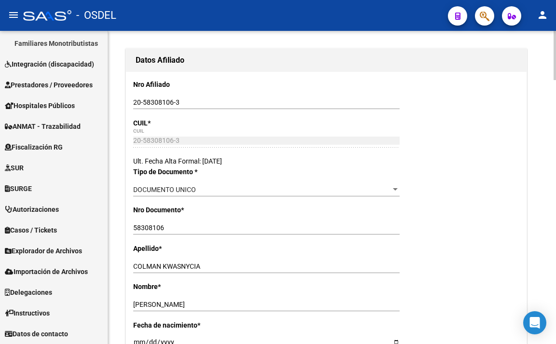
scroll to position [145, 0]
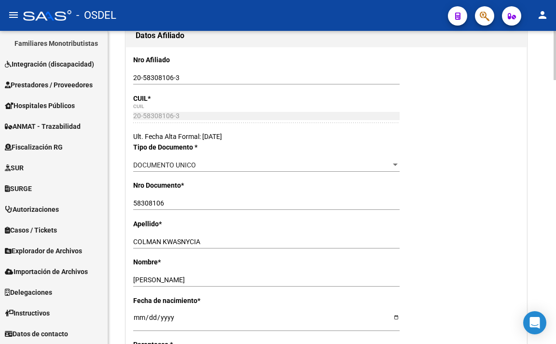
click at [150, 283] on input "[PERSON_NAME]" at bounding box center [266, 280] width 267 height 8
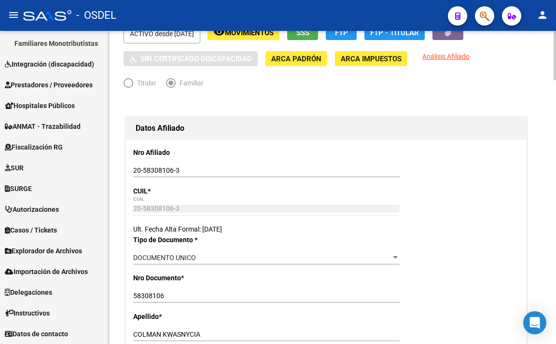
scroll to position [0, 0]
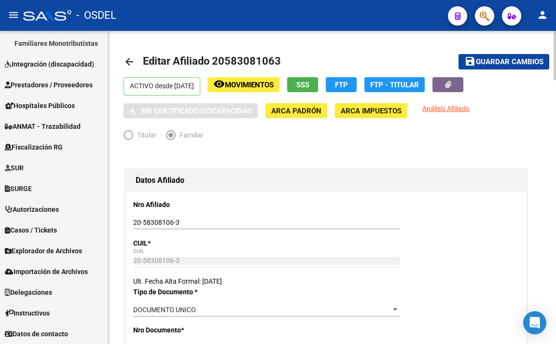
type input "[PERSON_NAME]"
click at [496, 66] on span "Guardar cambios" at bounding box center [510, 62] width 68 height 9
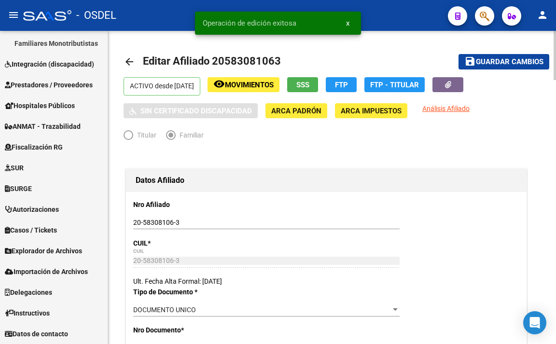
scroll to position [48, 0]
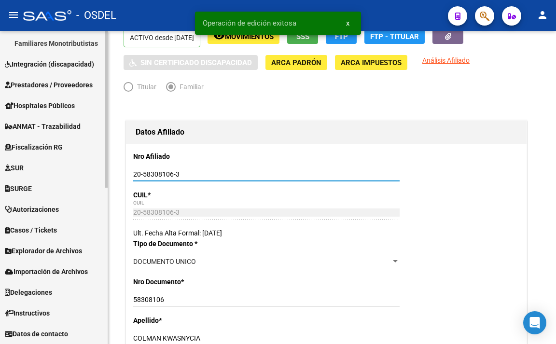
click at [86, 171] on mat-sidenav-container "Firma Express Reportes Tablero de Control Ingresos Percibidos Análisis de todos…" at bounding box center [278, 187] width 556 height 313
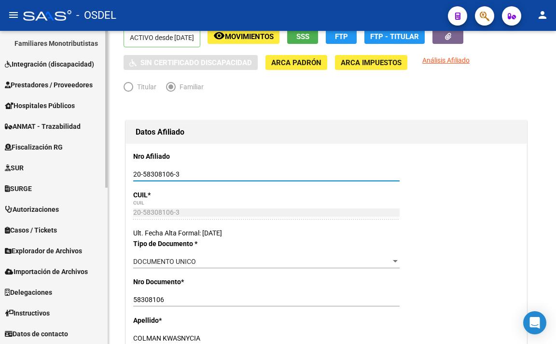
click at [57, 183] on link "SURGE" at bounding box center [54, 188] width 108 height 21
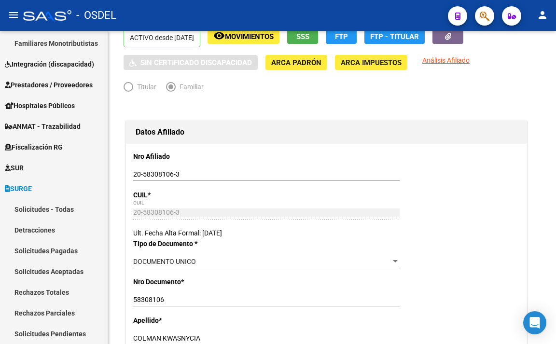
click at [480, 17] on button "button" at bounding box center [484, 15] width 19 height 19
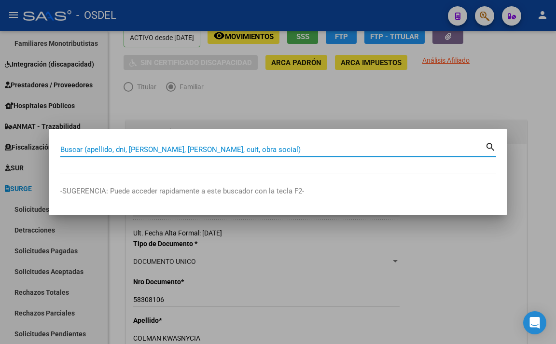
click at [271, 147] on input "Buscar (apellido, dni, [PERSON_NAME], [PERSON_NAME], cuit, obra social)" at bounding box center [272, 149] width 425 height 9
paste input "20-58308106-3"
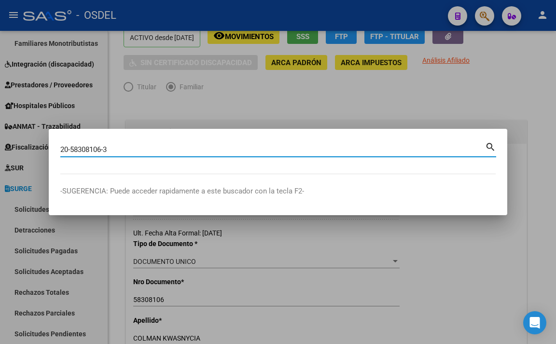
type input "20583081063"
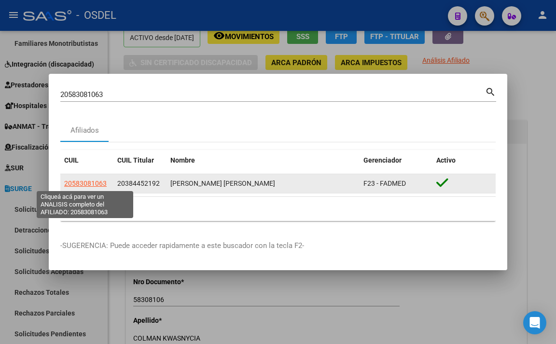
click at [102, 186] on span "20583081063" at bounding box center [85, 184] width 43 height 8
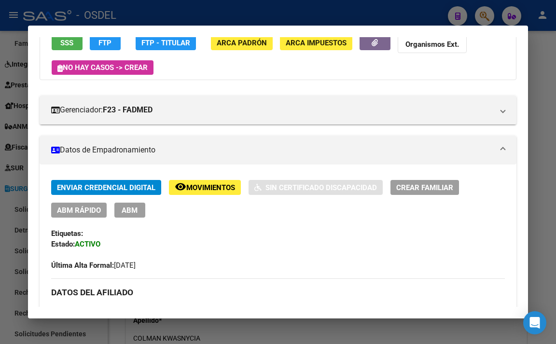
scroll to position [0, 0]
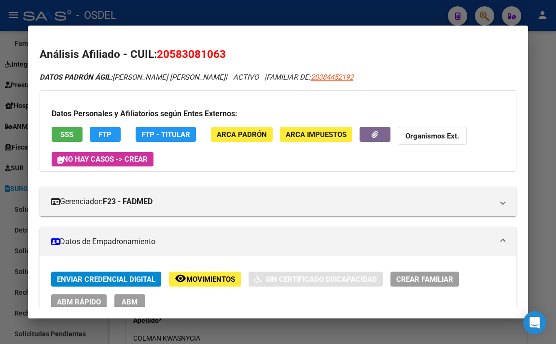
click at [349, 16] on div at bounding box center [278, 172] width 556 height 344
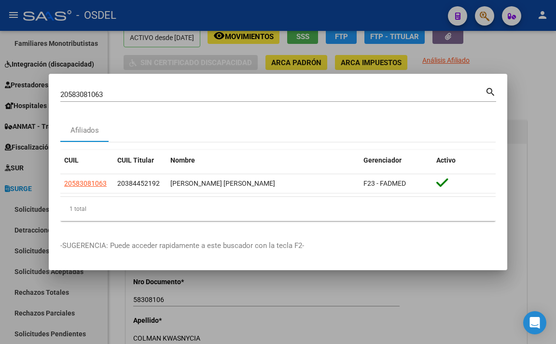
click at [211, 52] on div at bounding box center [278, 172] width 556 height 344
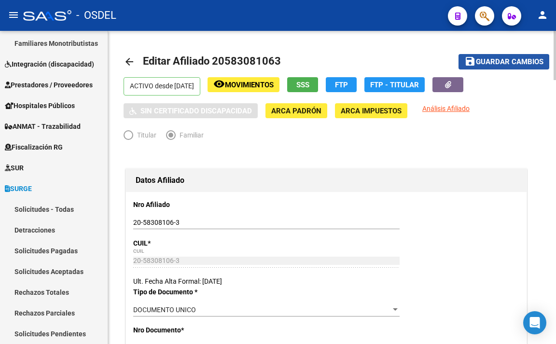
click at [498, 66] on span "Guardar cambios" at bounding box center [510, 62] width 68 height 9
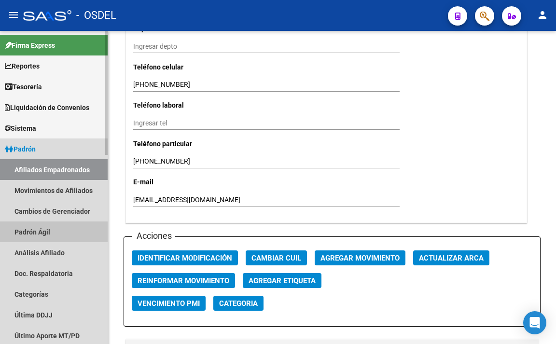
click at [46, 232] on link "Padrón Ágil" at bounding box center [54, 232] width 108 height 21
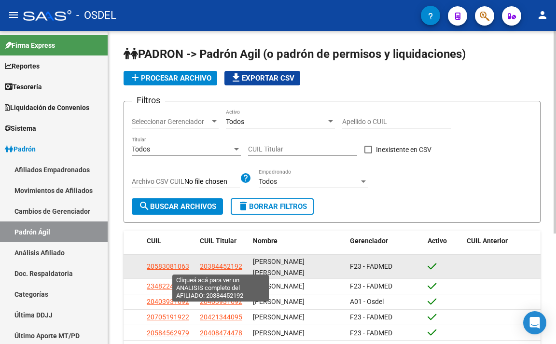
click at [231, 268] on span "20384452192" at bounding box center [221, 267] width 43 height 8
type textarea "20384452192"
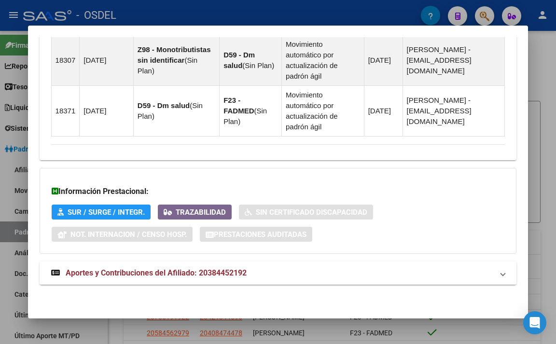
scroll to position [785, 0]
click at [248, 271] on mat-panel-title "Aportes y Contribuciones del Afiliado: 20384452192" at bounding box center [272, 274] width 443 height 12
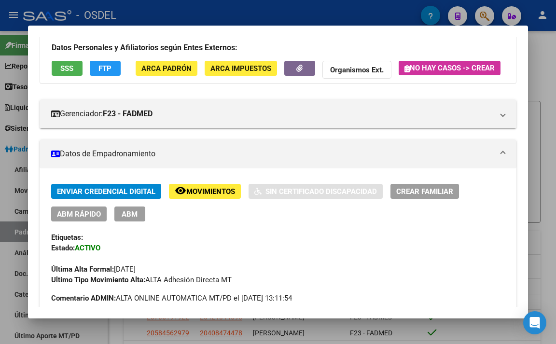
scroll to position [0, 0]
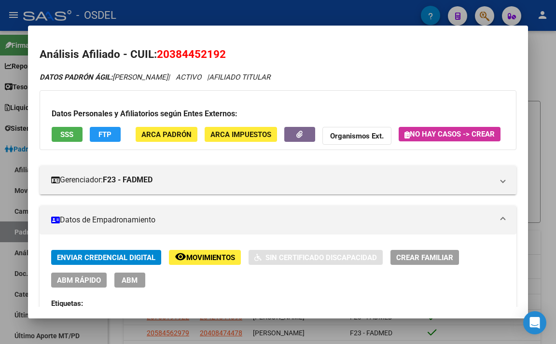
click at [249, 15] on div at bounding box center [278, 172] width 556 height 344
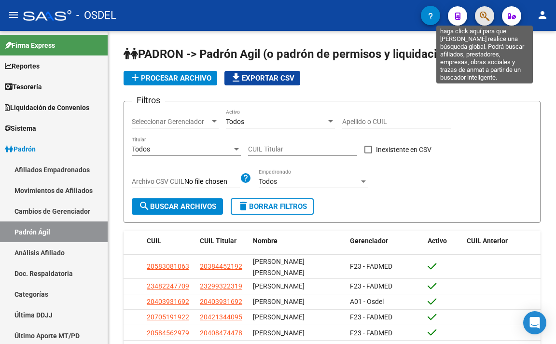
click at [480, 19] on icon "button" at bounding box center [485, 16] width 10 height 11
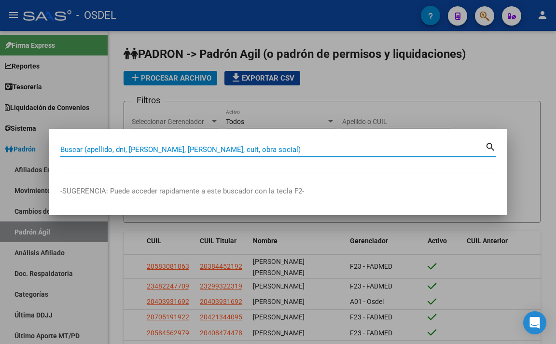
click at [254, 148] on input "Buscar (apellido, dni, [PERSON_NAME], [PERSON_NAME], cuit, obra social)" at bounding box center [272, 149] width 425 height 9
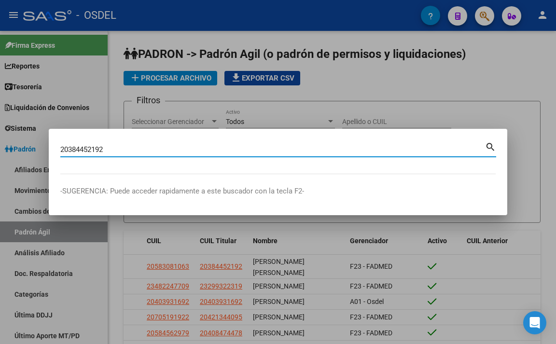
type input "20384452192"
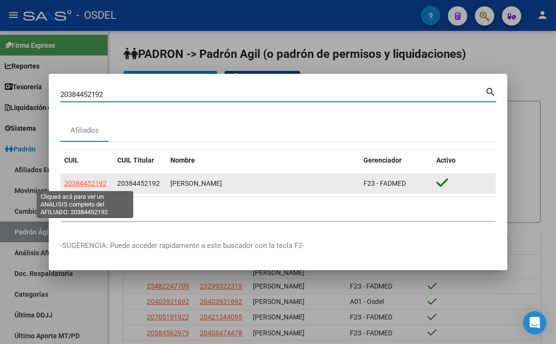
click at [79, 184] on span "20384452192" at bounding box center [85, 184] width 43 height 8
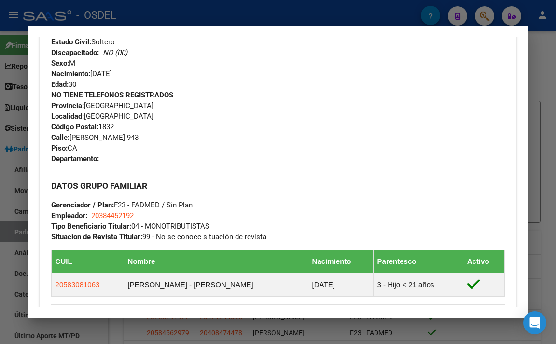
scroll to position [435, 0]
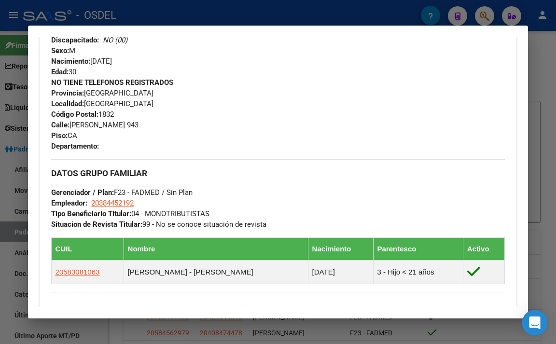
drag, startPoint x: 533, startPoint y: 325, endPoint x: 534, endPoint y: 320, distance: 4.9
click at [534, 325] on icon "Open Intercom Messenger" at bounding box center [534, 323] width 11 height 13
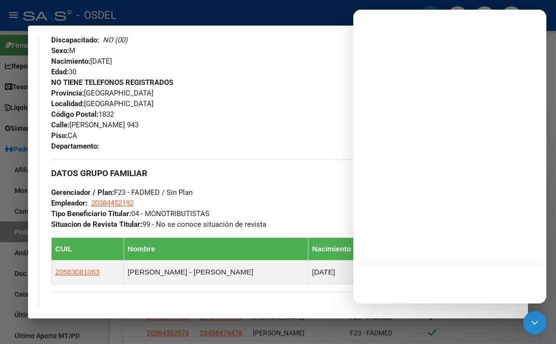
click at [329, 123] on div "NO TIENE TELEFONOS REGISTRADOS Provincia: [GEOGRAPHIC_DATA] Localidad: [GEOGRAP…" at bounding box center [278, 114] width 454 height 74
click at [329, 122] on div "NO TIENE TELEFONOS REGISTRADOS Provincia: [GEOGRAPHIC_DATA] Localidad: [GEOGRAP…" at bounding box center [278, 114] width 454 height 74
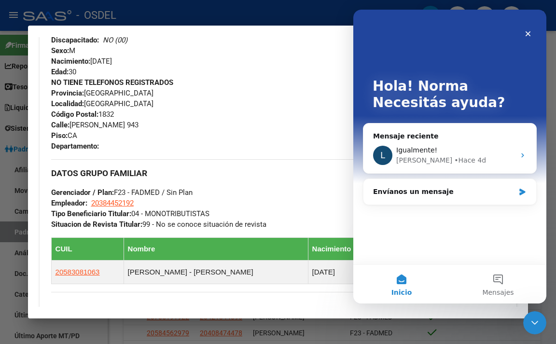
scroll to position [0, 0]
click at [528, 321] on icon "Cerrar Intercom Messenger" at bounding box center [534, 322] width 12 height 12
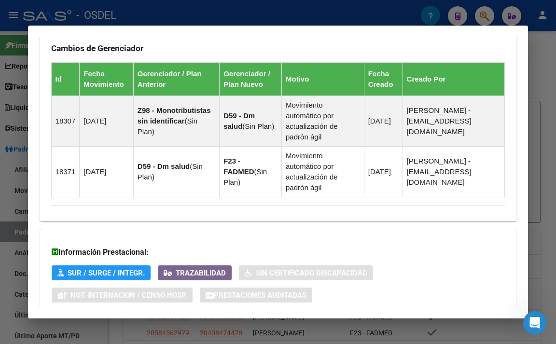
scroll to position [724, 0]
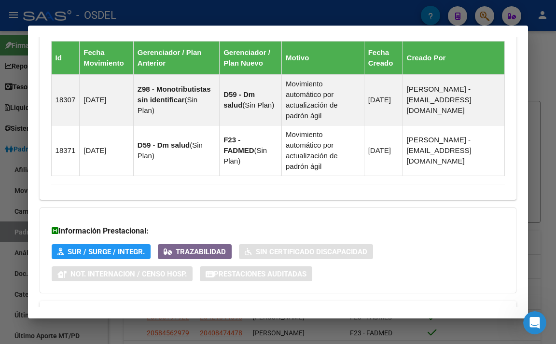
click at [341, 14] on div at bounding box center [278, 172] width 556 height 344
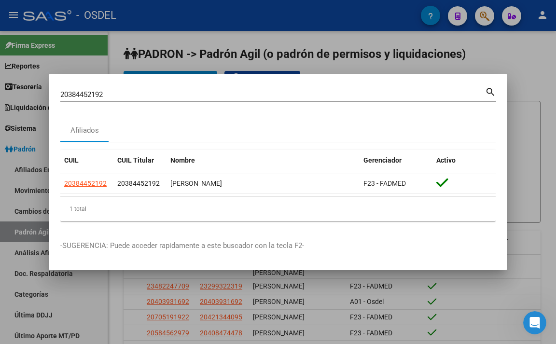
click at [350, 37] on div at bounding box center [278, 172] width 556 height 344
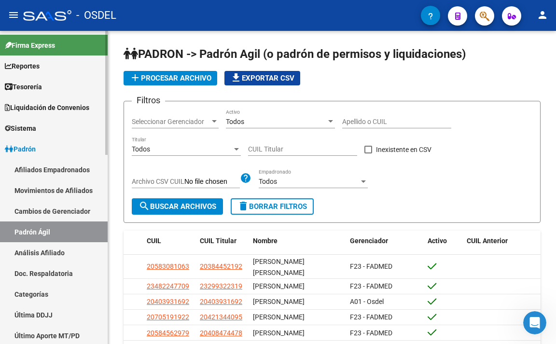
click at [29, 251] on link "Análisis Afiliado" at bounding box center [54, 252] width 108 height 21
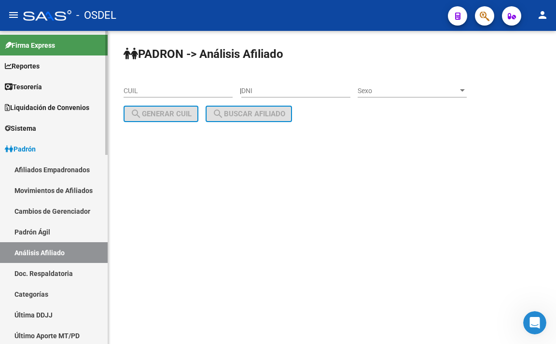
click at [36, 266] on link "Doc. Respaldatoria" at bounding box center [54, 273] width 108 height 21
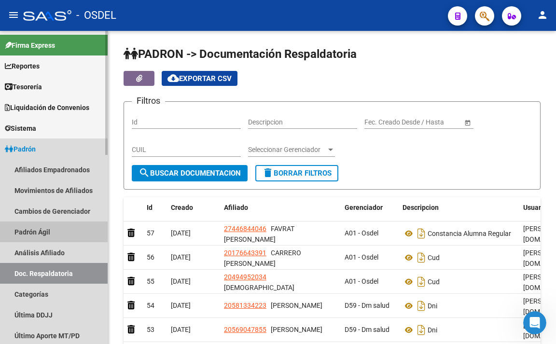
click at [43, 235] on link "Padrón Ágil" at bounding box center [54, 232] width 108 height 21
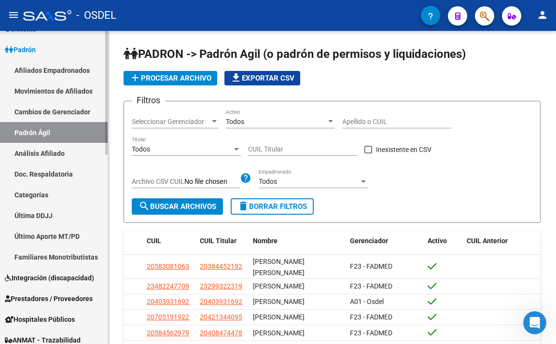
scroll to position [45, 0]
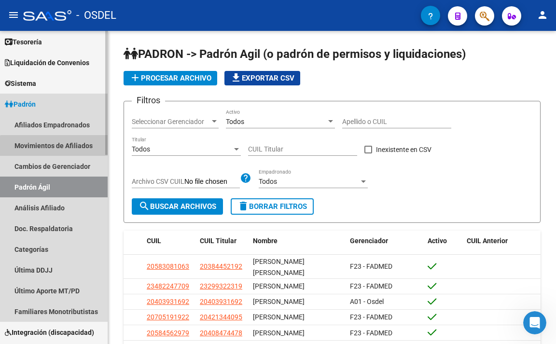
click at [74, 151] on link "Movimientos de Afiliados" at bounding box center [54, 145] width 108 height 21
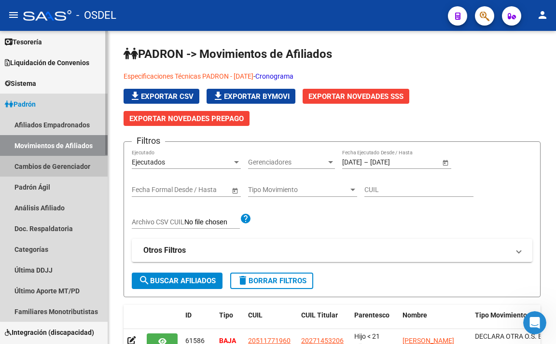
click at [81, 173] on link "Cambios de Gerenciador" at bounding box center [54, 166] width 108 height 21
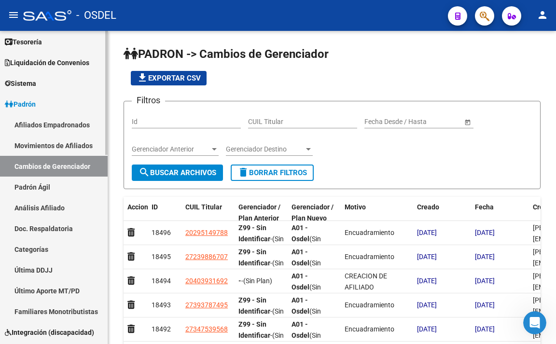
click at [79, 125] on link "Afiliados Empadronados" at bounding box center [54, 124] width 108 height 21
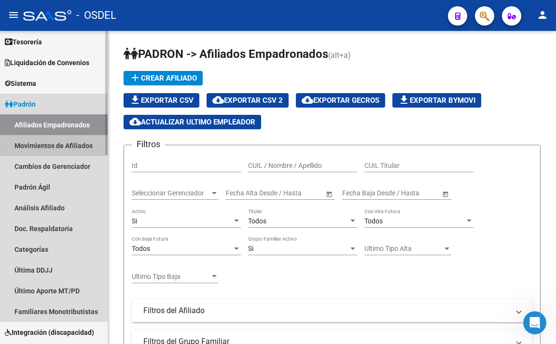
click at [88, 143] on link "Movimientos de Afiliados" at bounding box center [54, 145] width 108 height 21
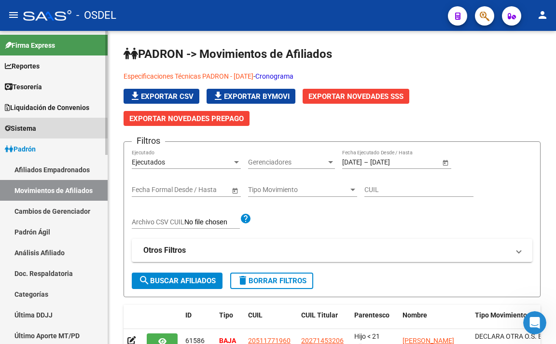
click at [44, 134] on link "Sistema" at bounding box center [54, 128] width 108 height 21
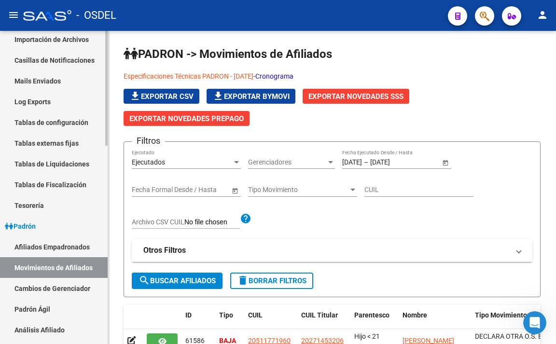
scroll to position [241, 0]
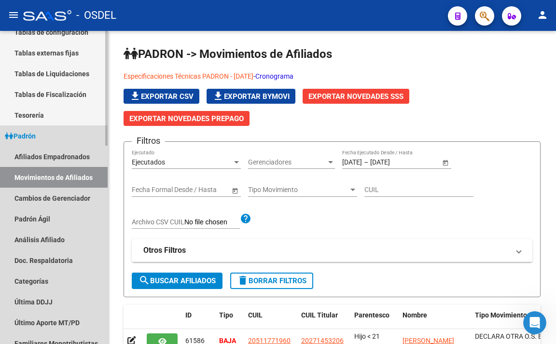
click at [56, 181] on link "Movimientos de Afiliados" at bounding box center [54, 177] width 108 height 21
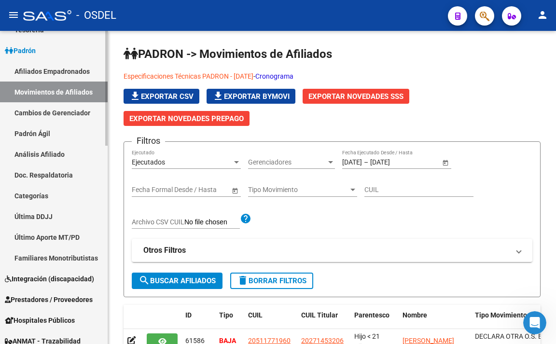
scroll to position [300, 0]
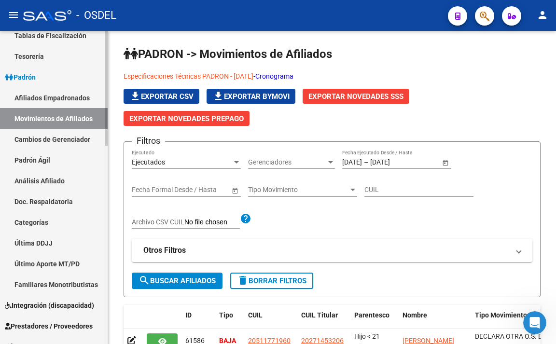
click at [64, 153] on link "Padrón Ágil" at bounding box center [54, 160] width 108 height 21
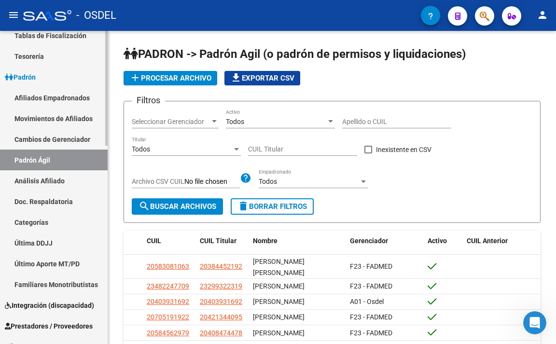
click at [64, 178] on link "Análisis Afiliado" at bounding box center [54, 180] width 108 height 21
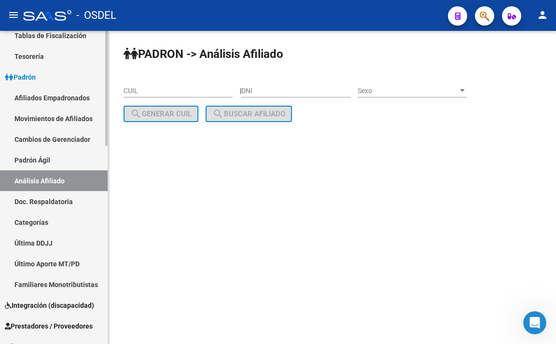
scroll to position [349, 0]
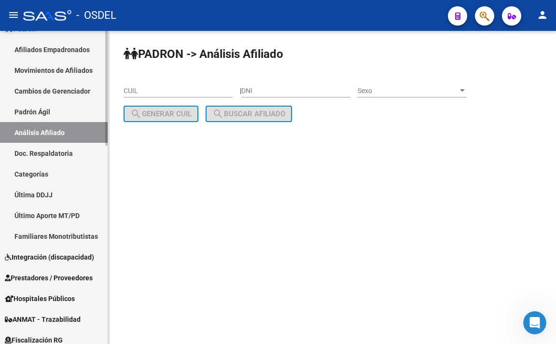
click at [66, 196] on link "Última DDJJ" at bounding box center [54, 194] width 108 height 21
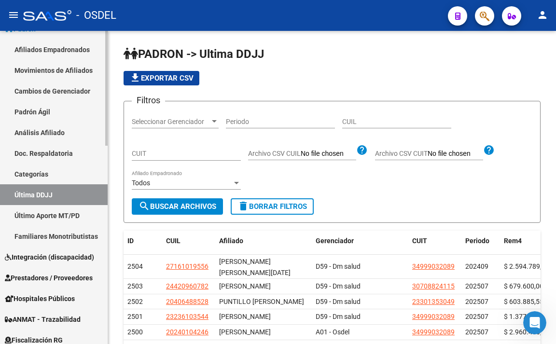
click at [81, 220] on link "Último Aporte MT/PD" at bounding box center [54, 215] width 108 height 21
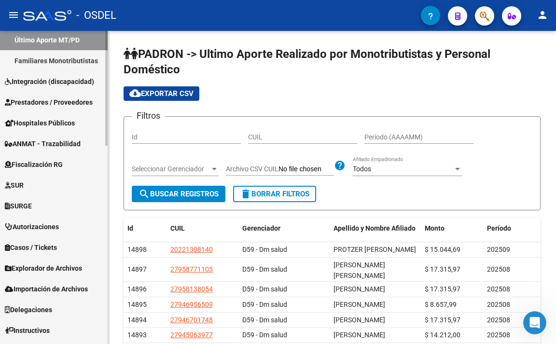
scroll to position [542, 0]
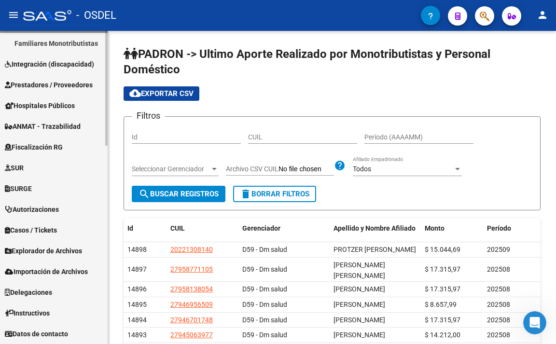
click at [69, 246] on span "Explorador de Archivos" at bounding box center [43, 251] width 77 height 11
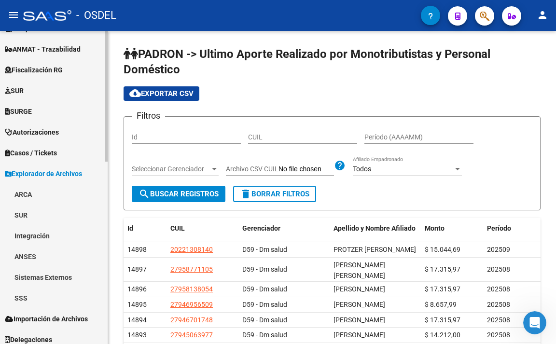
scroll to position [410, 0]
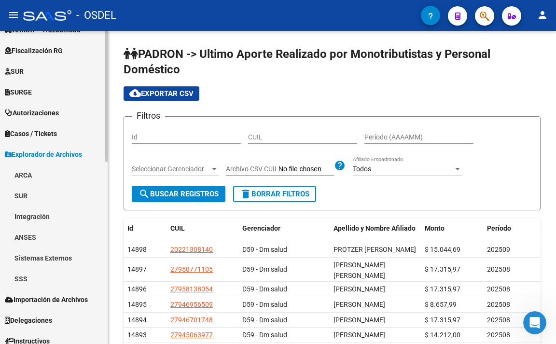
click at [36, 275] on link "SSS" at bounding box center [54, 279] width 108 height 21
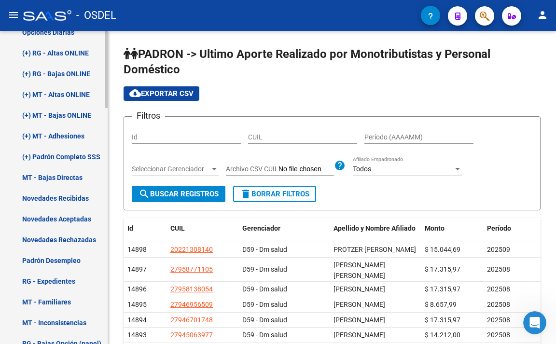
scroll to position [700, 0]
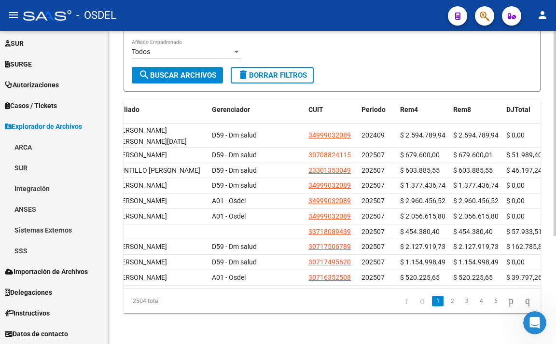
scroll to position [0, 119]
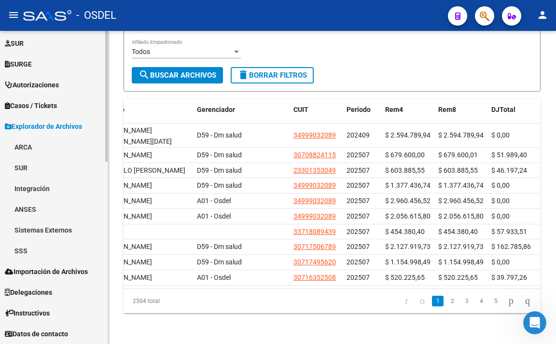
click at [24, 246] on link "SSS" at bounding box center [54, 251] width 108 height 21
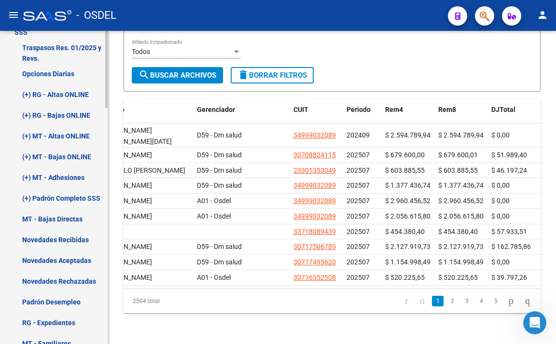
scroll to position [680, 0]
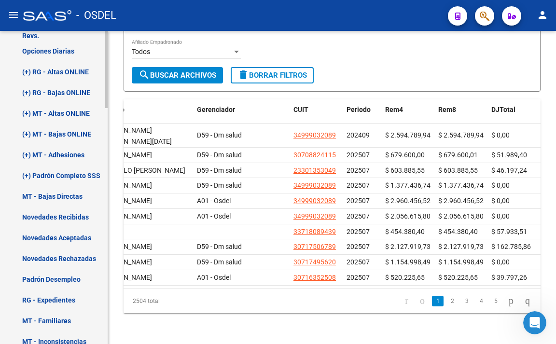
click at [50, 259] on link "Novedades Rechazadas" at bounding box center [54, 258] width 108 height 21
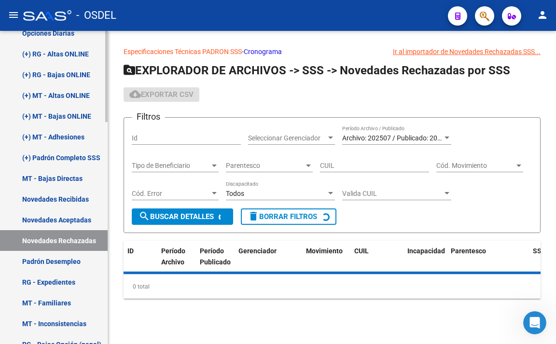
scroll to position [472, 0]
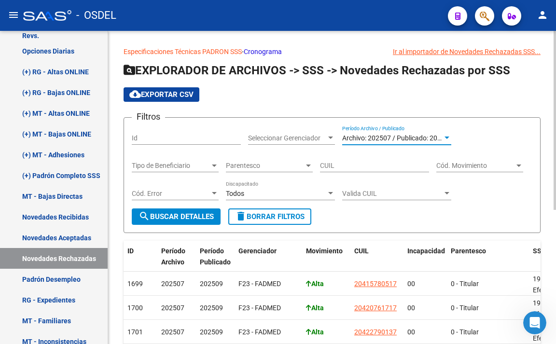
click at [371, 142] on div "Archivo: 202507 / Publicado: 202509" at bounding box center [392, 138] width 100 height 8
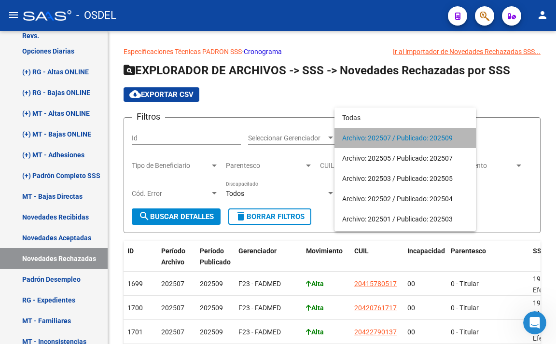
click at [371, 142] on span "Archivo: 202507 / Publicado: 202509" at bounding box center [405, 138] width 126 height 20
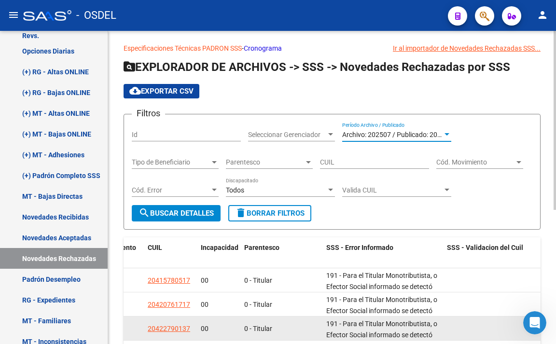
scroll to position [0, 0]
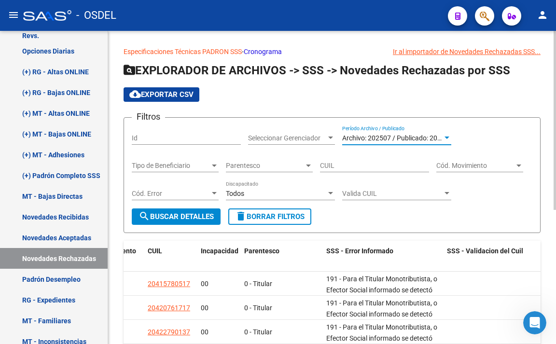
click at [313, 139] on span "Seleccionar Gerenciador" at bounding box center [287, 138] width 78 height 8
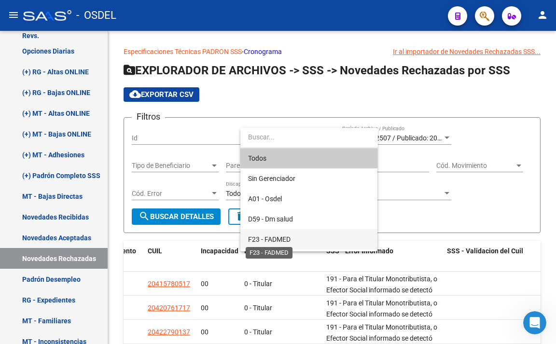
click at [267, 232] on span "F23 - FADMED" at bounding box center [309, 239] width 122 height 20
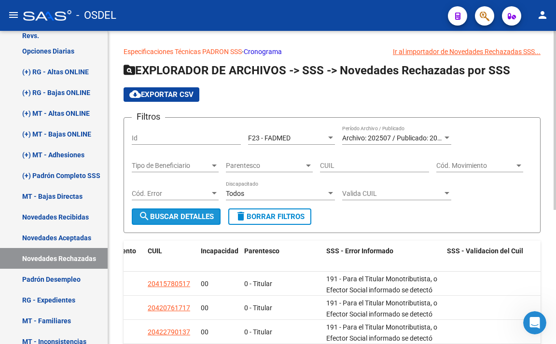
click at [206, 223] on button "search Buscar Detalles" at bounding box center [176, 217] width 89 height 16
click at [200, 167] on span "Tipo de Beneficiario" at bounding box center [171, 166] width 78 height 8
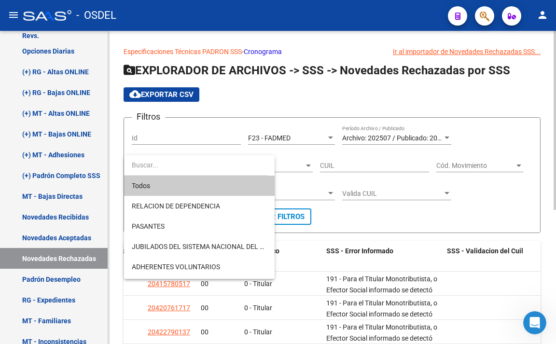
click at [200, 167] on input "dropdown search" at bounding box center [195, 165] width 143 height 20
click at [198, 186] on span "Todos" at bounding box center [199, 186] width 135 height 20
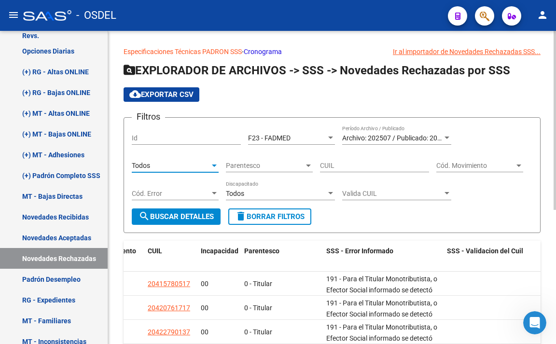
click at [193, 194] on span "Cód. Error" at bounding box center [171, 194] width 78 height 8
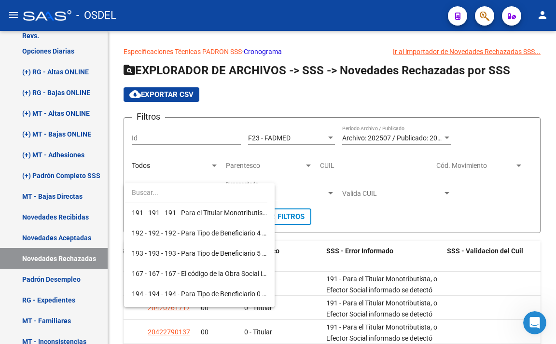
scroll to position [2801, 0]
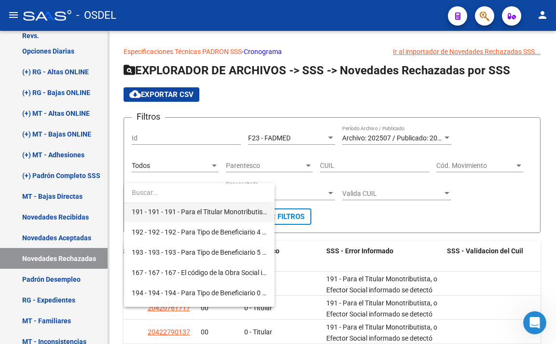
click at [192, 218] on span "191 - 191 - 191 - Para el Titular Monotributista, o Efector Social informado se…" at bounding box center [199, 212] width 135 height 20
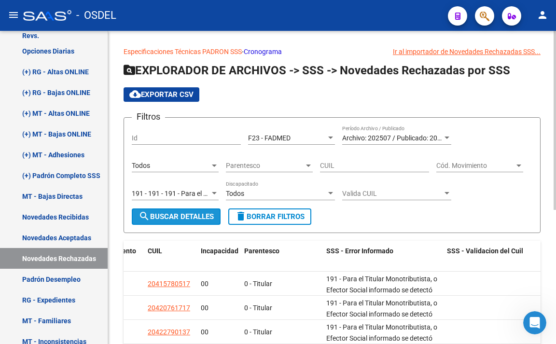
click at [195, 216] on span "search Buscar Detalles" at bounding box center [176, 217] width 75 height 9
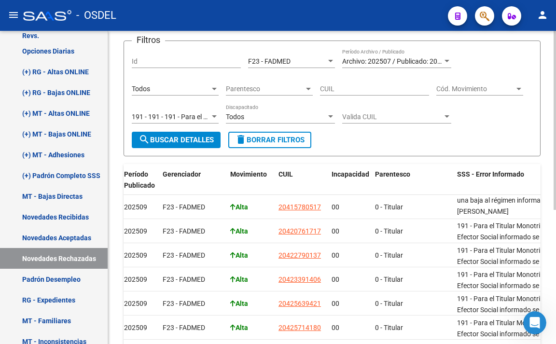
scroll to position [97, 0]
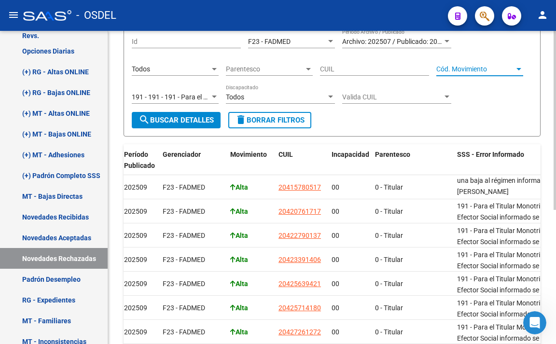
click at [451, 71] on span "Cód. Movimiento" at bounding box center [476, 69] width 78 height 8
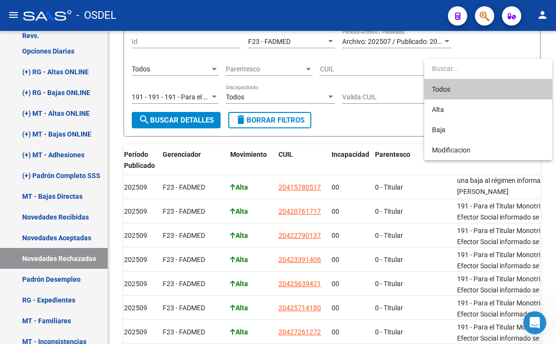
click at [452, 85] on span "Todos" at bounding box center [488, 89] width 113 height 20
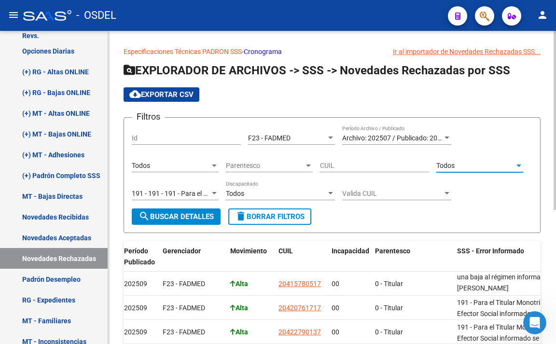
scroll to position [48, 0]
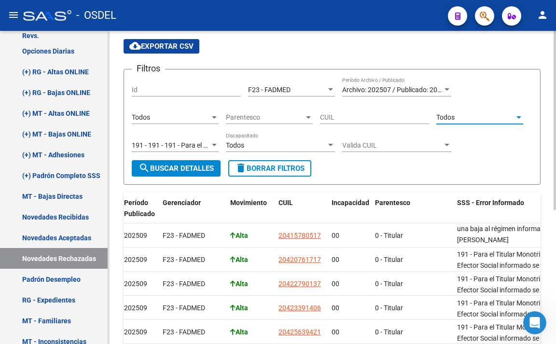
click at [318, 91] on div "F23 - FADMED" at bounding box center [287, 90] width 78 height 8
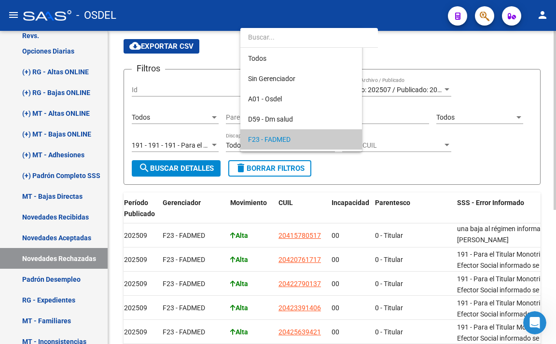
scroll to position [50, 0]
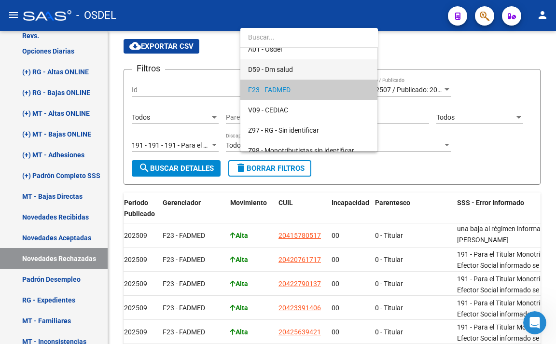
click at [311, 70] on span "D59 - Dm salud" at bounding box center [309, 69] width 122 height 20
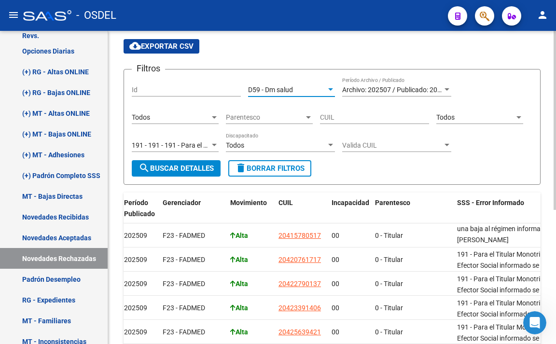
click at [196, 175] on button "search Buscar Detalles" at bounding box center [176, 168] width 89 height 16
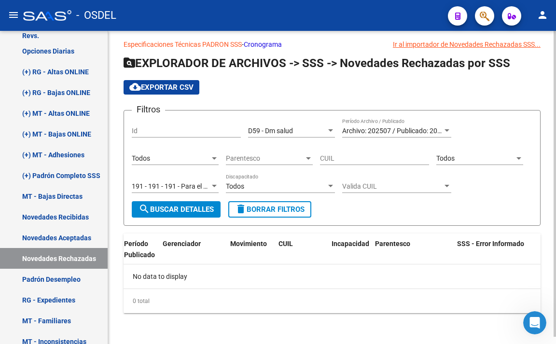
scroll to position [7, 0]
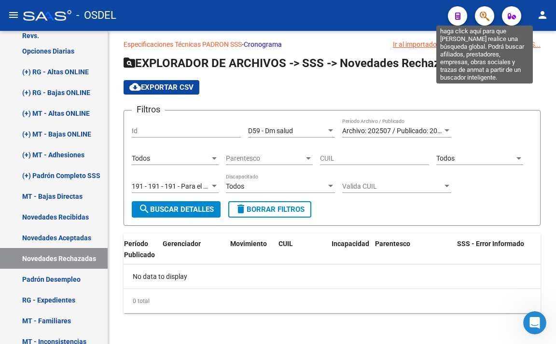
click at [485, 16] on icon "button" at bounding box center [485, 16] width 10 height 11
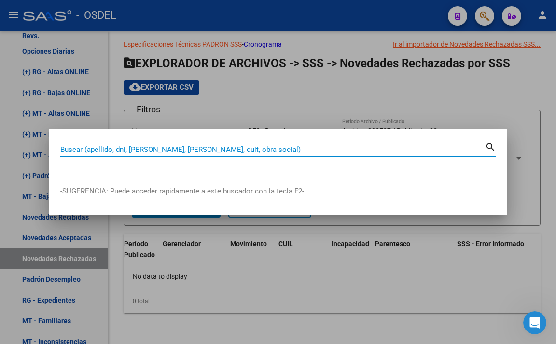
click at [327, 147] on input "Buscar (apellido, dni, [PERSON_NAME], [PERSON_NAME], cuit, obra social)" at bounding box center [272, 149] width 425 height 9
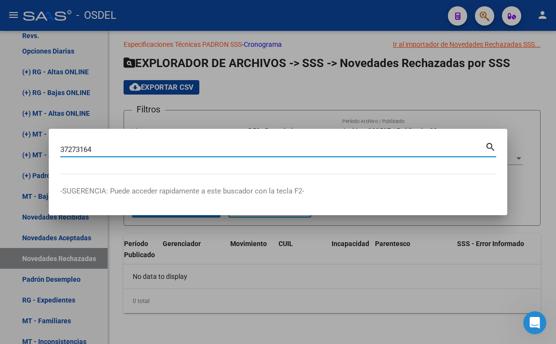
type input "37273164"
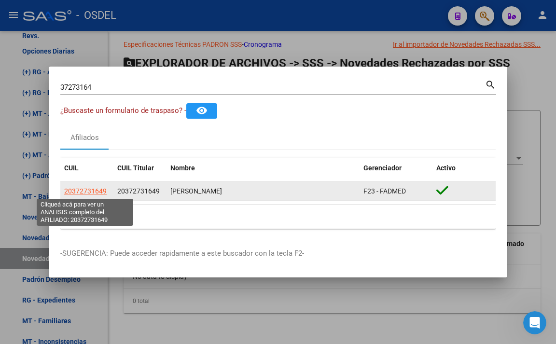
click at [94, 191] on span "20372731649" at bounding box center [85, 191] width 43 height 8
type textarea "20372731649"
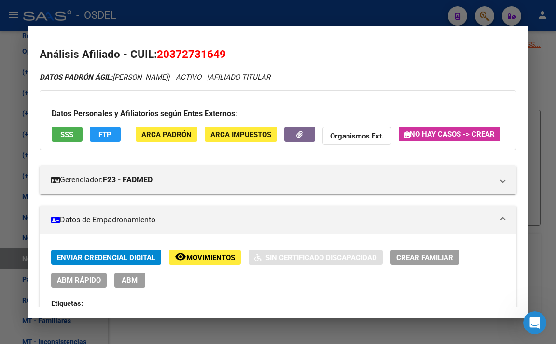
click at [72, 136] on span "SSS" at bounding box center [66, 134] width 13 height 9
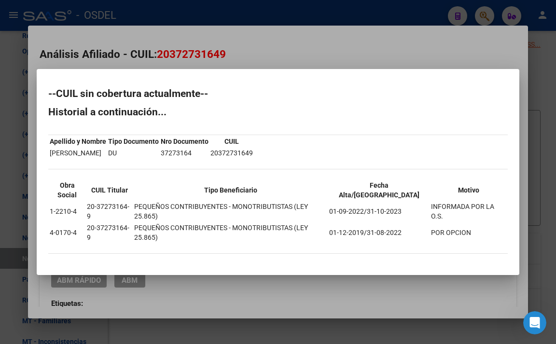
click at [351, 68] on div at bounding box center [278, 172] width 556 height 344
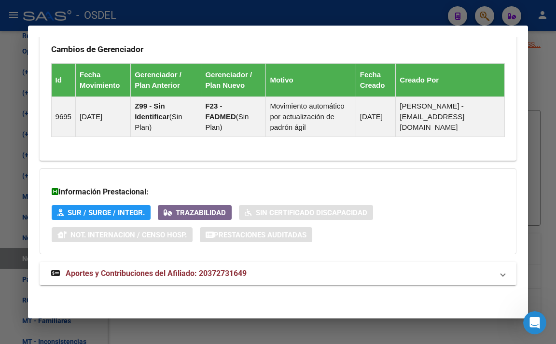
scroll to position [681, 0]
click at [229, 275] on span "Aportes y Contribuciones del Afiliado: 20372731649" at bounding box center [156, 273] width 181 height 9
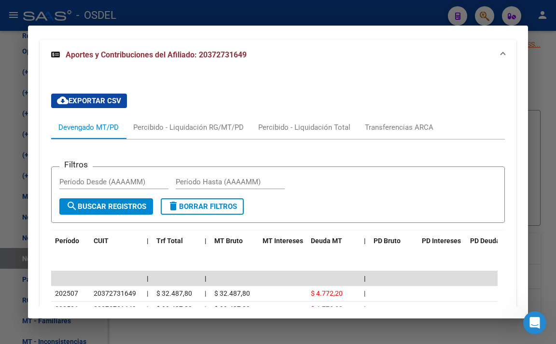
scroll to position [882, 0]
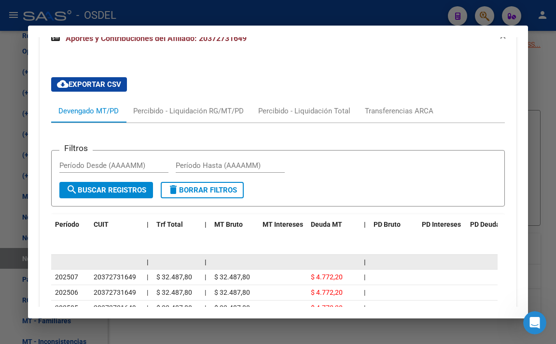
scroll to position [834, 0]
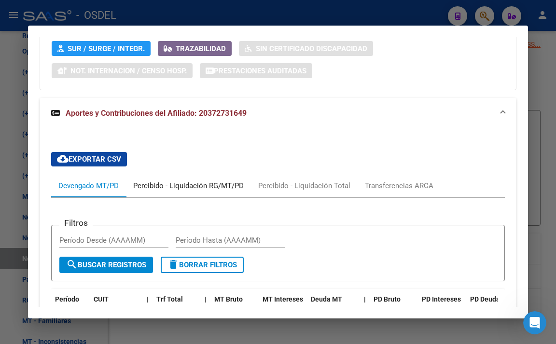
click at [229, 198] on div "Percibido - Liquidación RG/MT/PD" at bounding box center [188, 185] width 125 height 23
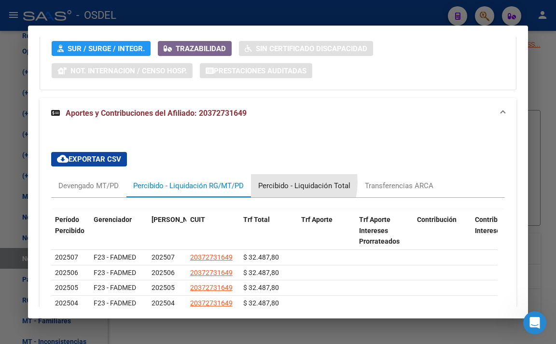
click at [284, 191] on div "Percibido - Liquidación Total" at bounding box center [304, 186] width 92 height 11
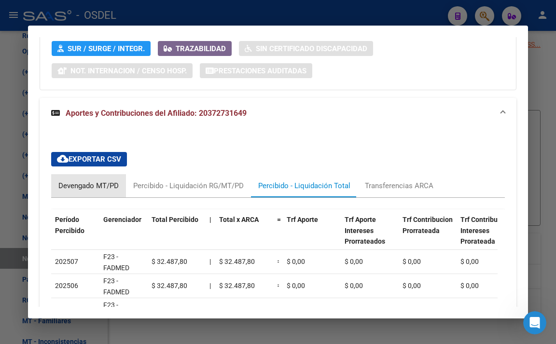
click at [102, 191] on div "Devengado MT/PD" at bounding box center [88, 186] width 60 height 11
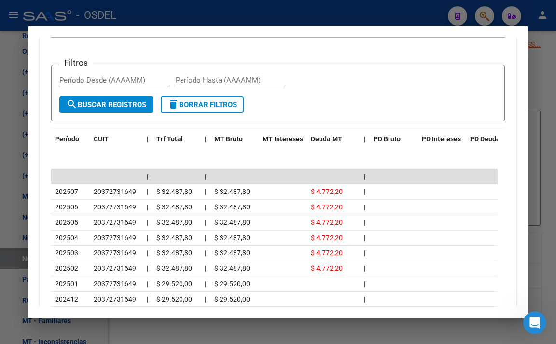
scroll to position [923, 0]
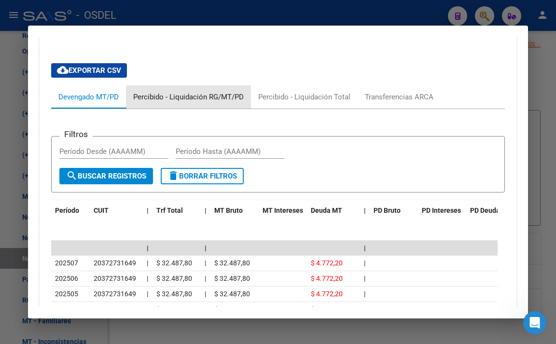
click at [234, 109] on div "Percibido - Liquidación RG/MT/PD" at bounding box center [188, 96] width 125 height 23
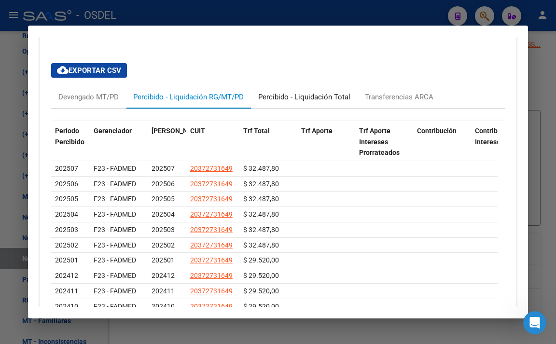
click at [309, 102] on div "Percibido - Liquidación Total" at bounding box center [304, 97] width 92 height 11
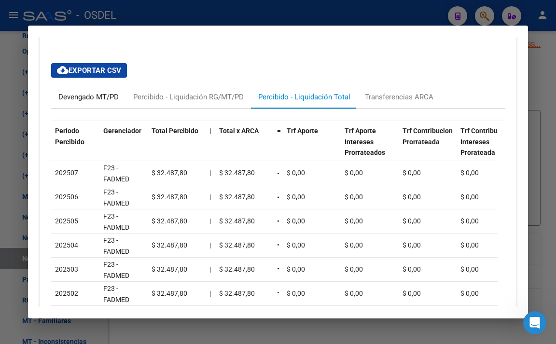
click at [84, 109] on div "Devengado MT/PD" at bounding box center [88, 96] width 75 height 23
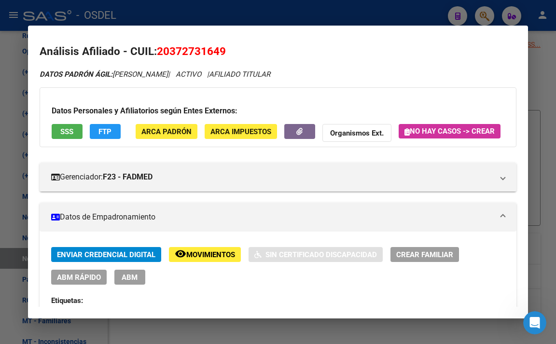
scroll to position [0, 0]
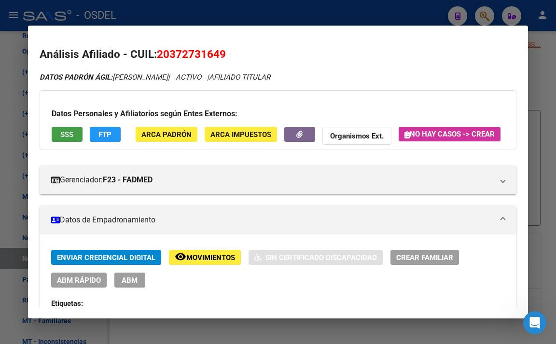
click at [73, 131] on span "SSS" at bounding box center [66, 134] width 13 height 9
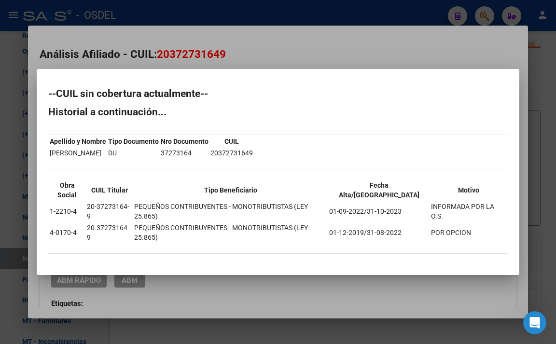
click at [428, 57] on div at bounding box center [278, 172] width 556 height 344
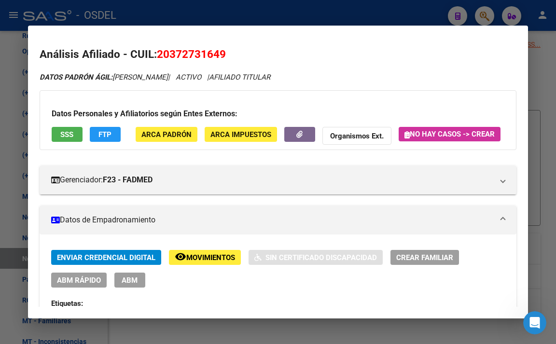
click at [103, 141] on button "FTP" at bounding box center [105, 134] width 31 height 15
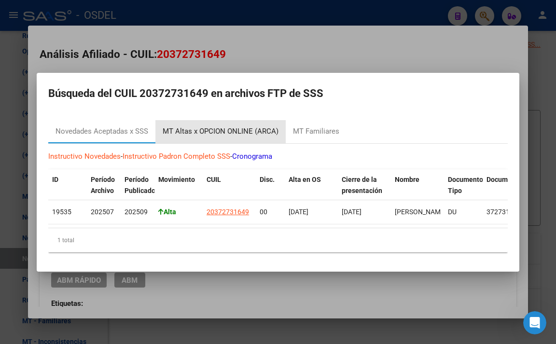
click at [245, 132] on div "MT Altas x OPCION ONLINE (ARCA)" at bounding box center [221, 131] width 116 height 11
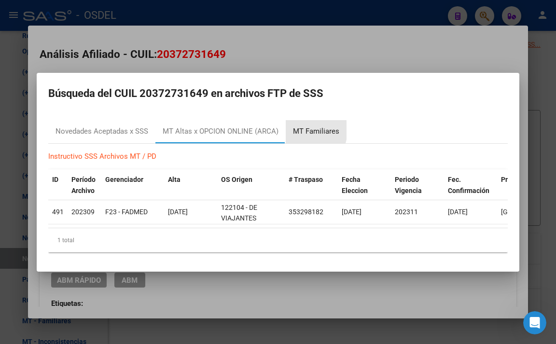
click at [298, 127] on div "MT Familiares" at bounding box center [316, 131] width 46 height 11
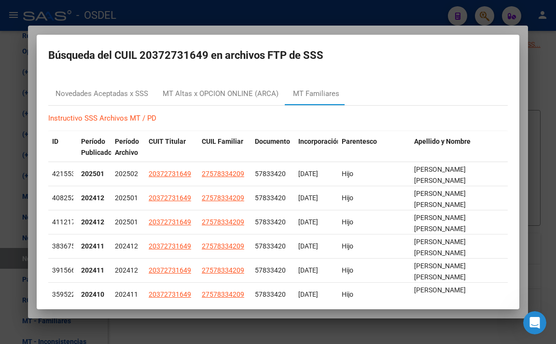
click at [222, 21] on div at bounding box center [278, 172] width 556 height 344
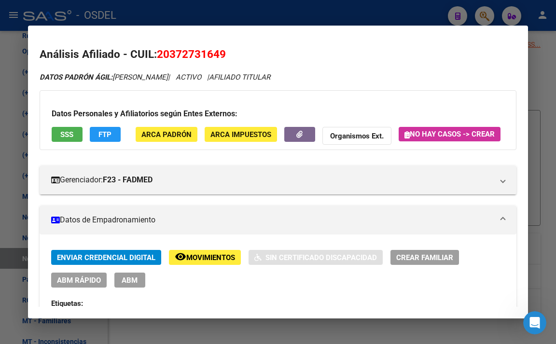
click at [306, 23] on div at bounding box center [278, 172] width 556 height 344
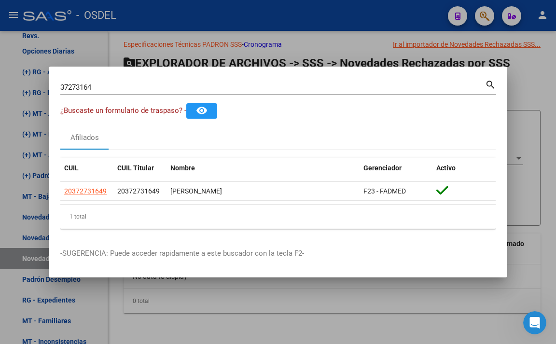
click at [316, 84] on input "37273164" at bounding box center [272, 87] width 425 height 9
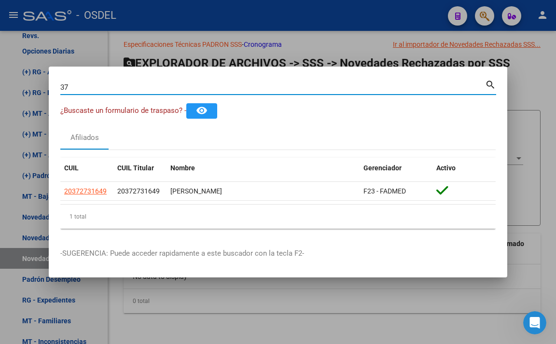
type input "3"
type input "34931300"
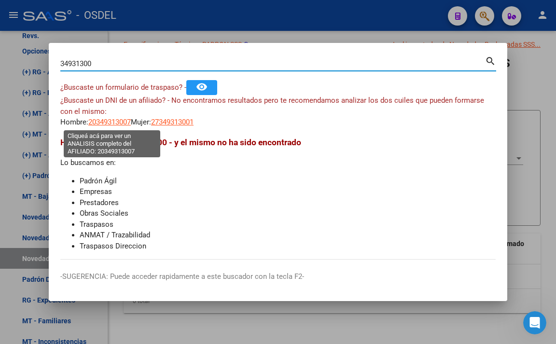
click at [126, 121] on span "20349313007" at bounding box center [109, 122] width 43 height 9
type textarea "20349313007"
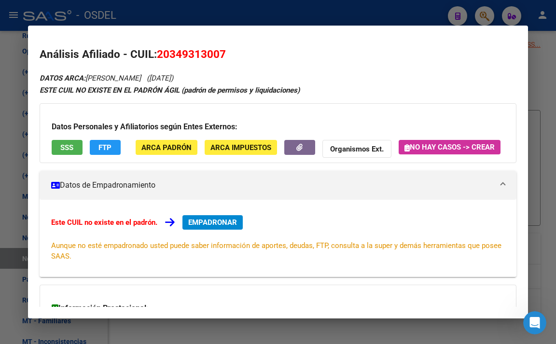
click at [59, 149] on button "SSS" at bounding box center [67, 147] width 31 height 15
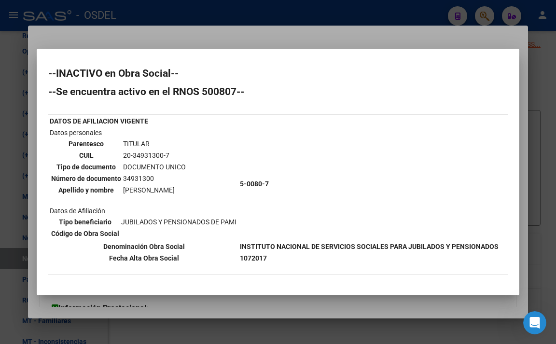
click at [265, 40] on div at bounding box center [278, 172] width 556 height 344
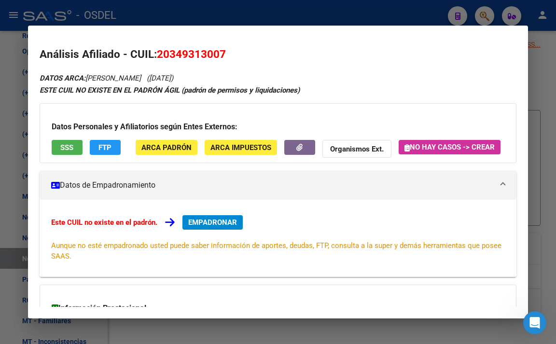
click at [107, 149] on span "FTP" at bounding box center [105, 147] width 13 height 9
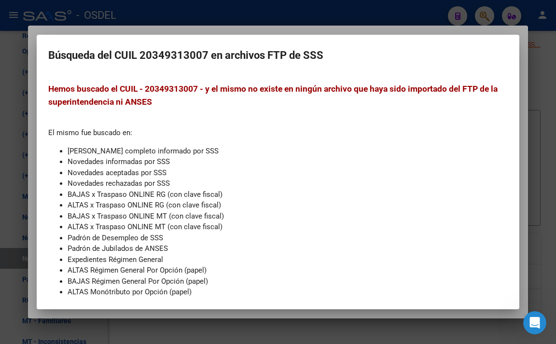
click at [215, 29] on div at bounding box center [278, 172] width 556 height 344
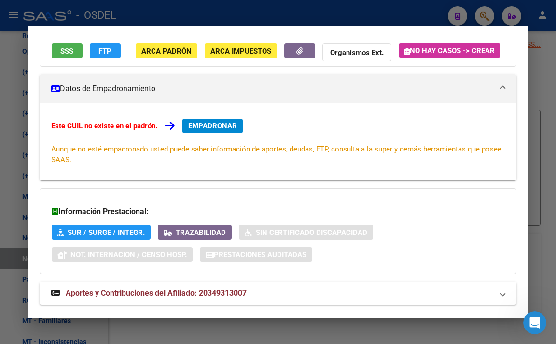
scroll to position [138, 0]
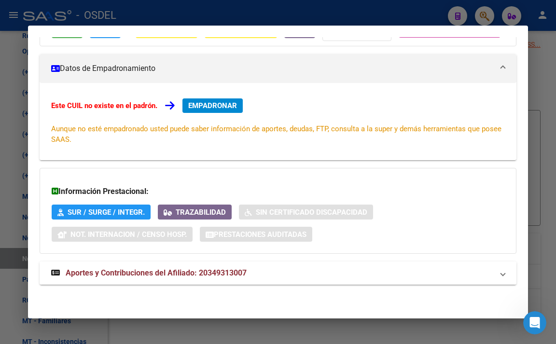
click at [215, 273] on span "Aportes y Contribuciones del Afiliado: 20349313007" at bounding box center [156, 273] width 181 height 9
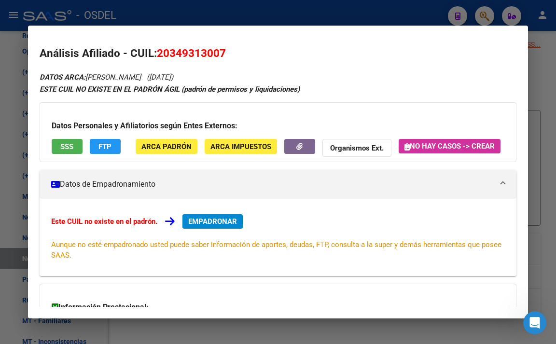
scroll to position [0, 0]
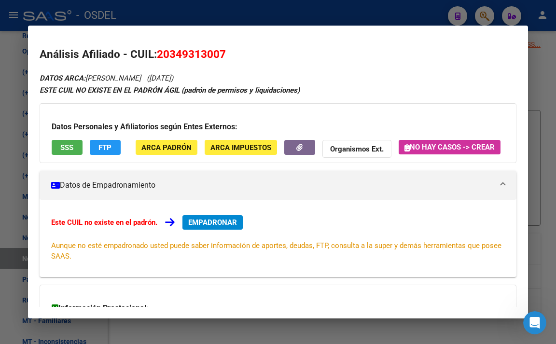
click at [74, 145] on button "SSS" at bounding box center [67, 147] width 31 height 15
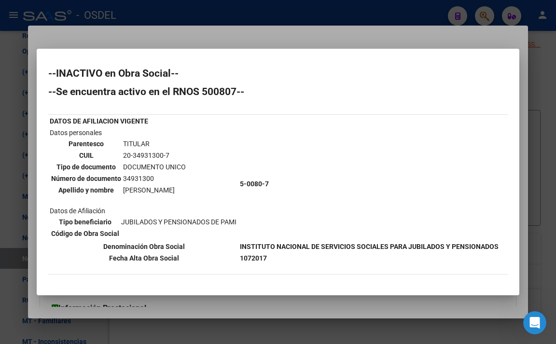
click at [489, 36] on div at bounding box center [278, 172] width 556 height 344
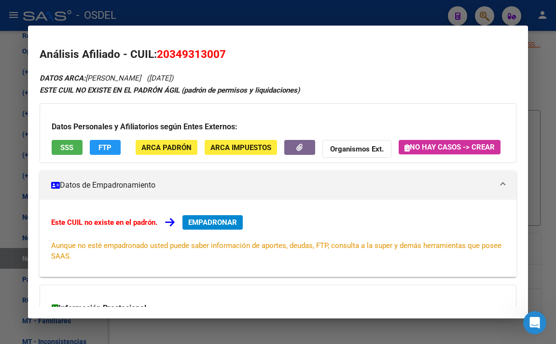
click at [549, 48] on div at bounding box center [278, 172] width 556 height 344
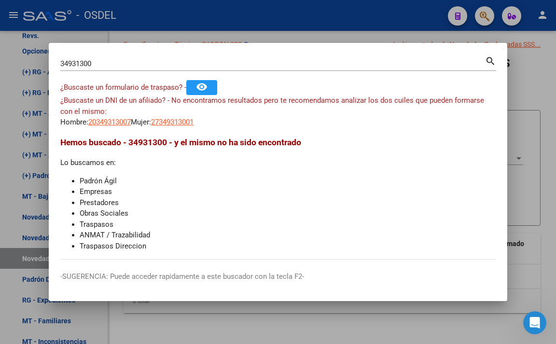
click at [543, 91] on div at bounding box center [278, 172] width 556 height 344
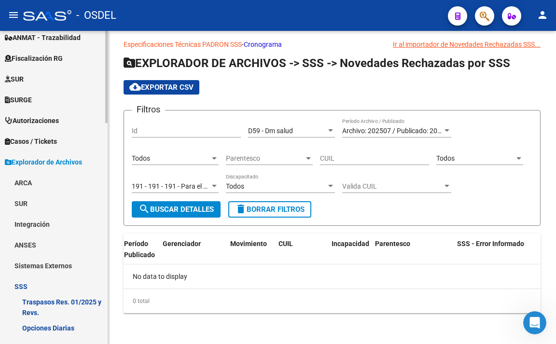
scroll to position [182, 0]
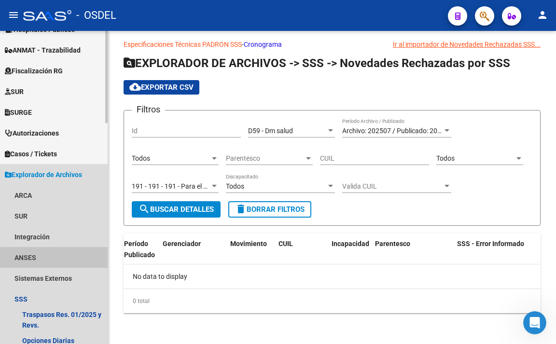
click at [41, 260] on link "ANSES" at bounding box center [54, 257] width 108 height 21
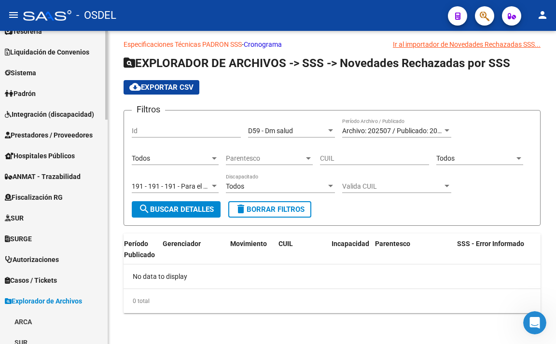
scroll to position [0, 0]
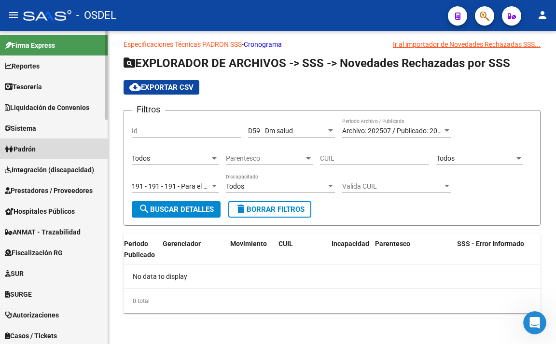
click at [36, 152] on span "Padrón" at bounding box center [20, 149] width 31 height 11
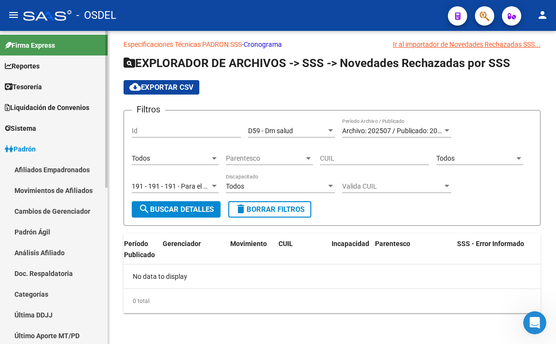
click at [36, 132] on span "Sistema" at bounding box center [20, 128] width 31 height 11
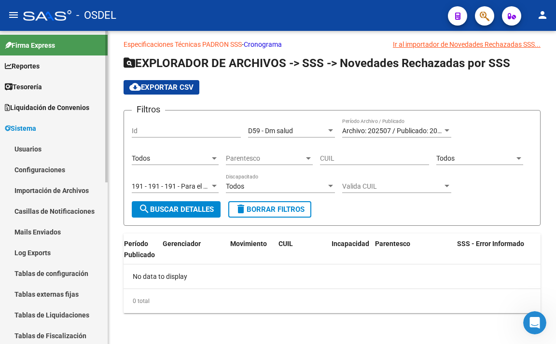
click at [56, 107] on span "Liquidación de Convenios" at bounding box center [47, 107] width 85 height 11
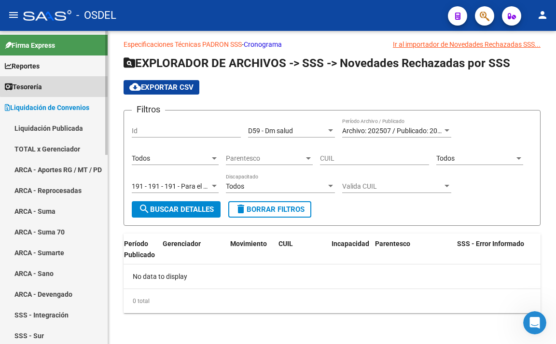
click at [59, 85] on link "Tesorería" at bounding box center [54, 86] width 108 height 21
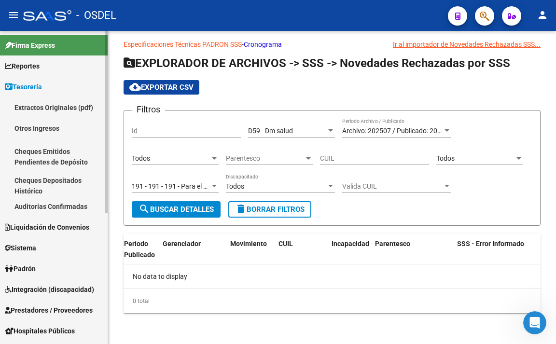
click at [47, 130] on link "Otros Ingresos" at bounding box center [54, 128] width 108 height 21
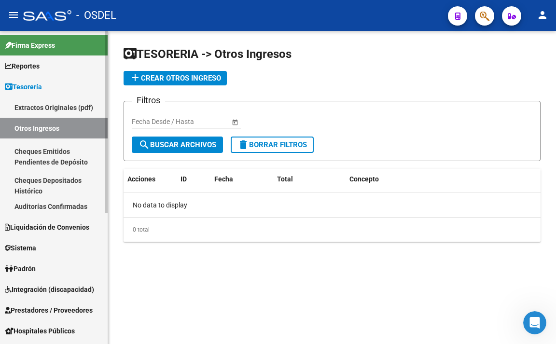
click at [50, 153] on link "Cheques Emitidos Pendientes de Depósito" at bounding box center [54, 157] width 108 height 37
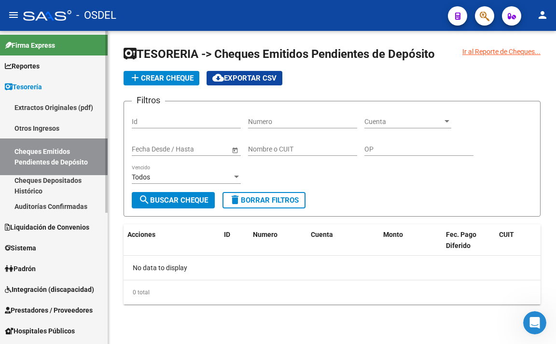
click at [51, 135] on link "Otros Ingresos" at bounding box center [54, 128] width 108 height 21
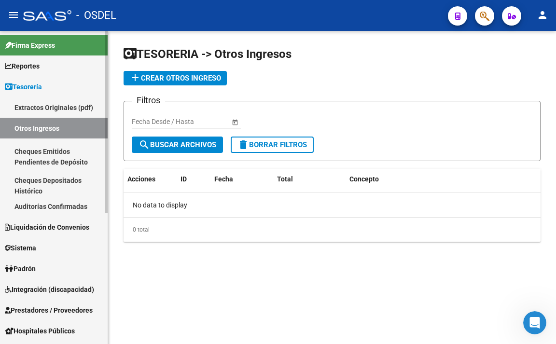
click at [58, 107] on link "Extractos Originales (pdf)" at bounding box center [54, 107] width 108 height 21
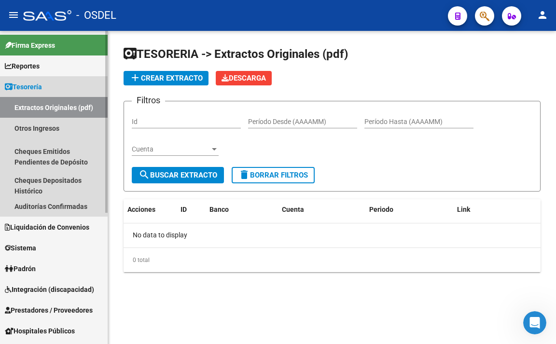
click at [51, 92] on link "Tesorería" at bounding box center [54, 86] width 108 height 21
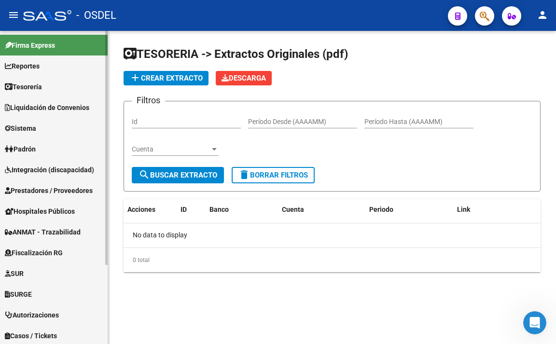
click at [40, 68] on span "Reportes" at bounding box center [22, 66] width 35 height 11
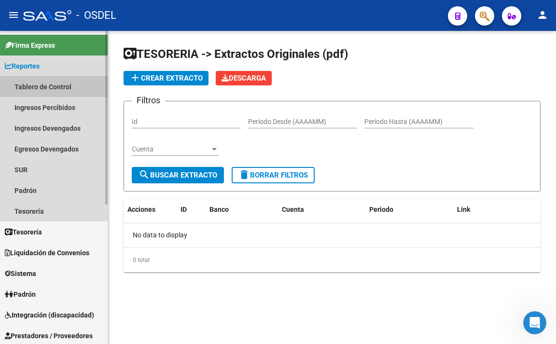
click at [45, 87] on link "Tablero de Control" at bounding box center [54, 86] width 108 height 21
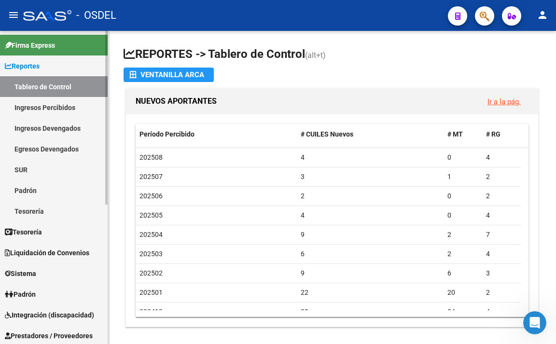
click at [52, 106] on link "Ingresos Percibidos" at bounding box center [54, 107] width 108 height 21
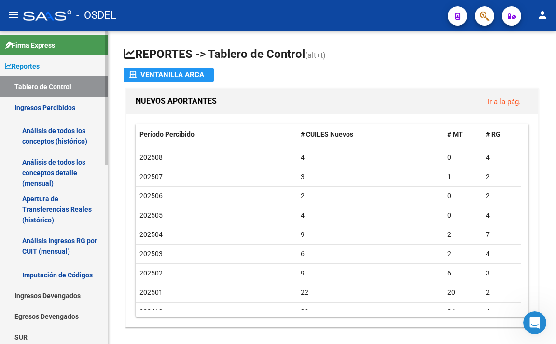
click at [59, 108] on link "Ingresos Percibidos" at bounding box center [54, 107] width 108 height 21
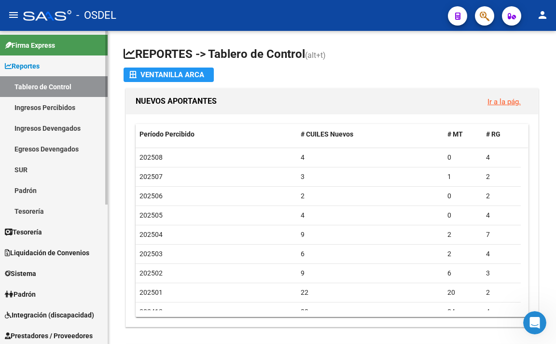
click at [59, 108] on link "Ingresos Percibidos" at bounding box center [54, 107] width 108 height 21
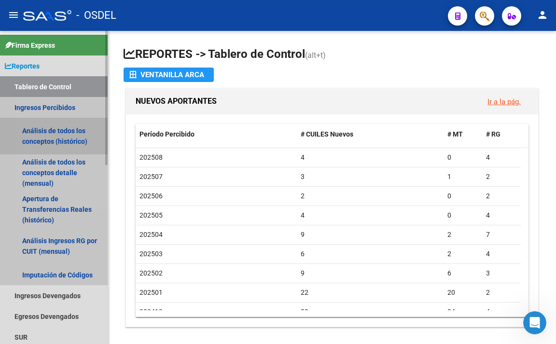
click at [59, 130] on link "Análisis de todos los conceptos (histórico)" at bounding box center [54, 136] width 108 height 37
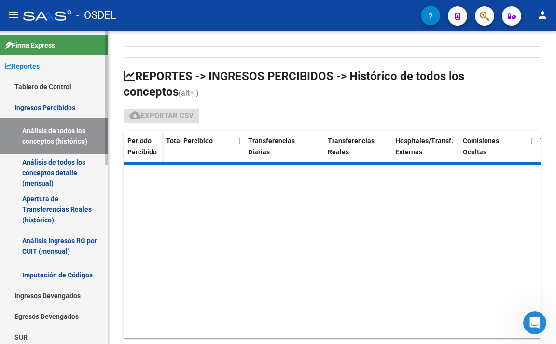
click at [52, 165] on link "Análisis de todos los conceptos detalle (mensual)" at bounding box center [54, 173] width 108 height 37
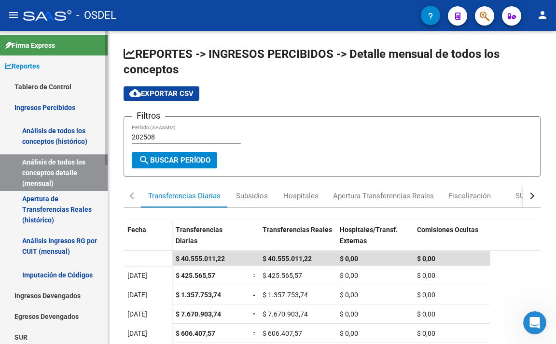
click at [46, 202] on link "Apertura de Transferencias Reales (histórico)" at bounding box center [54, 209] width 108 height 37
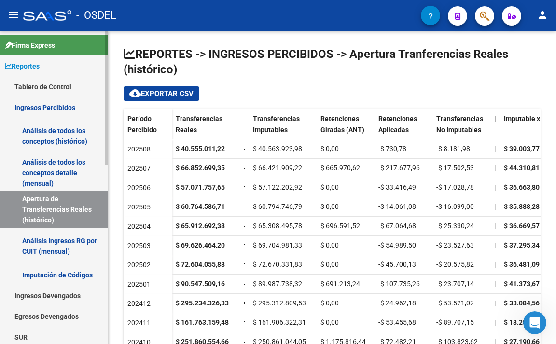
click at [45, 241] on link "Análisis Ingresos RG por CUIT (mensual)" at bounding box center [54, 246] width 108 height 37
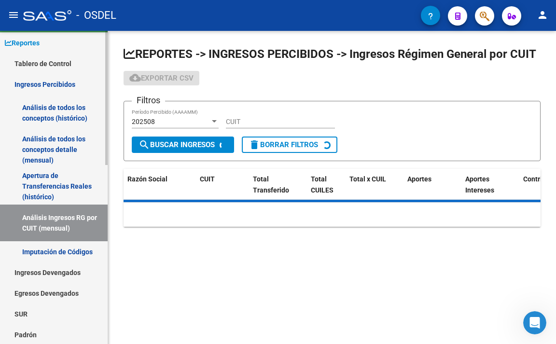
scroll to position [48, 0]
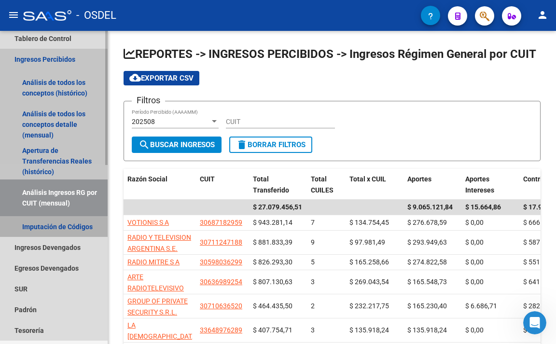
click at [53, 235] on link "Imputación de Códigos" at bounding box center [54, 226] width 108 height 21
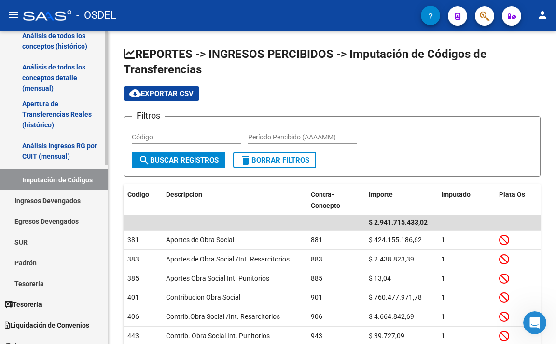
scroll to position [97, 0]
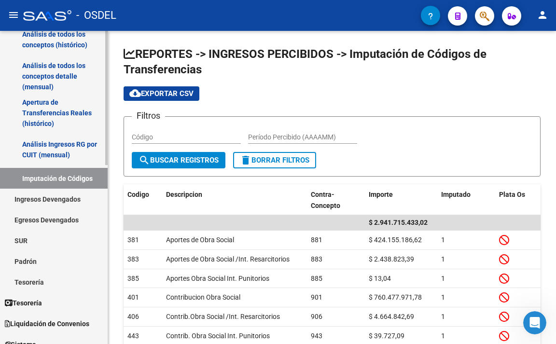
click at [45, 262] on link "Padrón" at bounding box center [54, 261] width 108 height 21
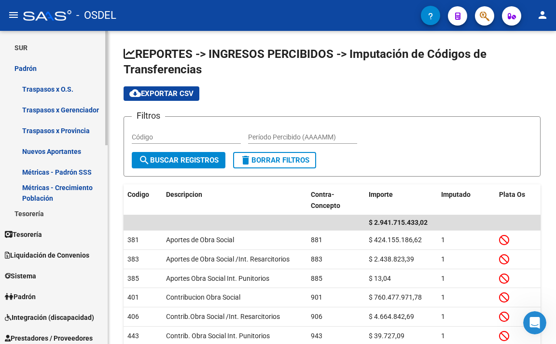
scroll to position [338, 0]
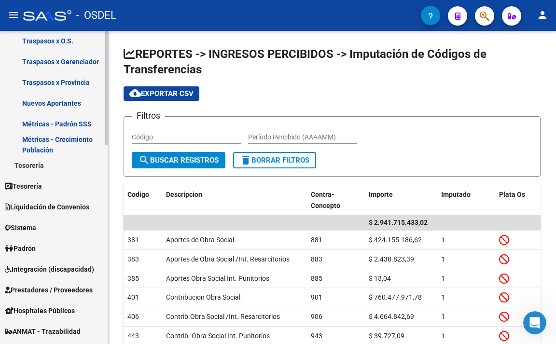
click at [47, 229] on link "Sistema" at bounding box center [54, 227] width 108 height 21
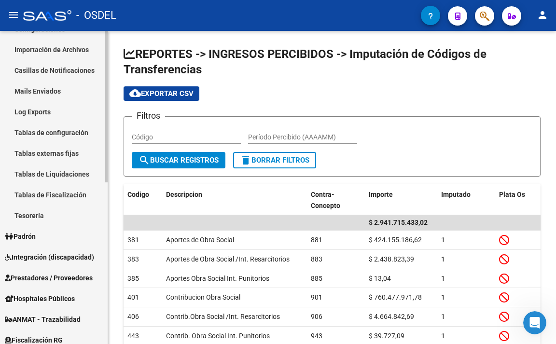
scroll to position [189, 0]
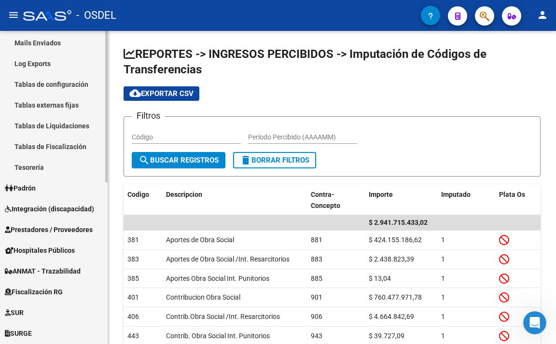
click at [50, 200] on link "Integración (discapacidad)" at bounding box center [54, 208] width 108 height 21
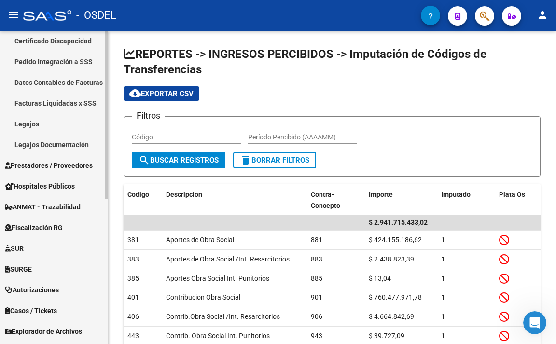
scroll to position [175, 0]
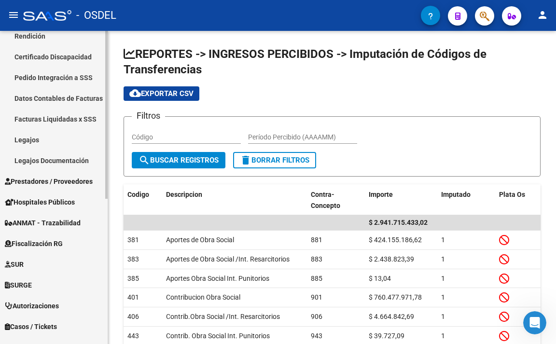
click at [39, 139] on link "Legajos" at bounding box center [54, 139] width 108 height 21
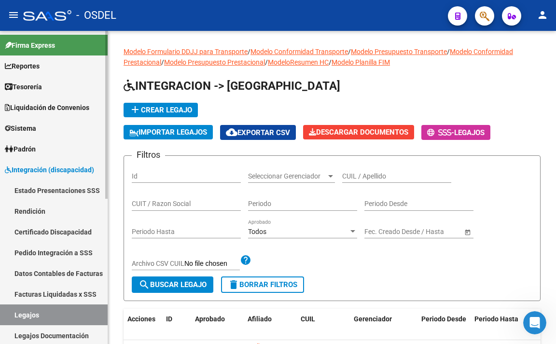
click at [36, 154] on span "Padrón" at bounding box center [20, 149] width 31 height 11
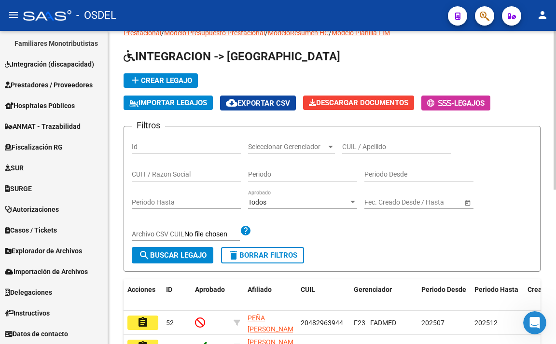
scroll to position [48, 0]
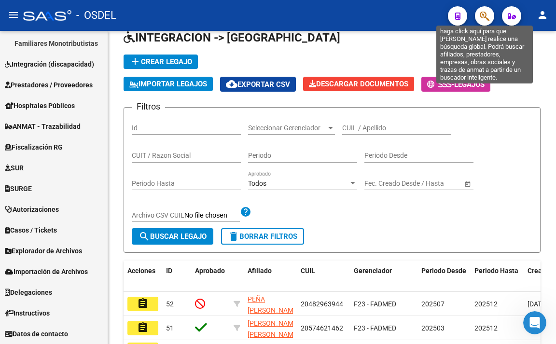
click at [482, 19] on icon "button" at bounding box center [485, 16] width 10 height 11
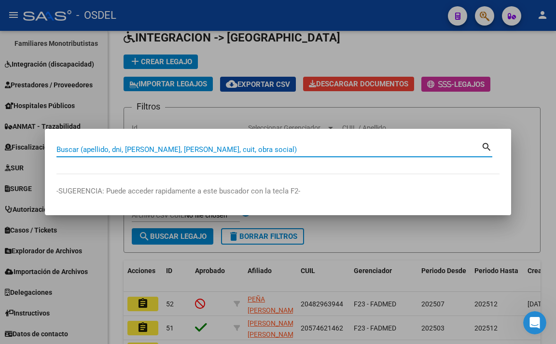
click at [292, 147] on input "Buscar (apellido, dni, [PERSON_NAME], [PERSON_NAME], cuit, obra social)" at bounding box center [269, 149] width 425 height 9
paste input "20349313007"
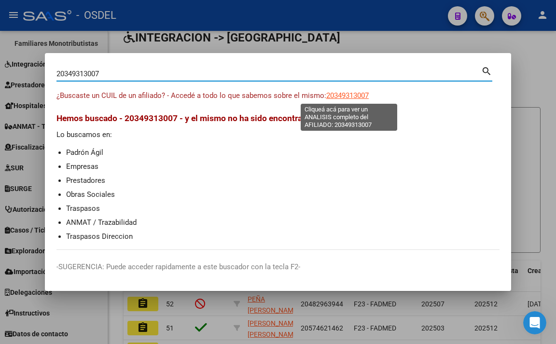
click at [356, 97] on span "20349313007" at bounding box center [347, 95] width 43 height 9
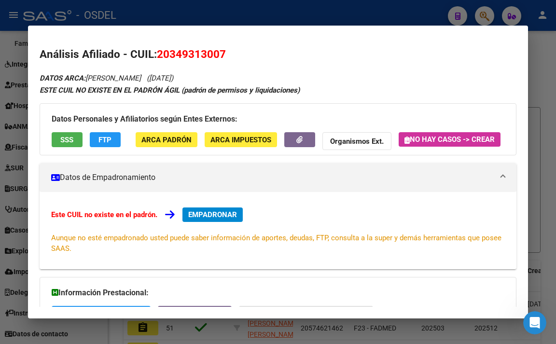
click at [71, 139] on span "SSS" at bounding box center [66, 140] width 13 height 9
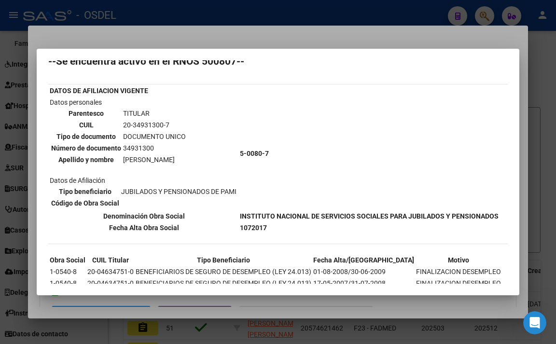
scroll to position [0, 0]
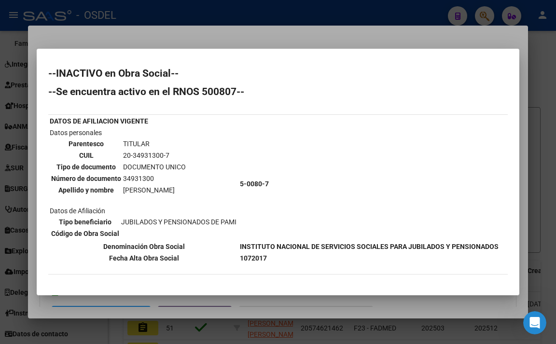
click at [258, 28] on div at bounding box center [278, 172] width 556 height 344
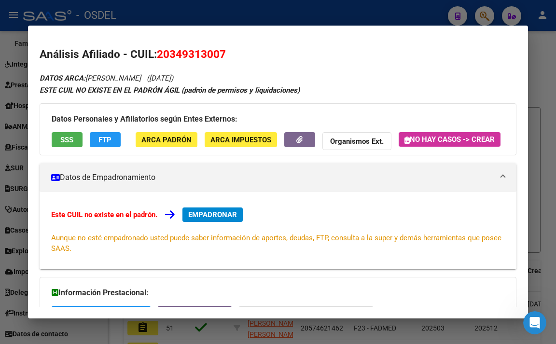
click at [292, 15] on div at bounding box center [278, 172] width 556 height 344
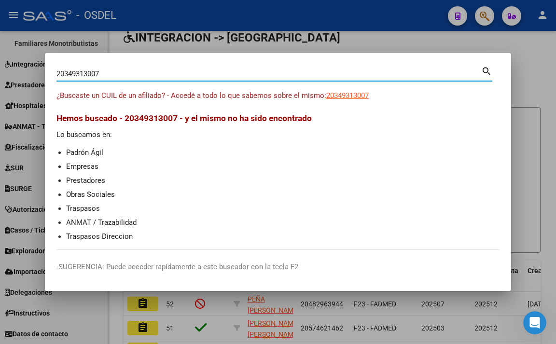
click at [328, 73] on input "20349313007" at bounding box center [269, 74] width 425 height 9
type input "2"
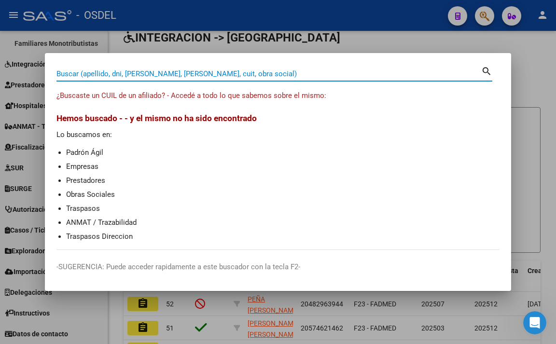
paste input "20958806591"
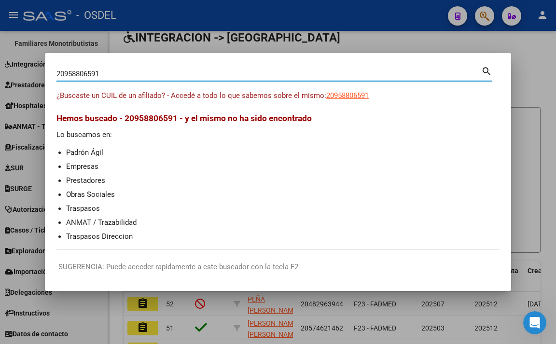
type input "20958806591"
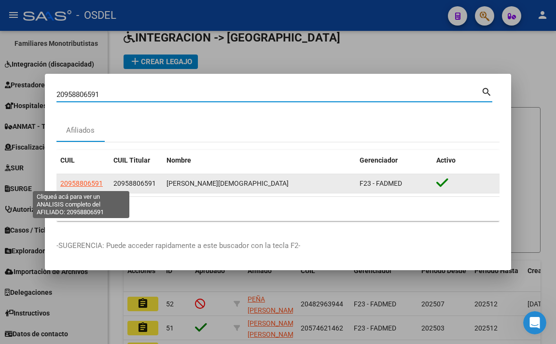
click at [97, 180] on span "20958806591" at bounding box center [81, 184] width 43 height 8
type textarea "20958806591"
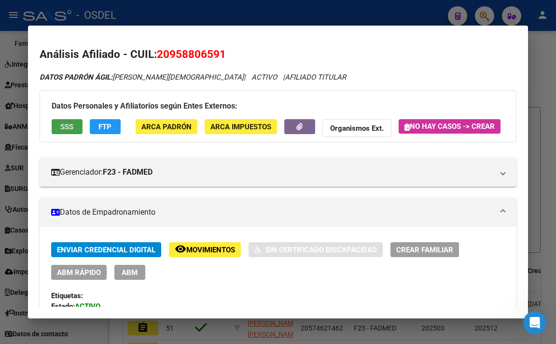
click at [70, 128] on span "SSS" at bounding box center [66, 127] width 13 height 9
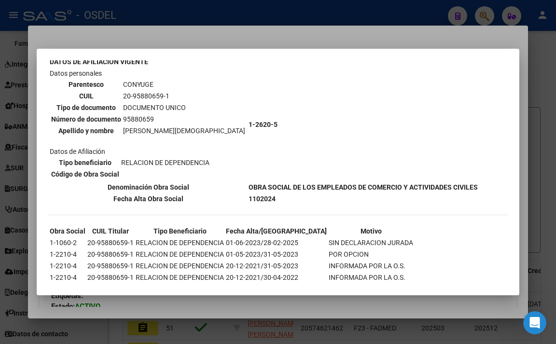
scroll to position [91, 0]
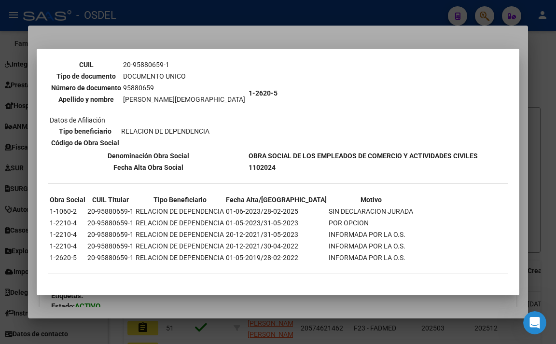
click at [336, 38] on div at bounding box center [278, 172] width 556 height 344
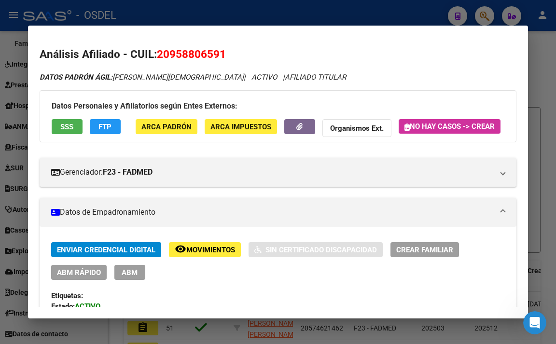
click at [381, 7] on div at bounding box center [278, 172] width 556 height 344
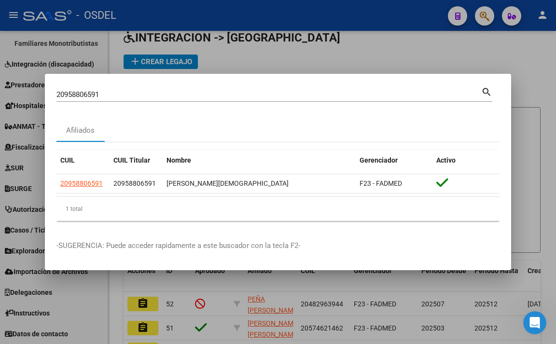
click at [419, 80] on mat-dialog-container "20958806591 Buscar (apellido, dni, cuil, nro traspaso, cuit, obra social) searc…" at bounding box center [278, 172] width 467 height 197
click at [172, 90] on input "20958806591" at bounding box center [269, 94] width 425 height 9
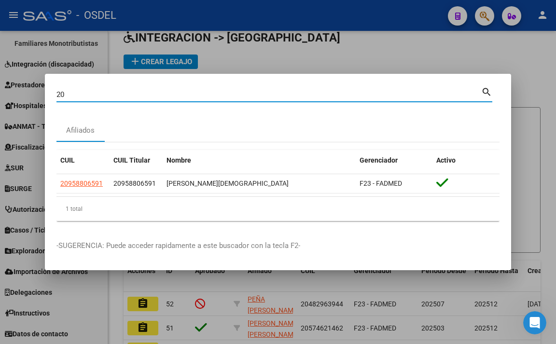
type input "2"
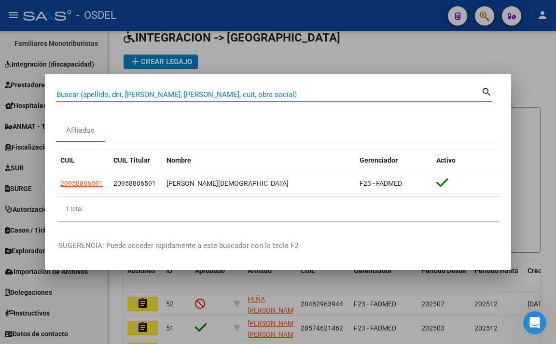
paste input "20418569779"
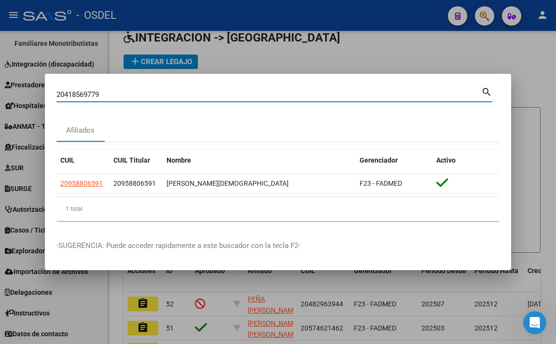
type input "20418569779"
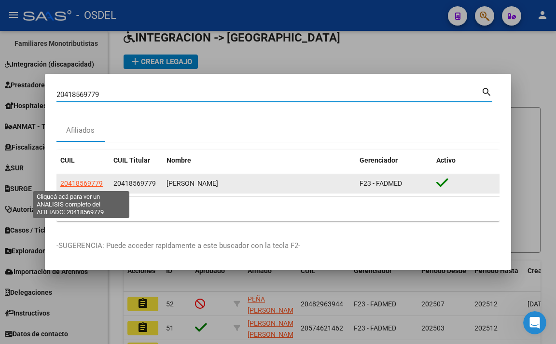
click at [95, 184] on span "20418569779" at bounding box center [81, 184] width 43 height 8
type textarea "20418569779"
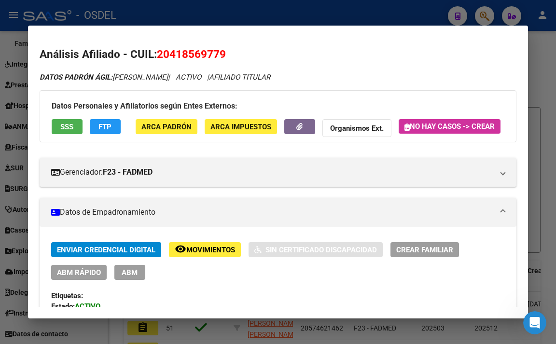
click at [71, 128] on span "SSS" at bounding box center [66, 127] width 13 height 9
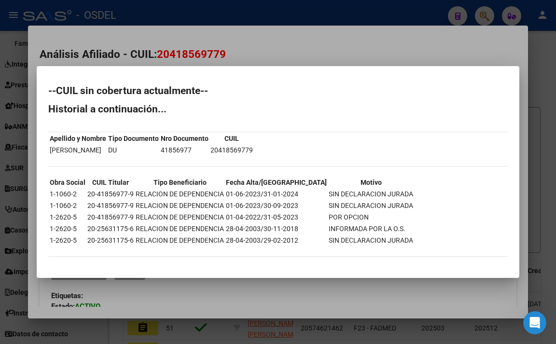
click at [291, 41] on div at bounding box center [278, 172] width 556 height 344
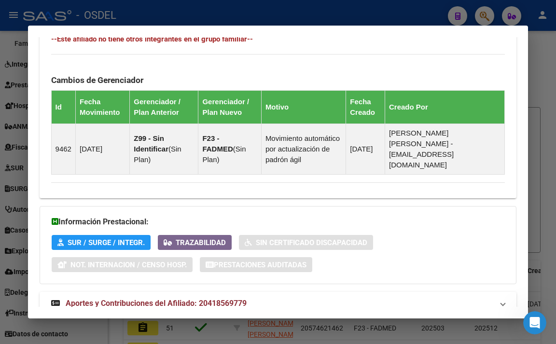
scroll to position [669, 0]
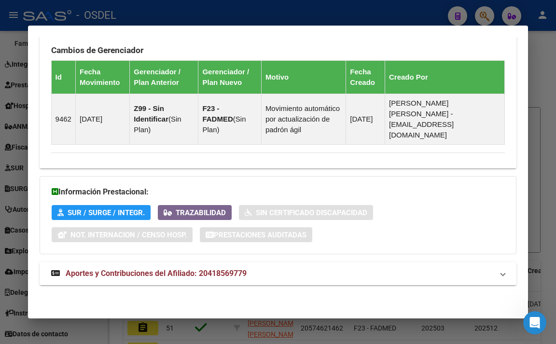
click at [260, 267] on mat-expansion-panel-header "Aportes y Contribuciones del Afiliado: 20418569779" at bounding box center [279, 273] width 478 height 23
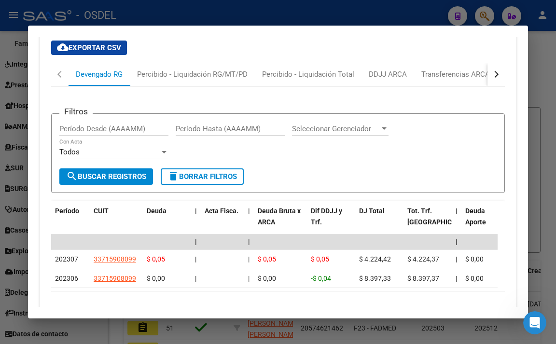
scroll to position [959, 0]
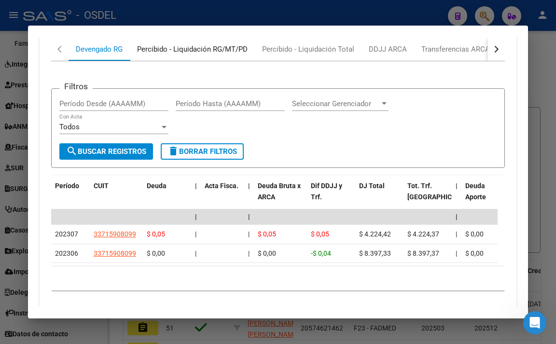
click at [219, 55] on div "Percibido - Liquidación RG/MT/PD" at bounding box center [192, 49] width 111 height 11
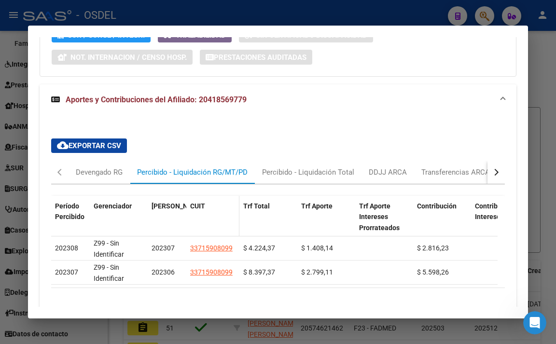
scroll to position [877, 0]
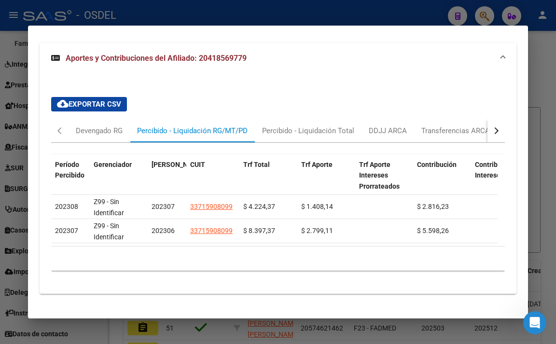
click at [252, 14] on div at bounding box center [278, 172] width 556 height 344
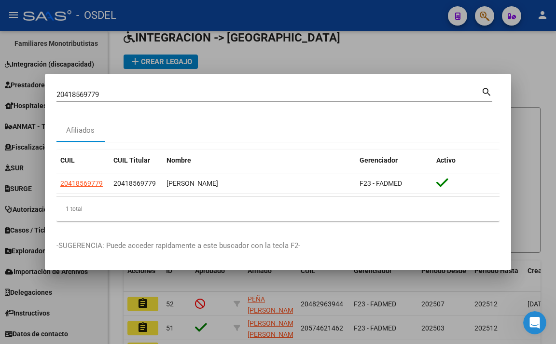
click at [294, 65] on div at bounding box center [278, 172] width 556 height 344
